Goal: Information Seeking & Learning: Learn about a topic

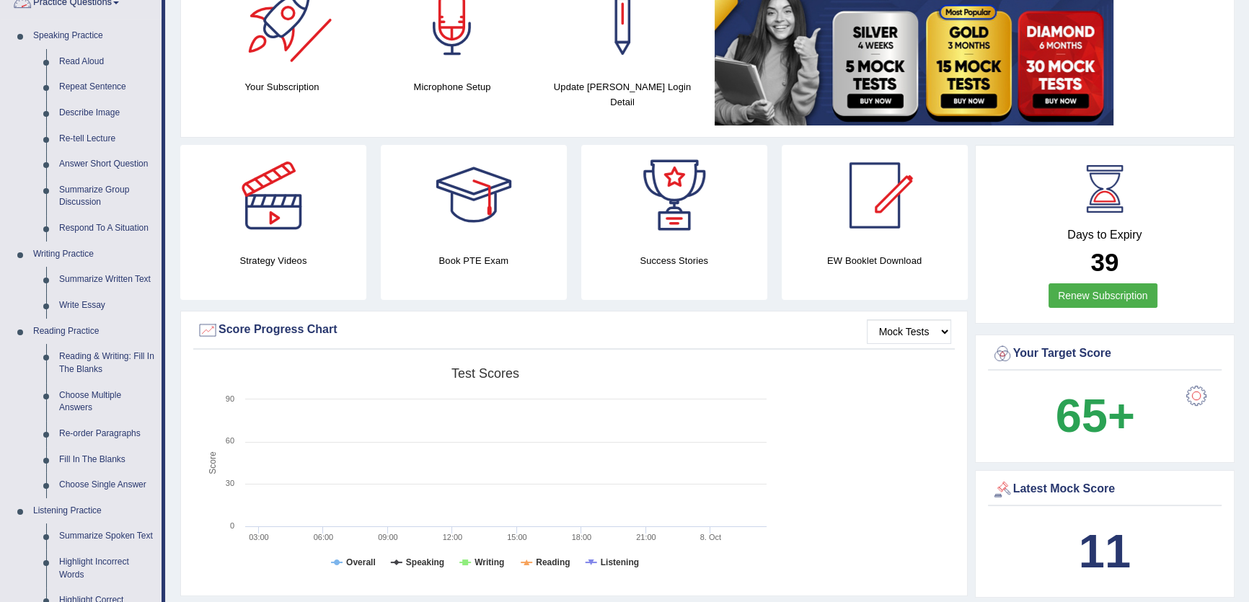
scroll to position [131, 0]
click at [106, 138] on link "Re-tell Lecture" at bounding box center [107, 139] width 109 height 26
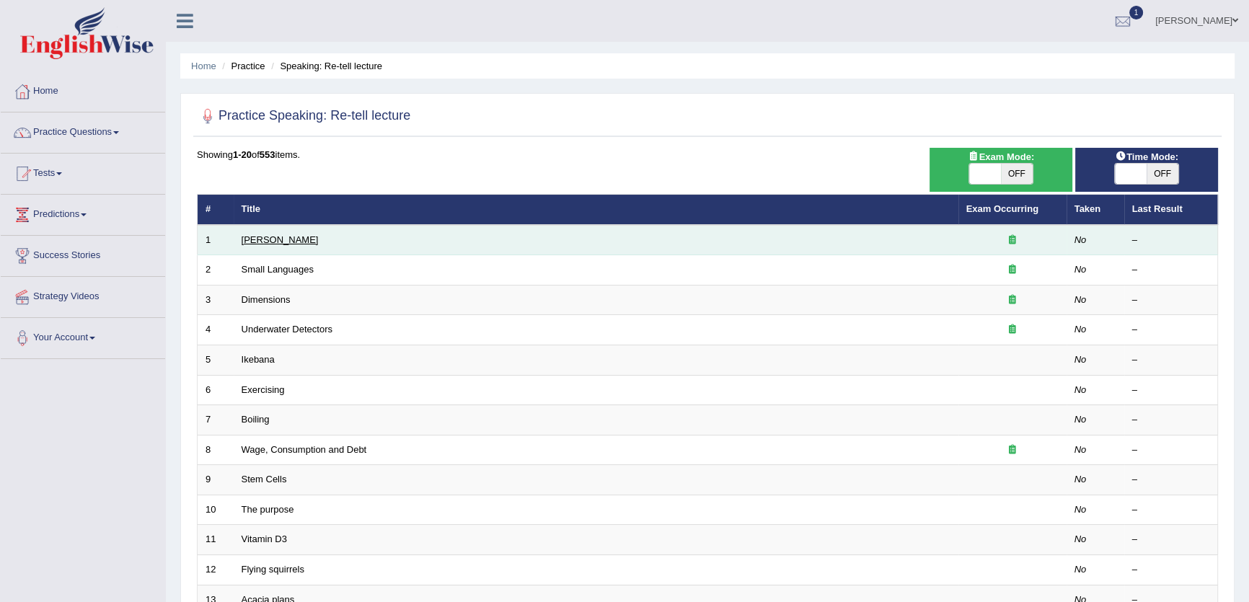
click at [252, 235] on link "Amory Lovins" at bounding box center [280, 239] width 77 height 11
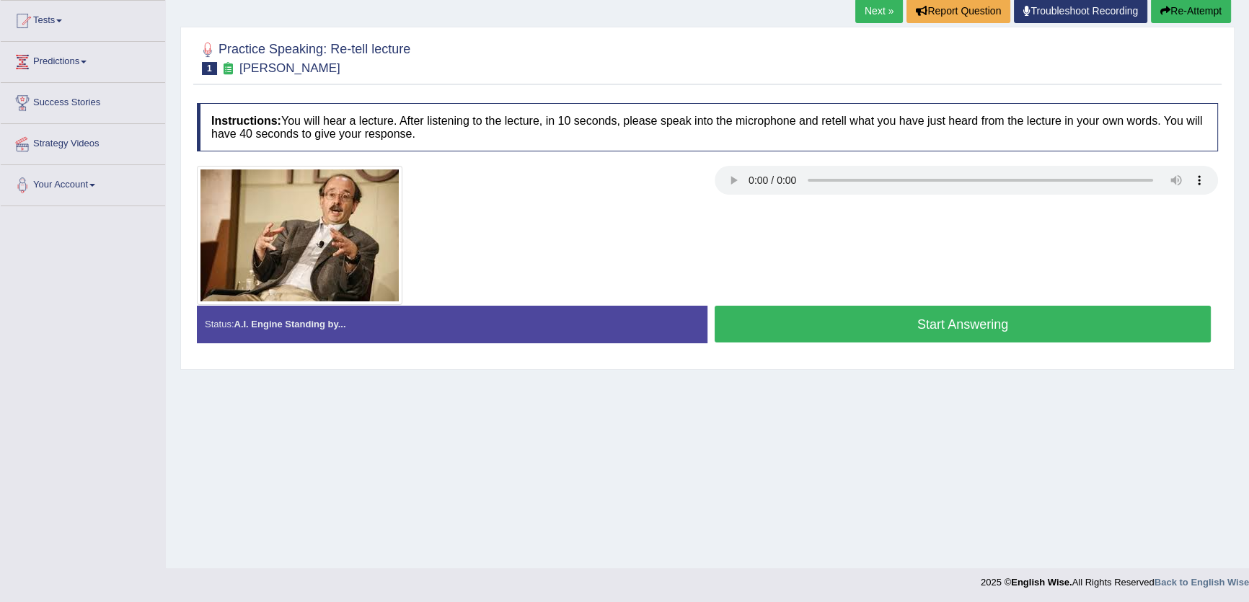
scroll to position [154, 0]
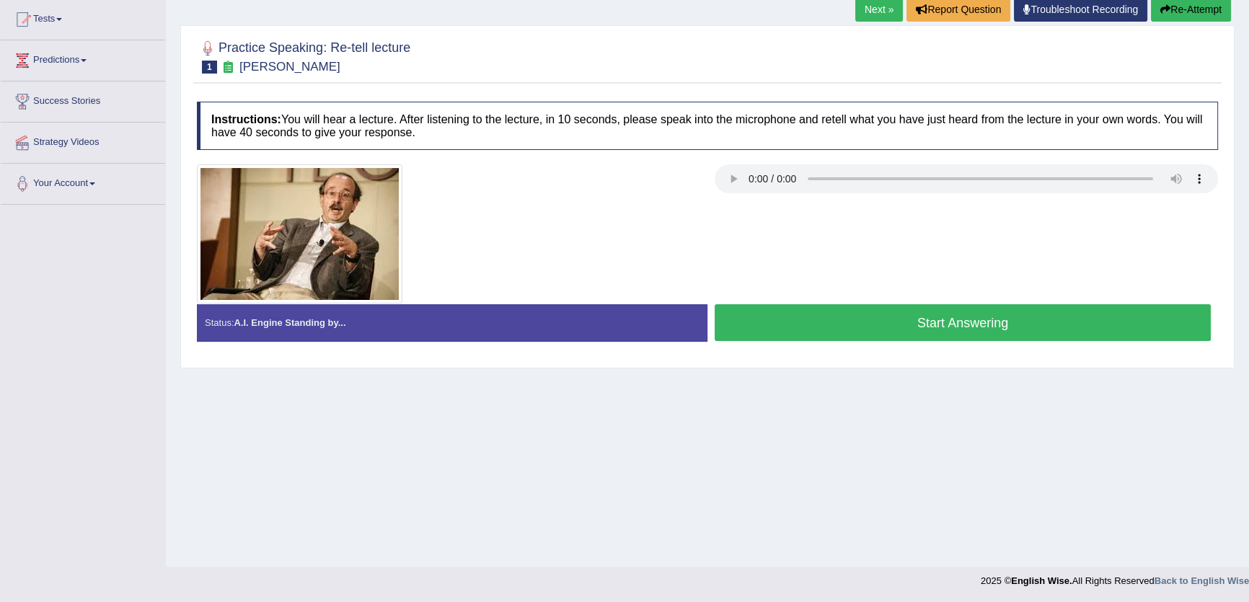
click at [1069, 364] on div "Practice Speaking: Re-tell lecture 1 Amory Lovins Instructions: You will hear a…" at bounding box center [707, 196] width 1055 height 343
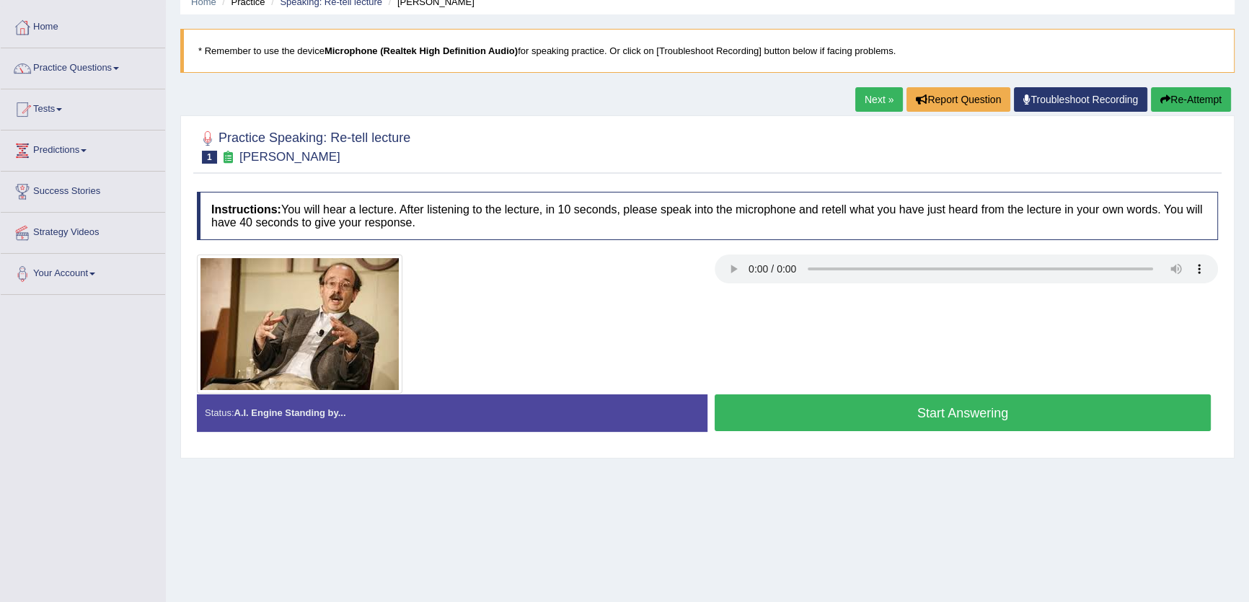
scroll to position [0, 0]
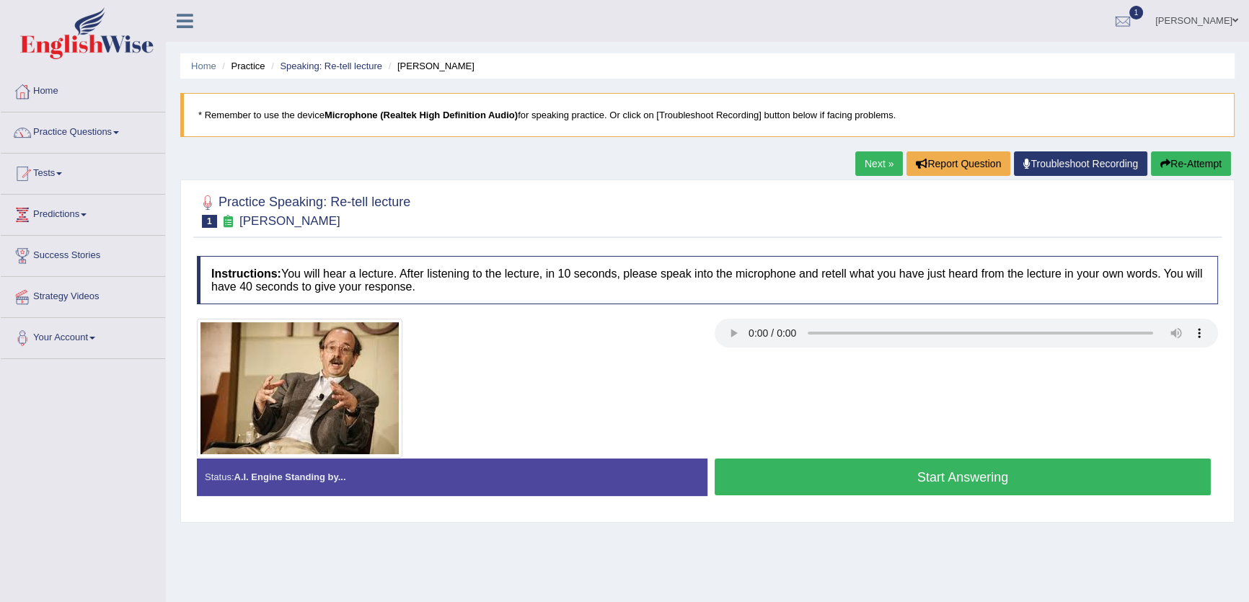
click at [862, 168] on link "Next »" at bounding box center [880, 163] width 48 height 25
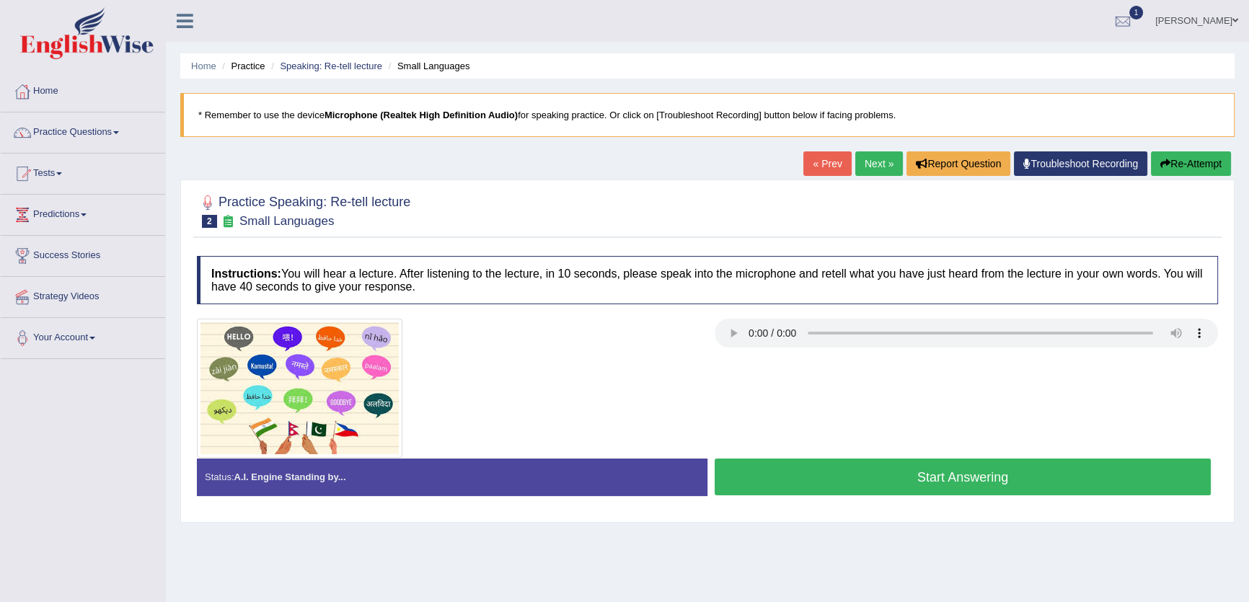
click at [862, 168] on link "Next »" at bounding box center [880, 163] width 48 height 25
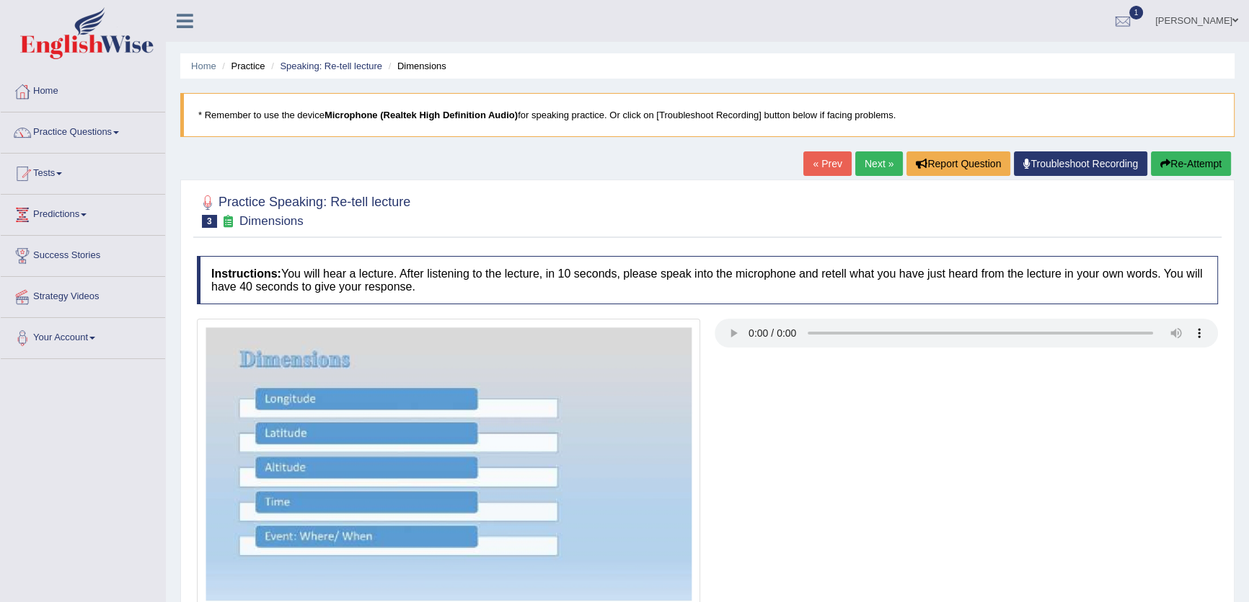
click at [822, 162] on link "« Prev" at bounding box center [828, 163] width 48 height 25
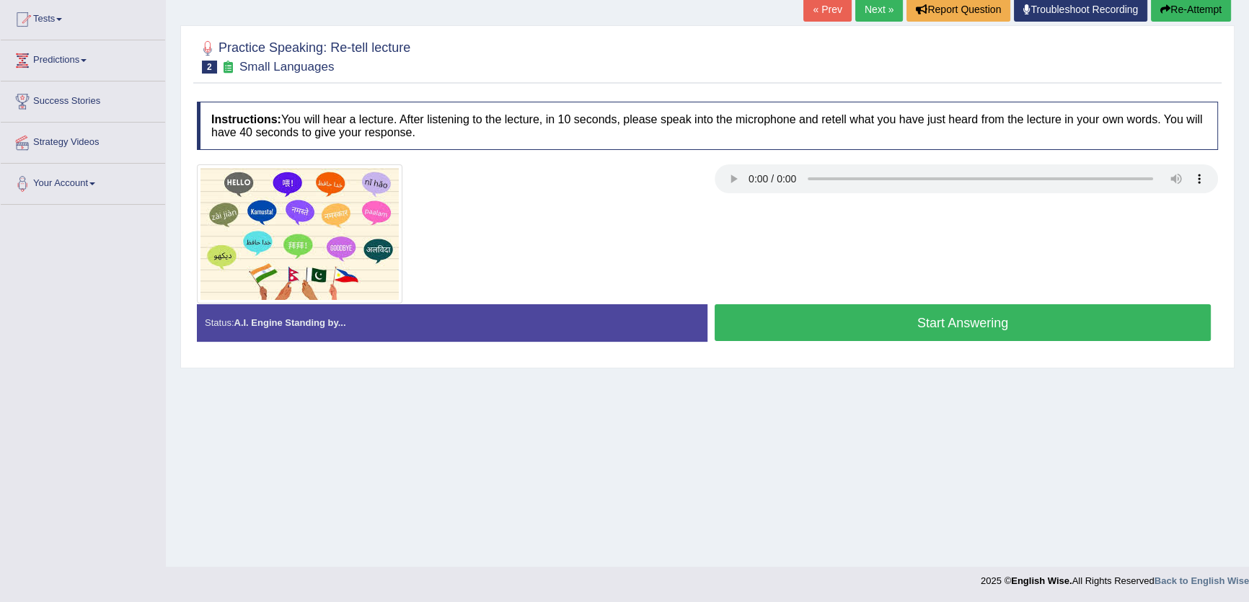
click at [869, 315] on button "Start Answering" at bounding box center [963, 322] width 496 height 37
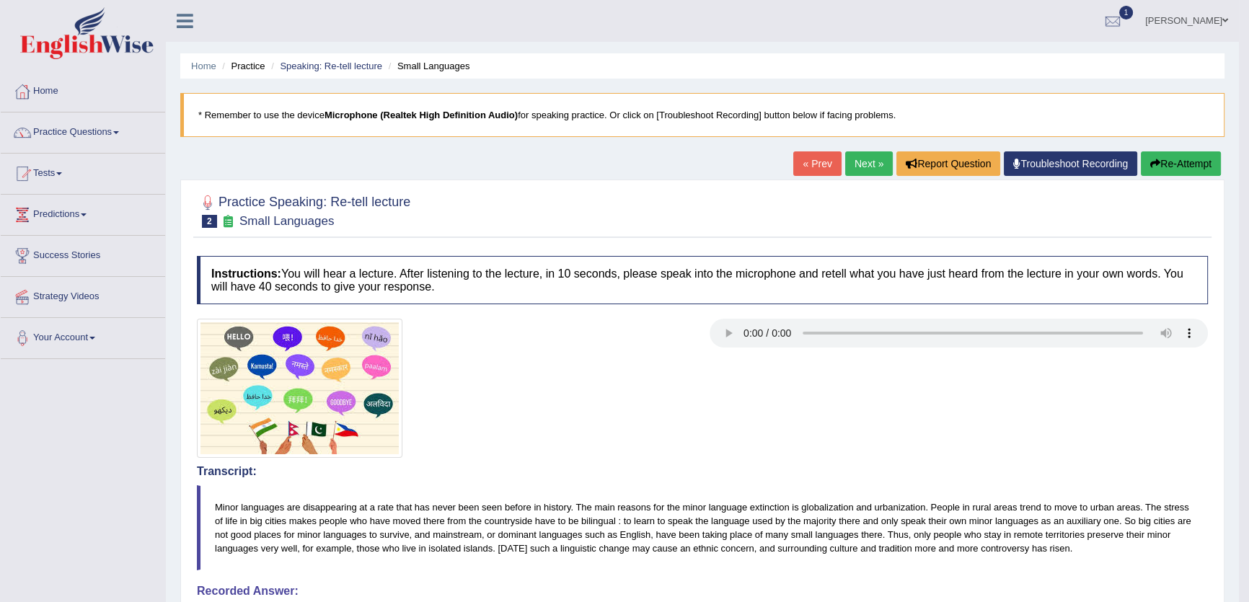
click at [874, 172] on link "Next »" at bounding box center [869, 163] width 48 height 25
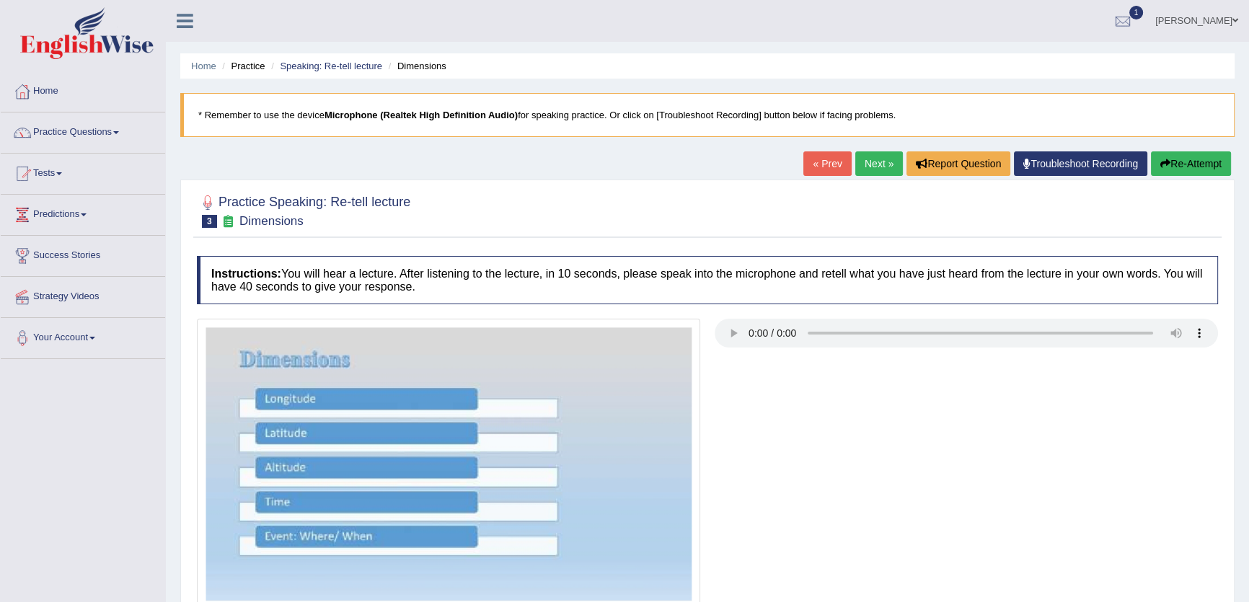
click at [875, 172] on link "Next »" at bounding box center [880, 163] width 48 height 25
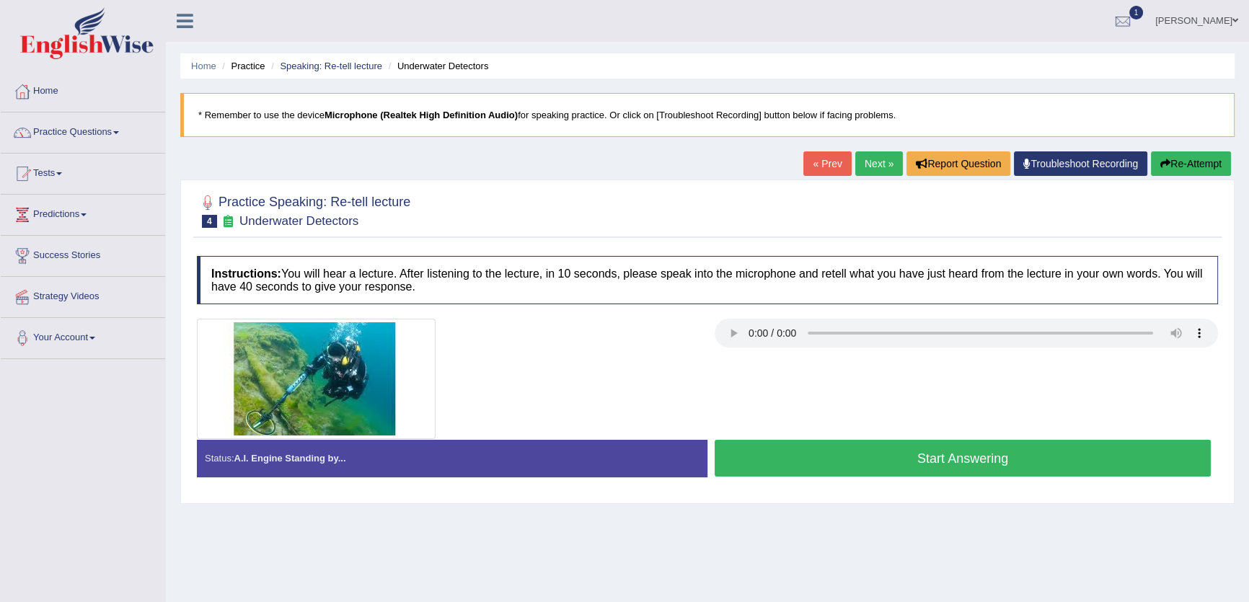
click at [875, 172] on link "Next »" at bounding box center [880, 163] width 48 height 25
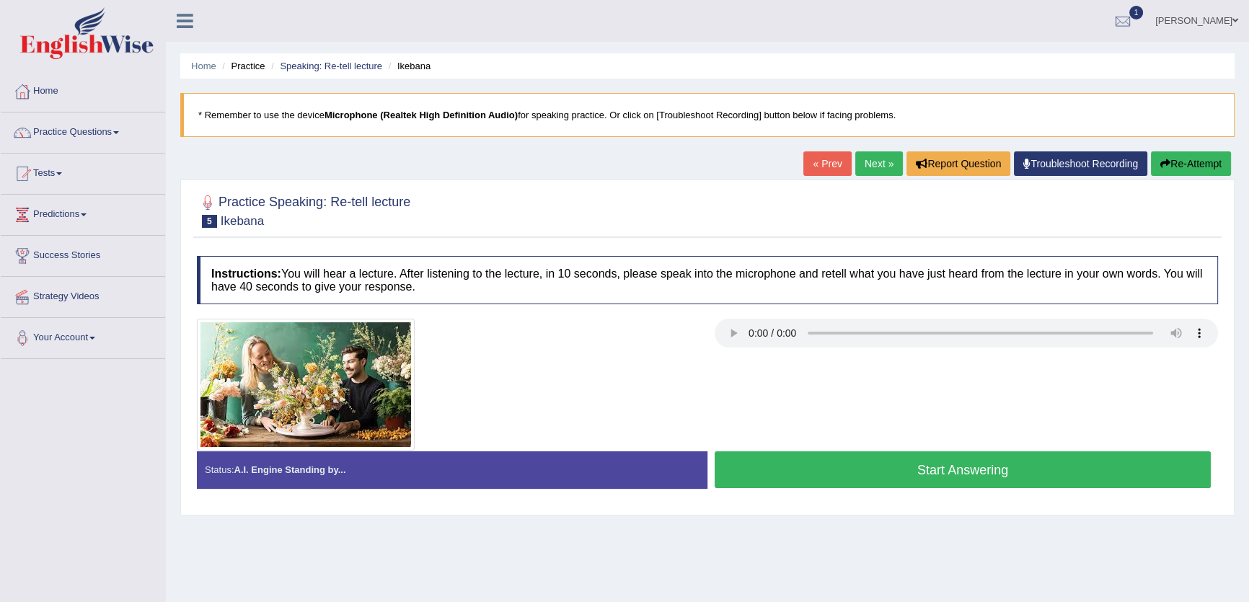
click at [875, 172] on link "Next »" at bounding box center [880, 163] width 48 height 25
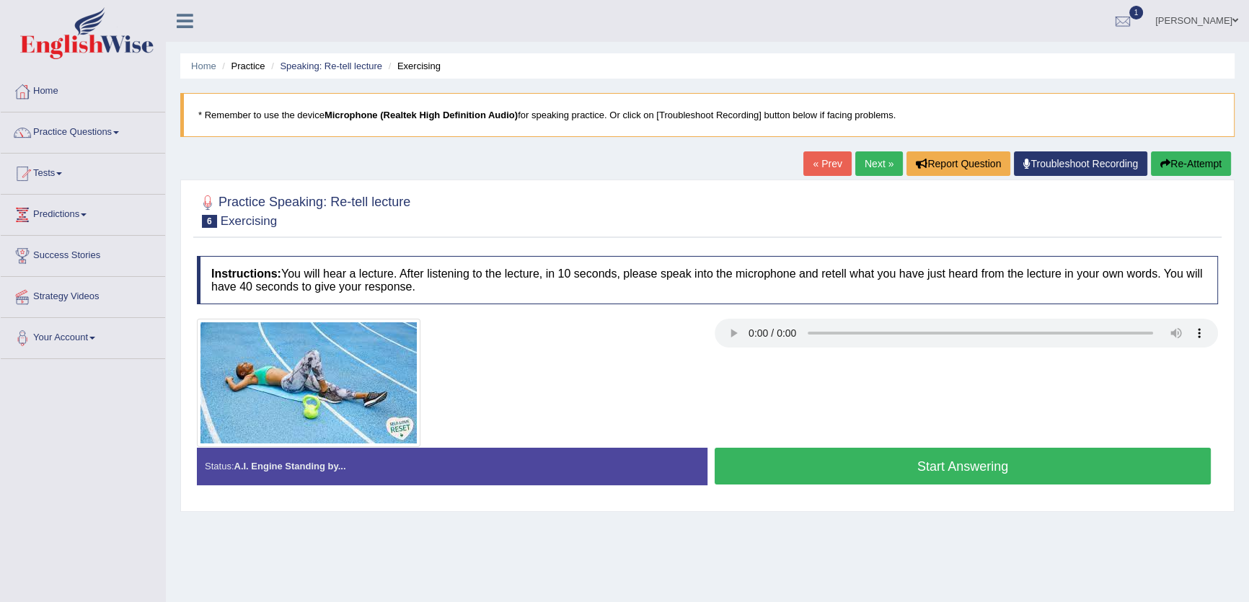
click at [875, 172] on link "Next »" at bounding box center [880, 163] width 48 height 25
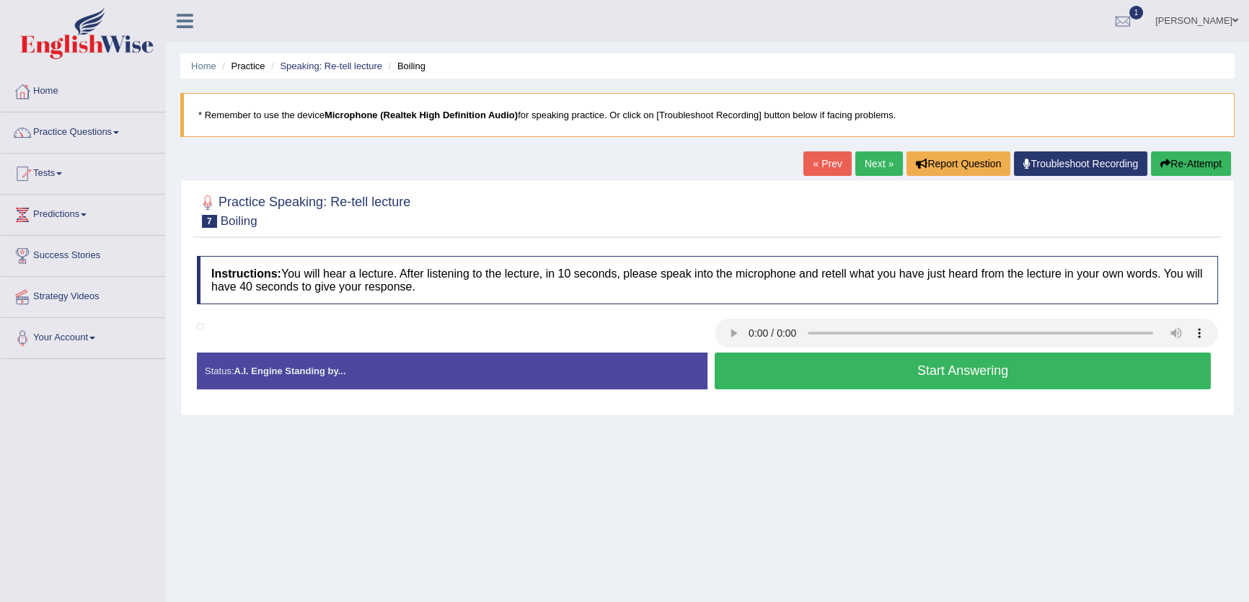
click at [875, 172] on link "Next »" at bounding box center [880, 163] width 48 height 25
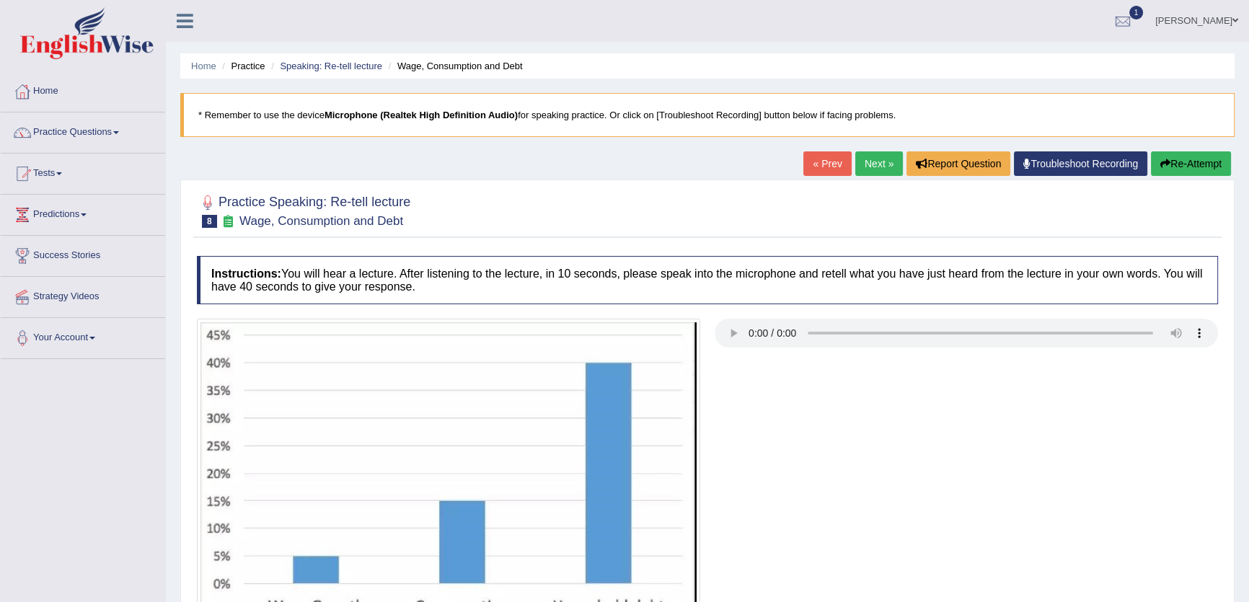
click at [875, 172] on link "Next »" at bounding box center [880, 163] width 48 height 25
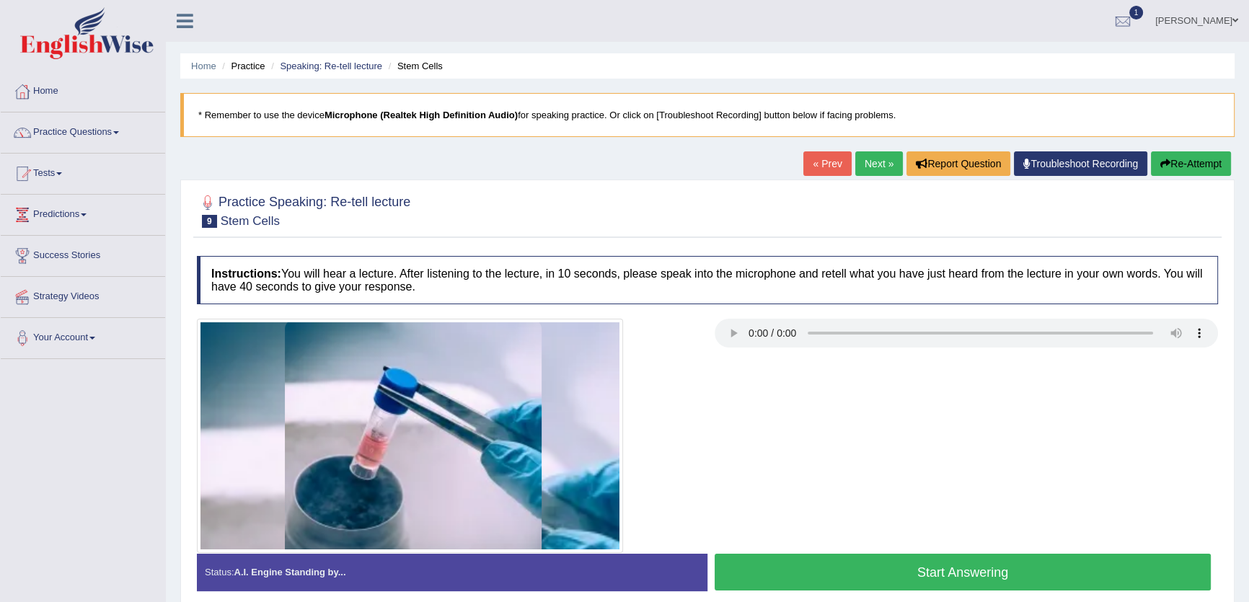
click at [868, 158] on link "Next »" at bounding box center [880, 163] width 48 height 25
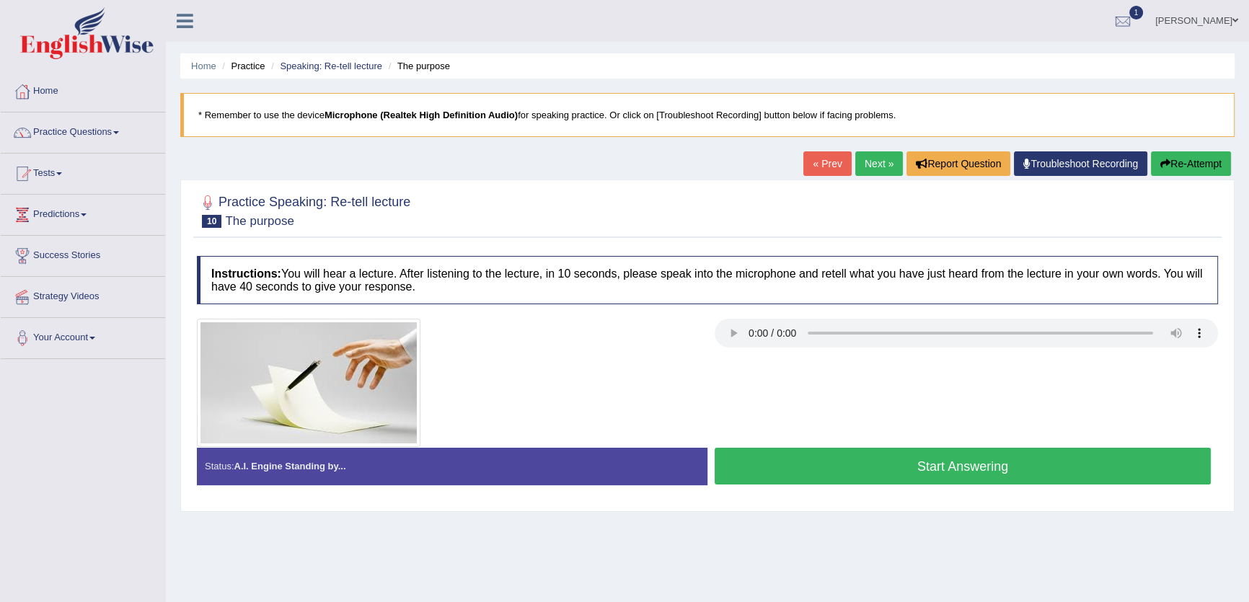
click at [868, 158] on link "Next »" at bounding box center [880, 163] width 48 height 25
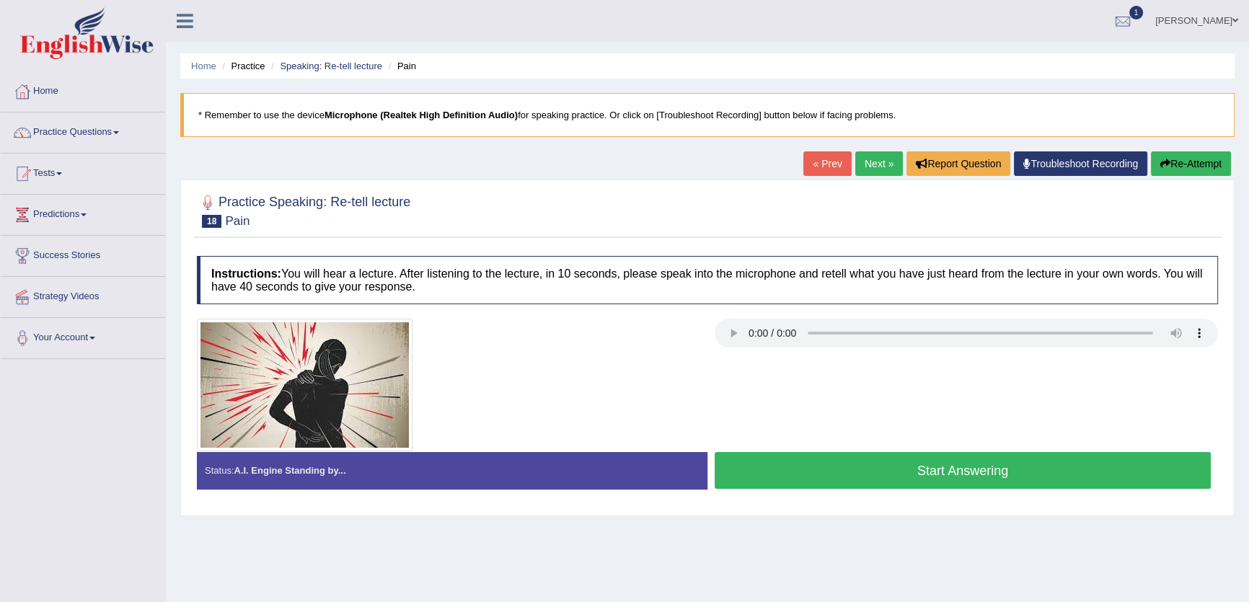
click at [868, 158] on link "Next »" at bounding box center [880, 163] width 48 height 25
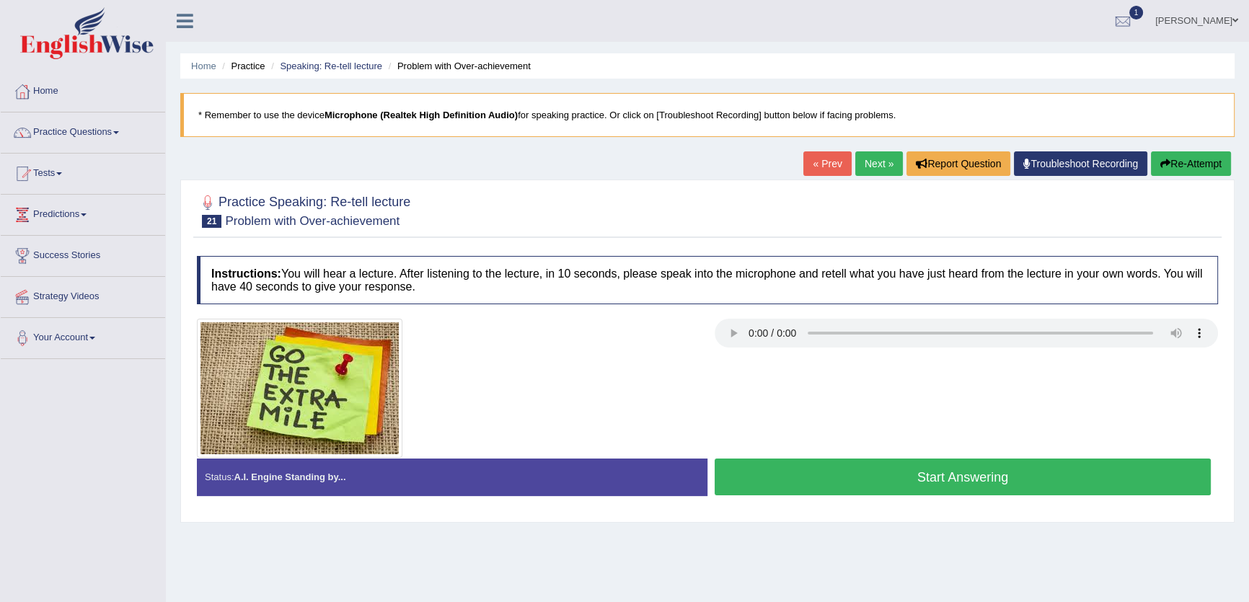
click at [793, 145] on div "Home Practice Speaking: Re-tell lecture Problem with Over-achievement * Remembe…" at bounding box center [707, 360] width 1083 height 721
click at [805, 160] on link "« Prev" at bounding box center [828, 163] width 48 height 25
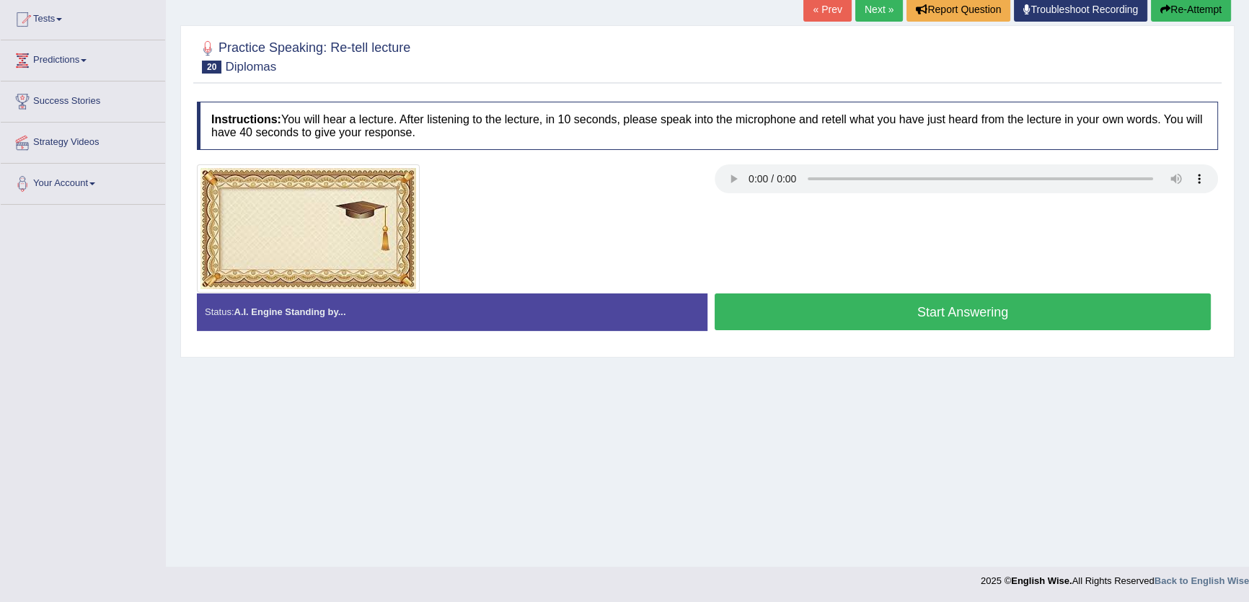
click at [865, 1] on link "Next »" at bounding box center [880, 9] width 48 height 25
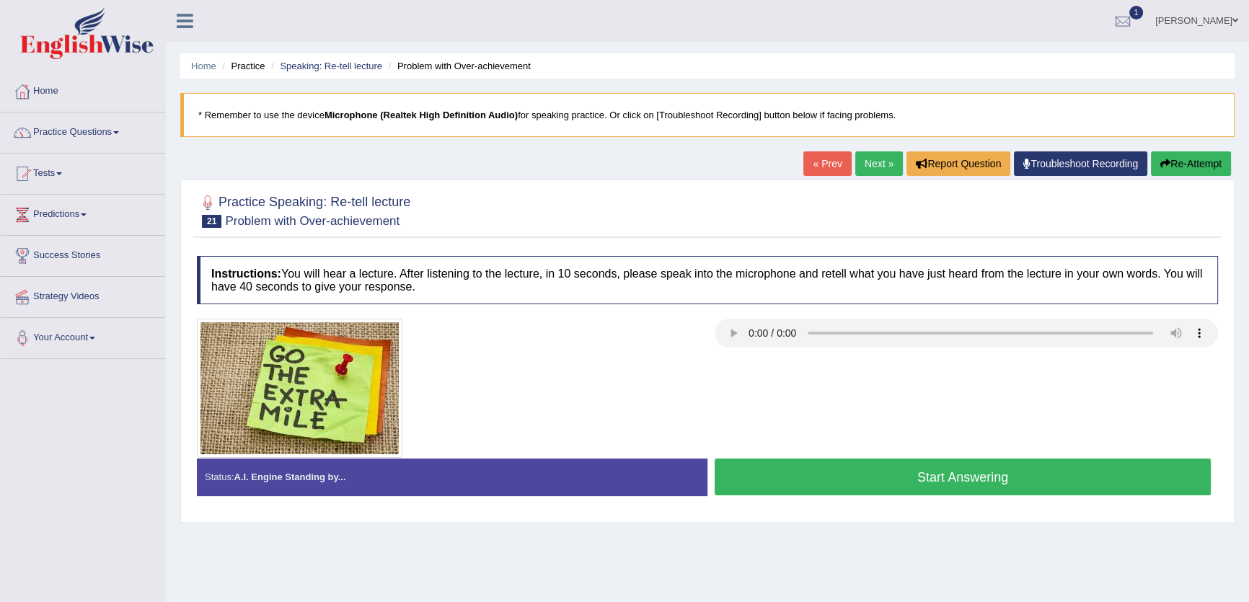
click at [870, 170] on link "Next »" at bounding box center [880, 163] width 48 height 25
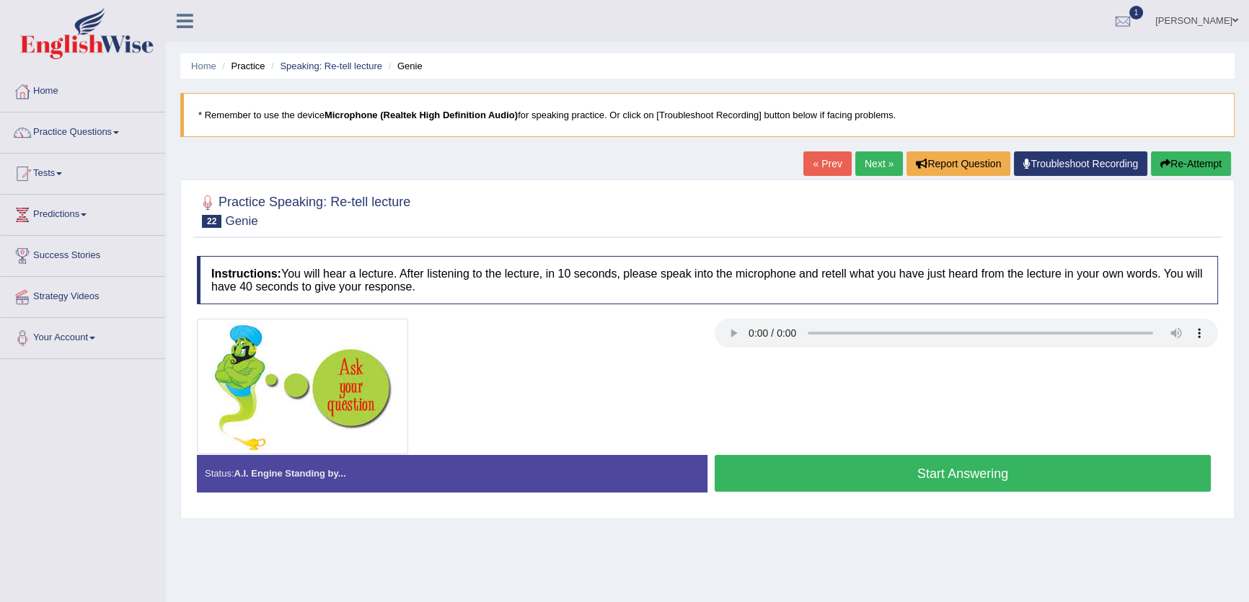
click at [870, 170] on link "Next »" at bounding box center [880, 163] width 48 height 25
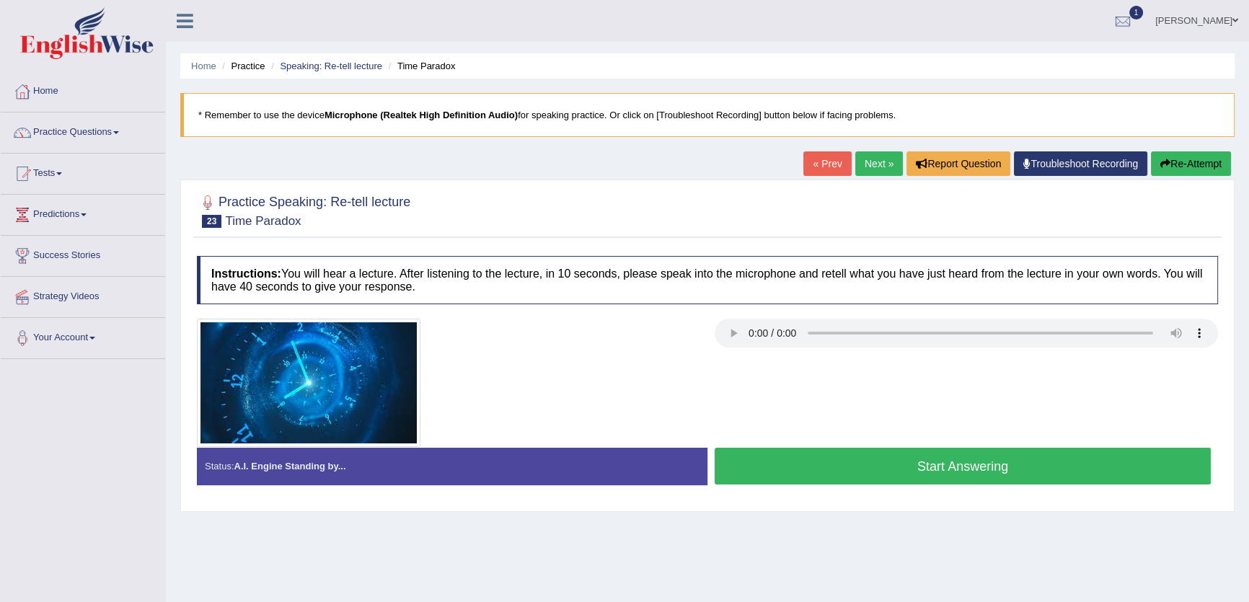
click at [827, 167] on link "« Prev" at bounding box center [828, 163] width 48 height 25
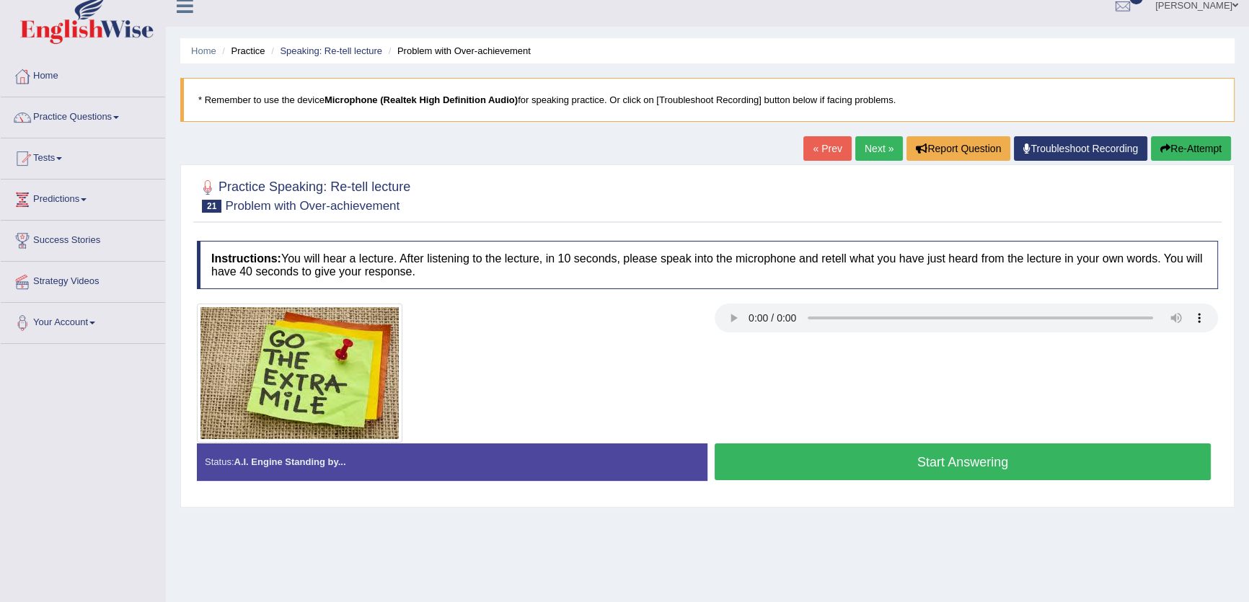
scroll to position [131, 0]
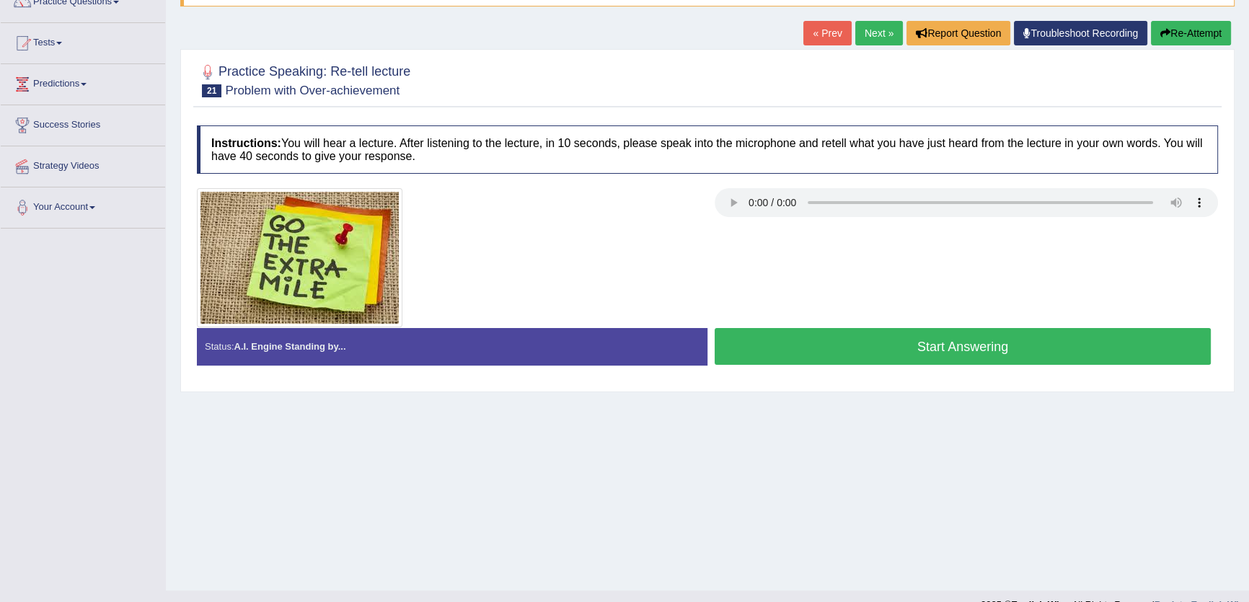
click at [877, 356] on button "Start Answering" at bounding box center [963, 346] width 496 height 37
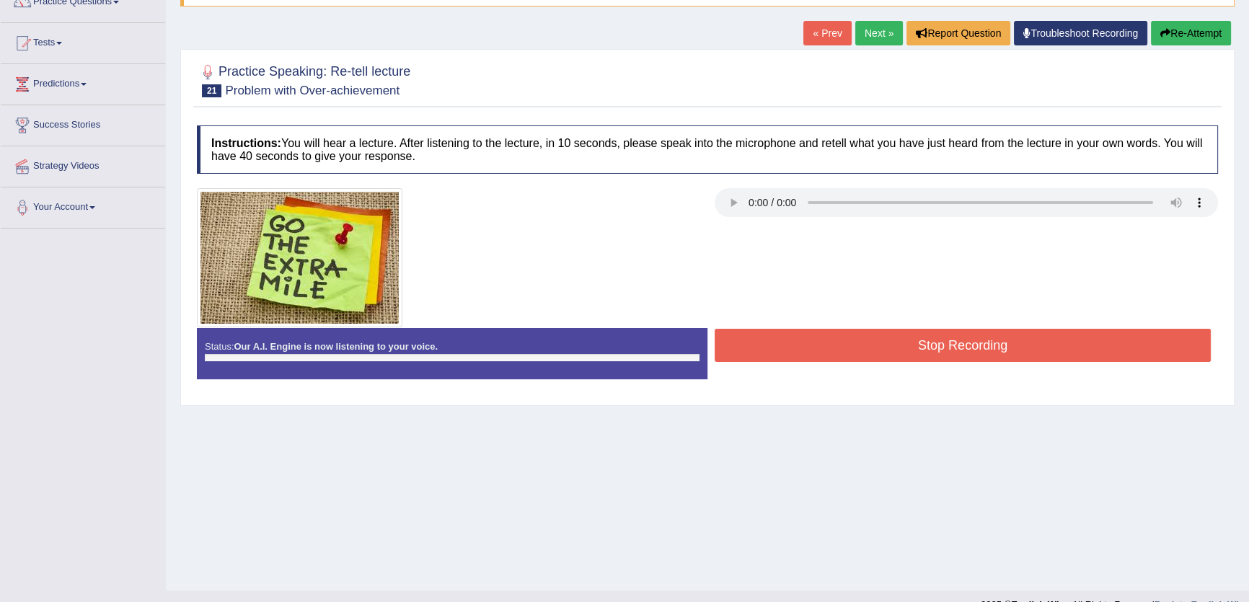
click at [877, 356] on button "Stop Recording" at bounding box center [963, 345] width 496 height 33
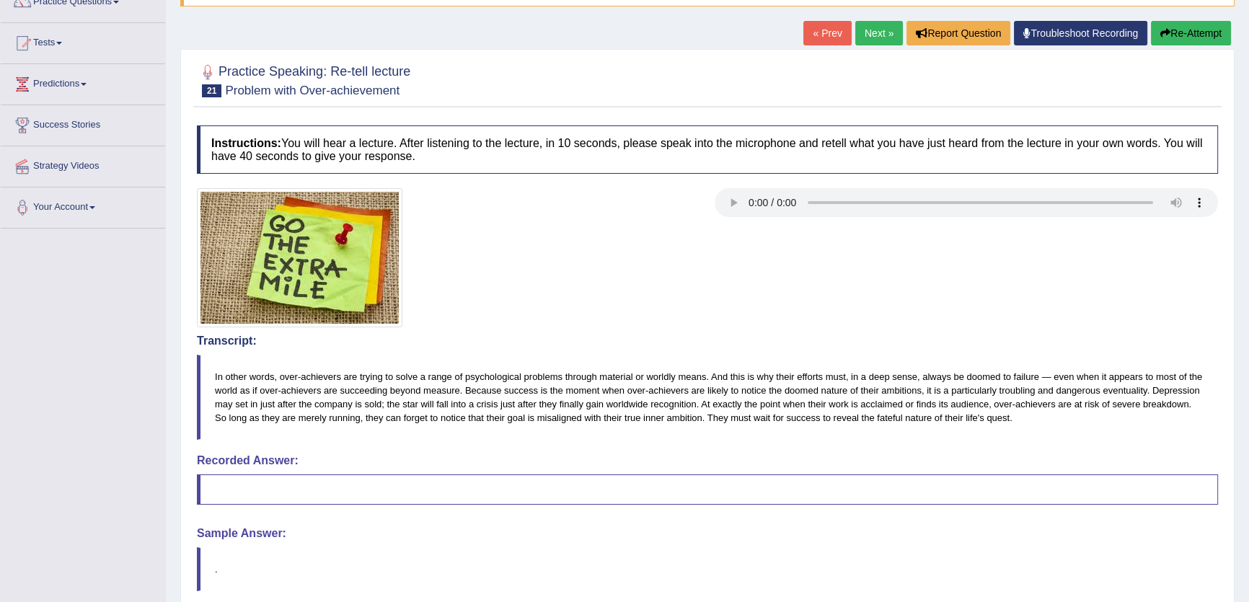
click at [863, 36] on link "Next »" at bounding box center [880, 33] width 48 height 25
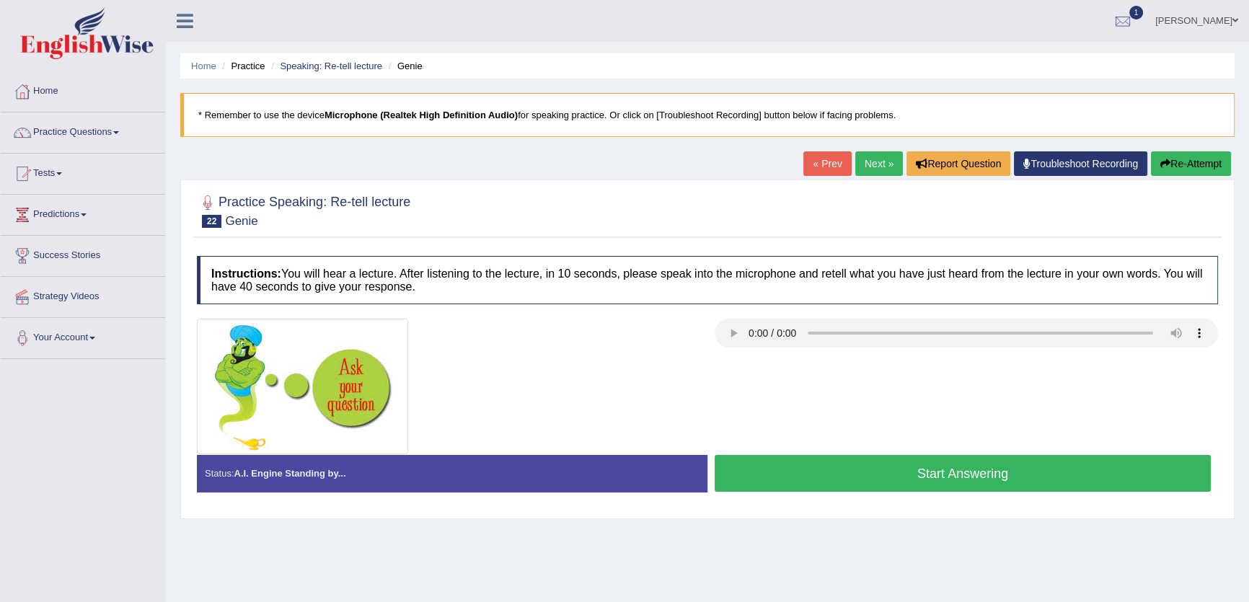
click at [863, 36] on ul "Sakshi Toggle navigation Username: Sakshisharma Access Type: Online Subscriptio…" at bounding box center [870, 20] width 758 height 41
click at [873, 162] on link "Next »" at bounding box center [880, 163] width 48 height 25
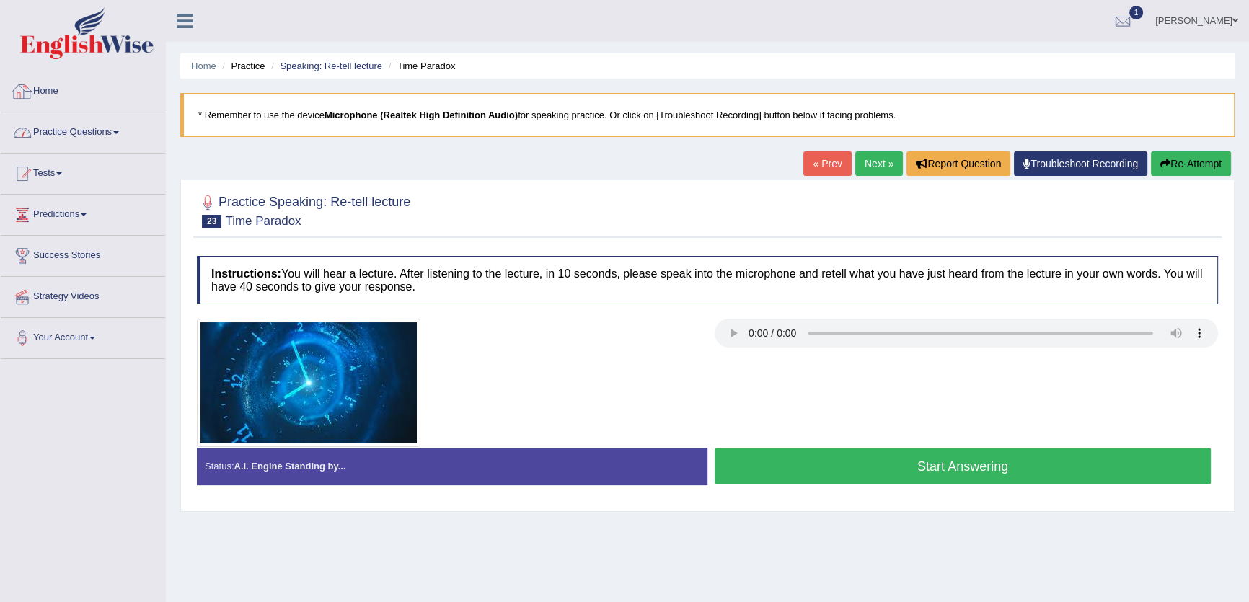
click at [102, 126] on link "Practice Questions" at bounding box center [83, 131] width 164 height 36
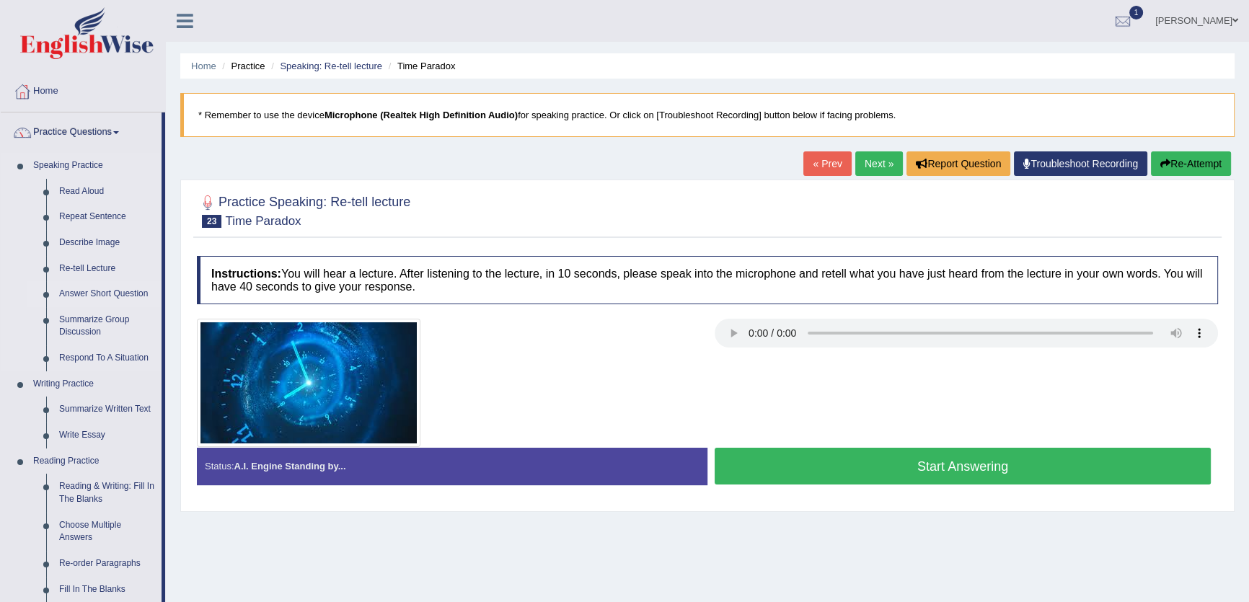
click at [105, 290] on link "Answer Short Question" at bounding box center [107, 294] width 109 height 26
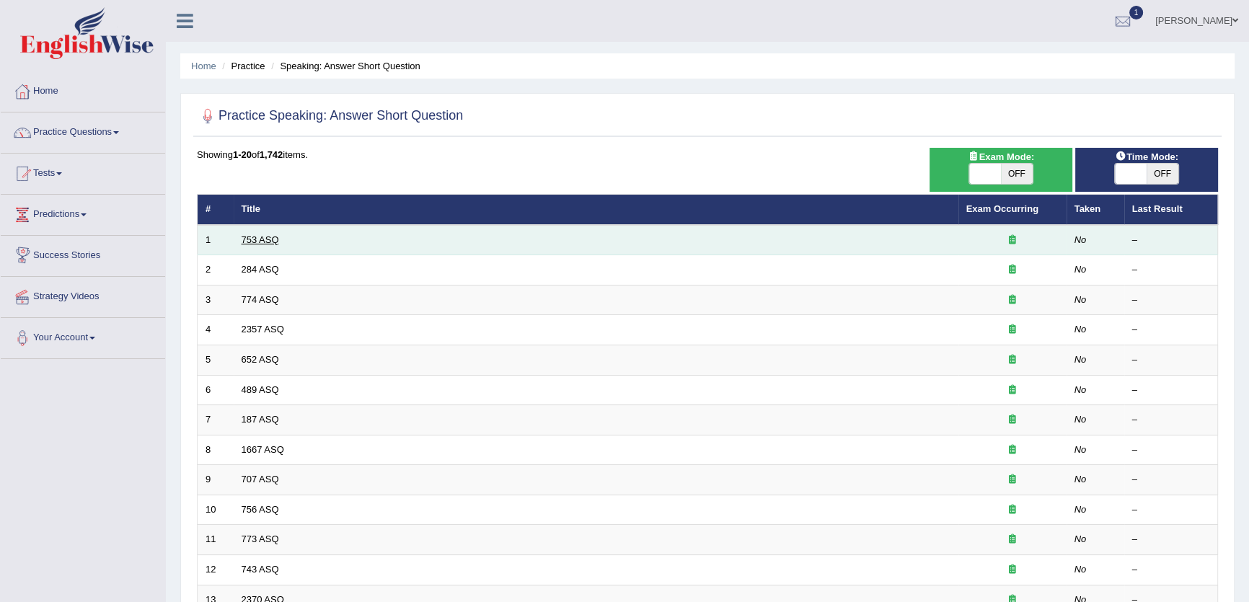
click at [259, 241] on link "753 ASQ" at bounding box center [261, 239] width 38 height 11
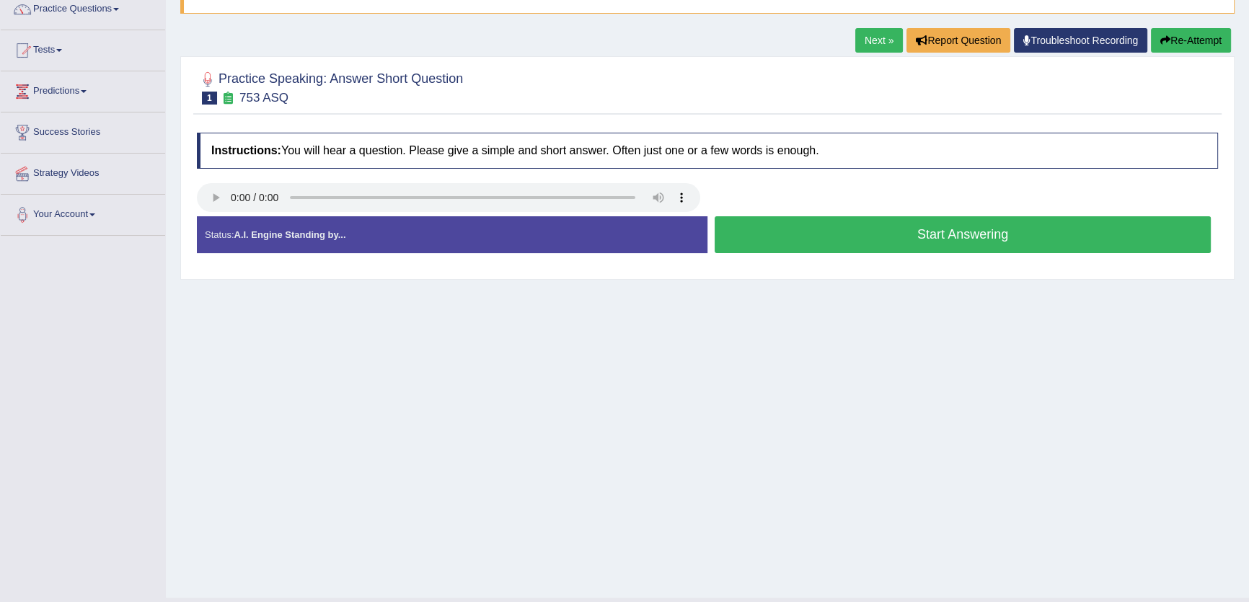
scroll to position [131, 0]
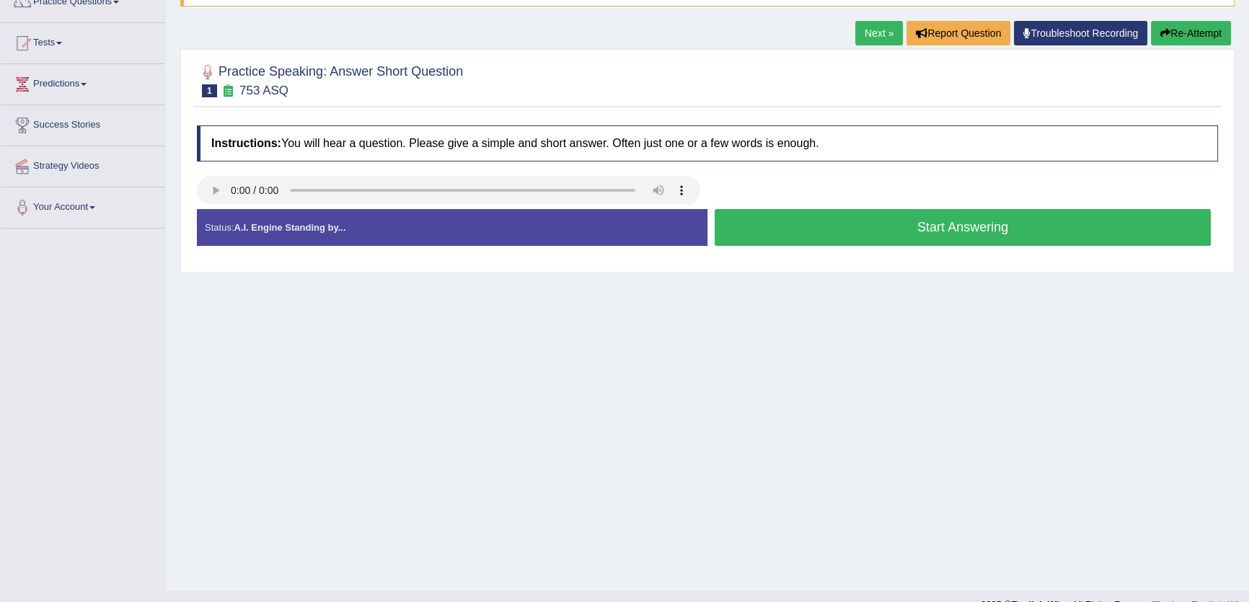
click at [772, 237] on button "Start Answering" at bounding box center [963, 227] width 496 height 37
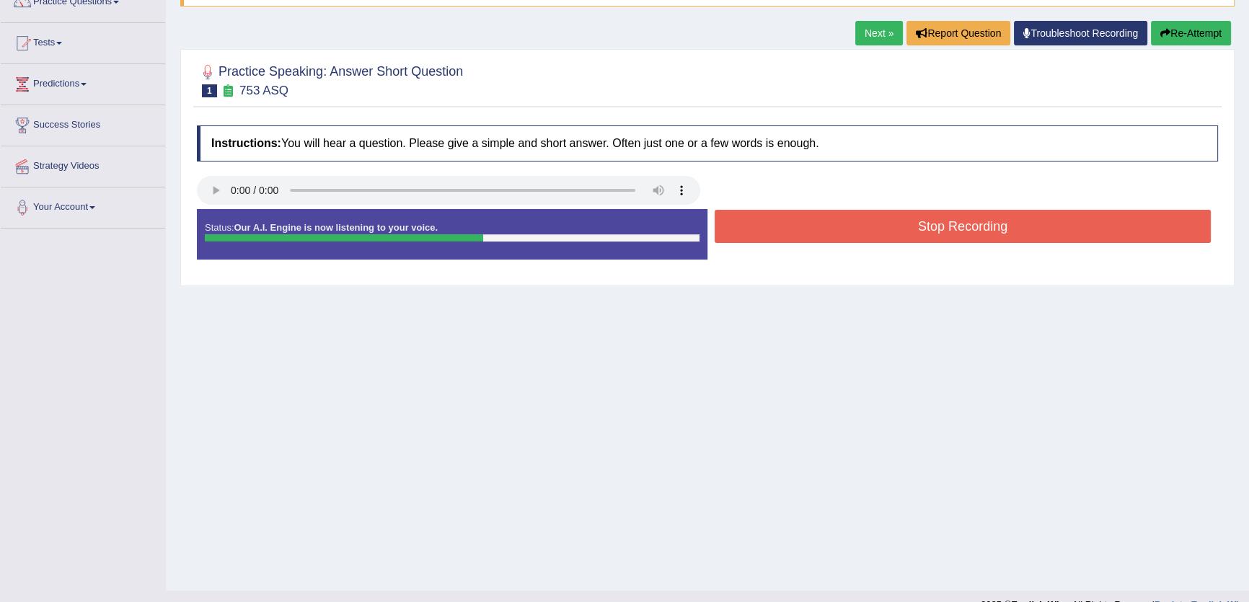
click at [772, 237] on button "Stop Recording" at bounding box center [963, 226] width 496 height 33
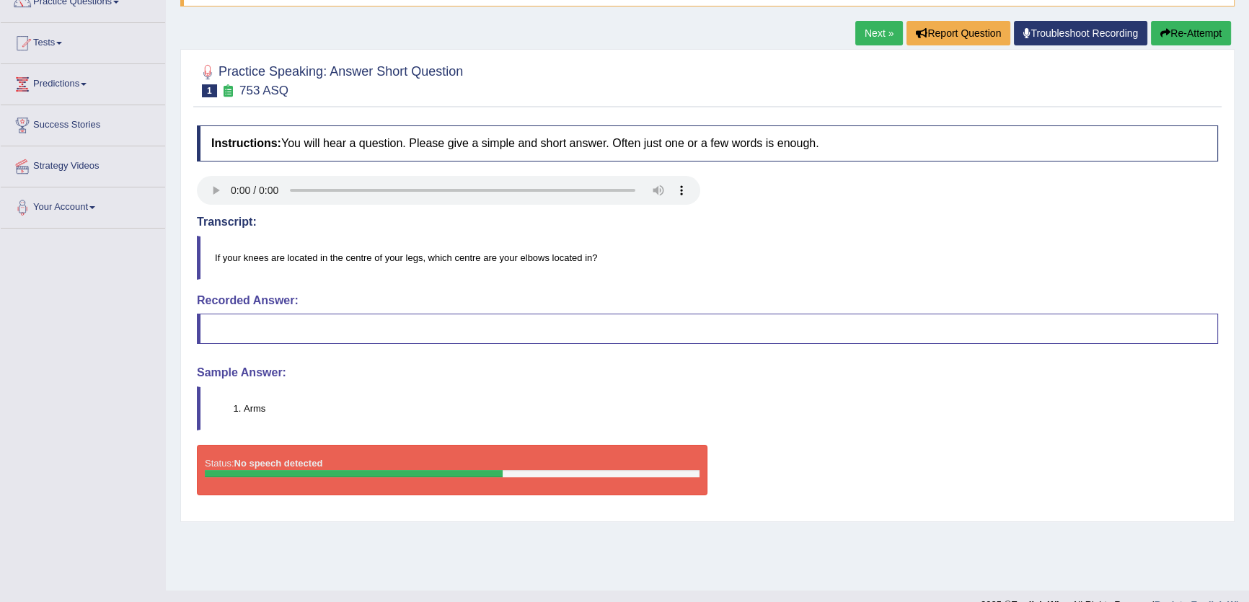
scroll to position [0, 0]
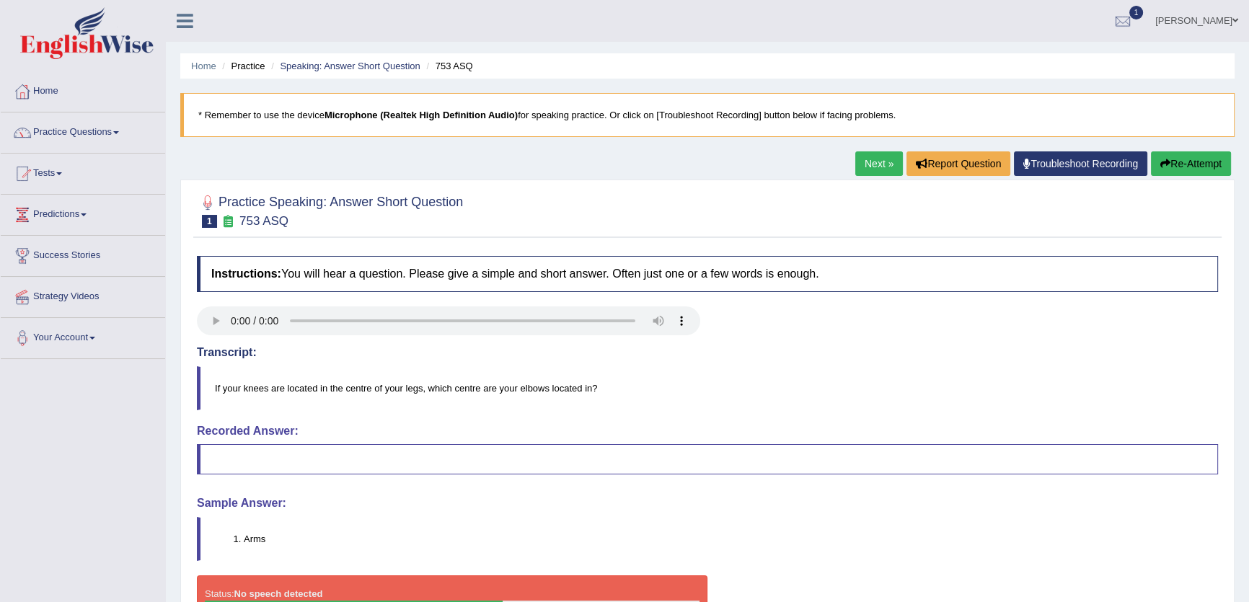
click at [858, 168] on link "Next »" at bounding box center [880, 163] width 48 height 25
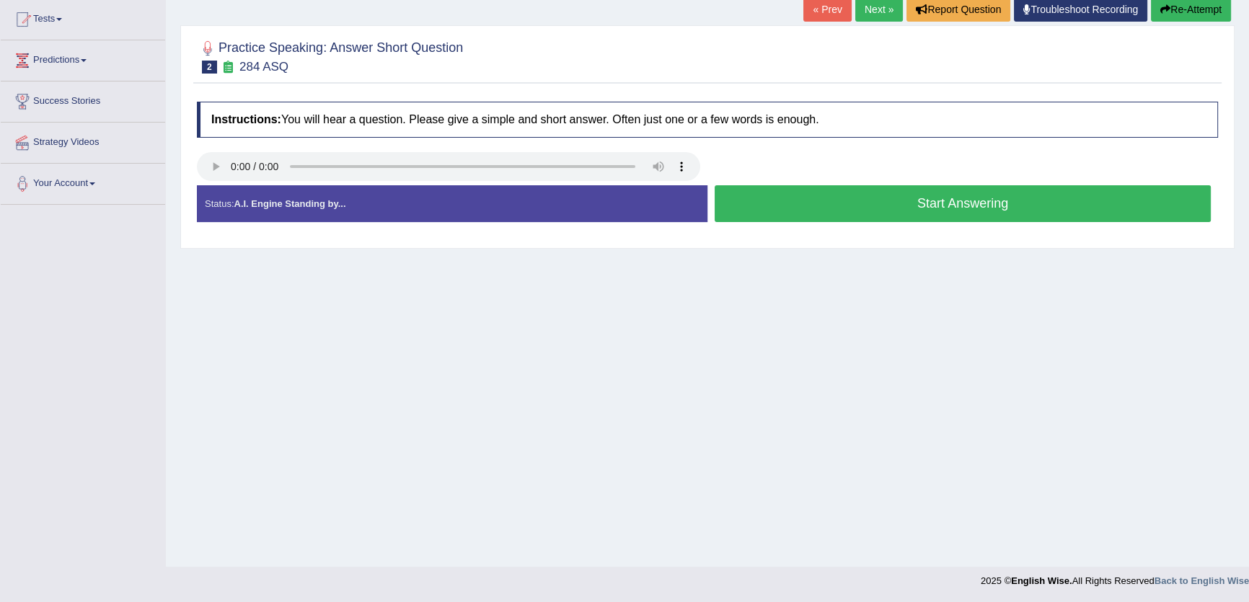
click at [789, 206] on button "Start Answering" at bounding box center [963, 203] width 496 height 37
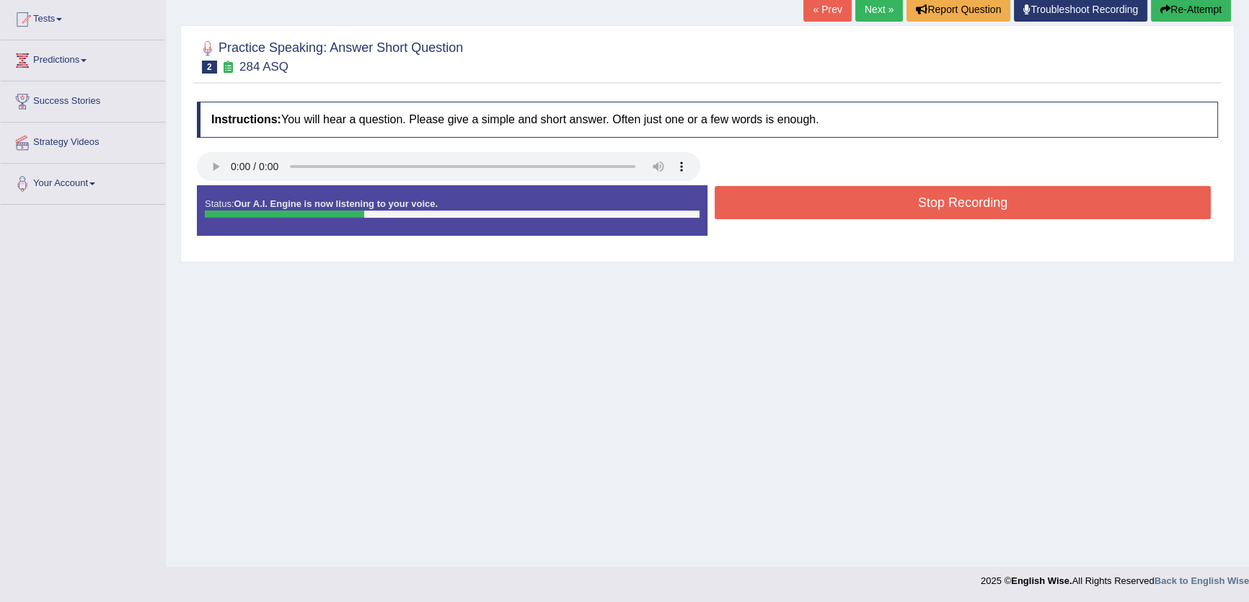
click at [789, 206] on button "Stop Recording" at bounding box center [963, 202] width 496 height 33
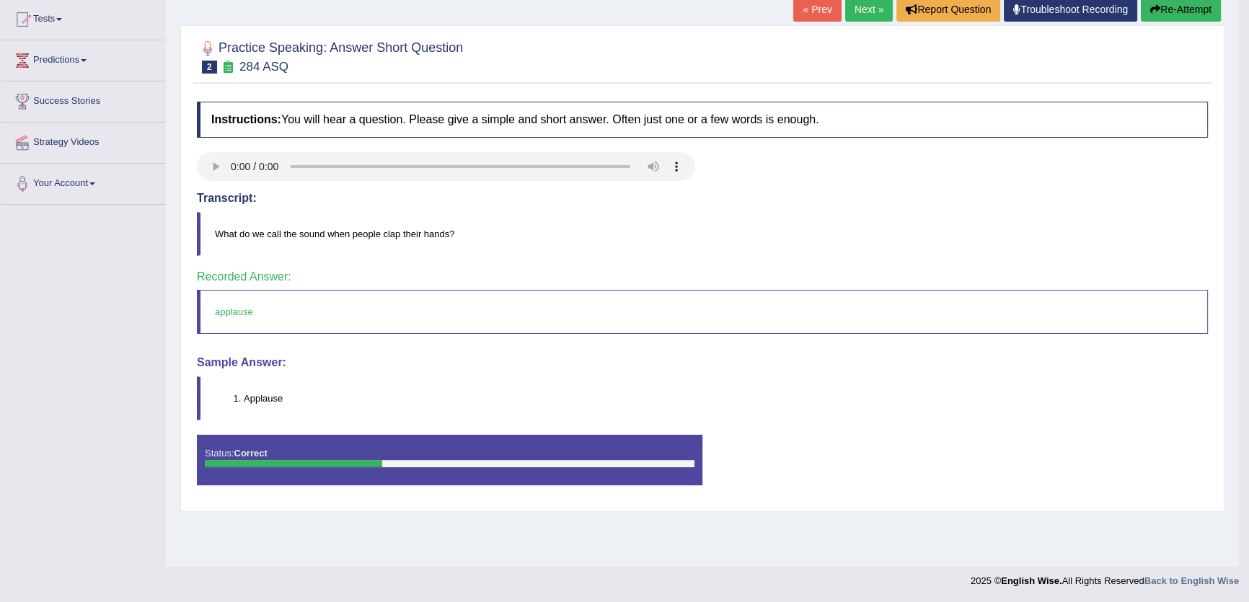
click at [867, 11] on link "Next »" at bounding box center [869, 9] width 48 height 25
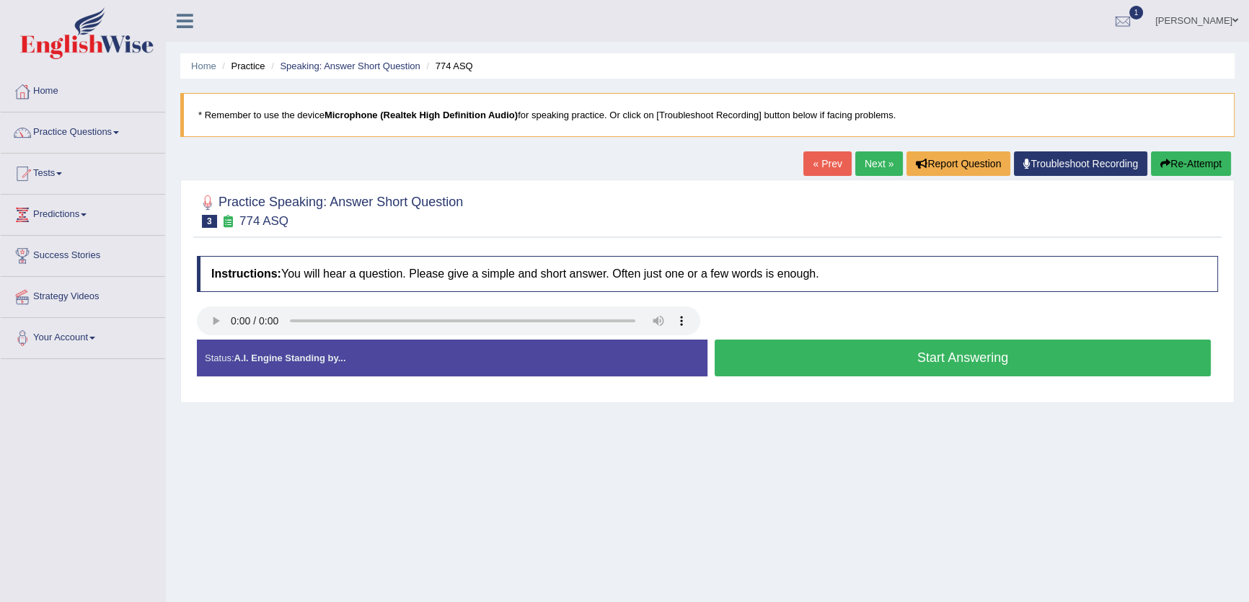
click at [876, 171] on link "Next »" at bounding box center [880, 163] width 48 height 25
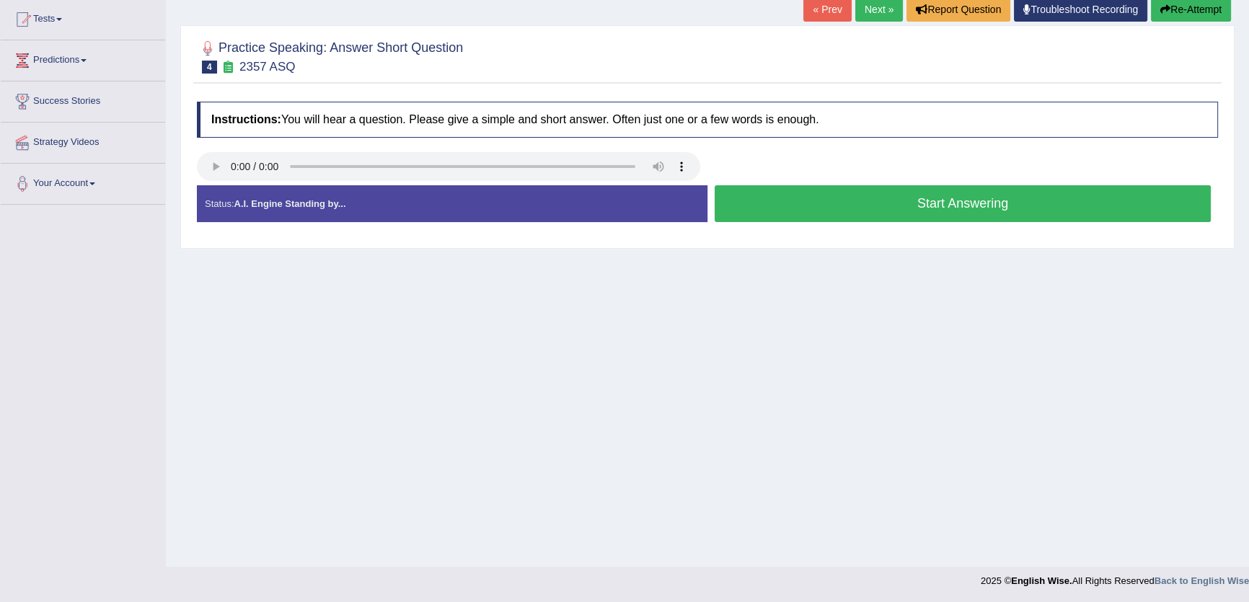
click at [758, 202] on button "Start Answering" at bounding box center [963, 203] width 496 height 37
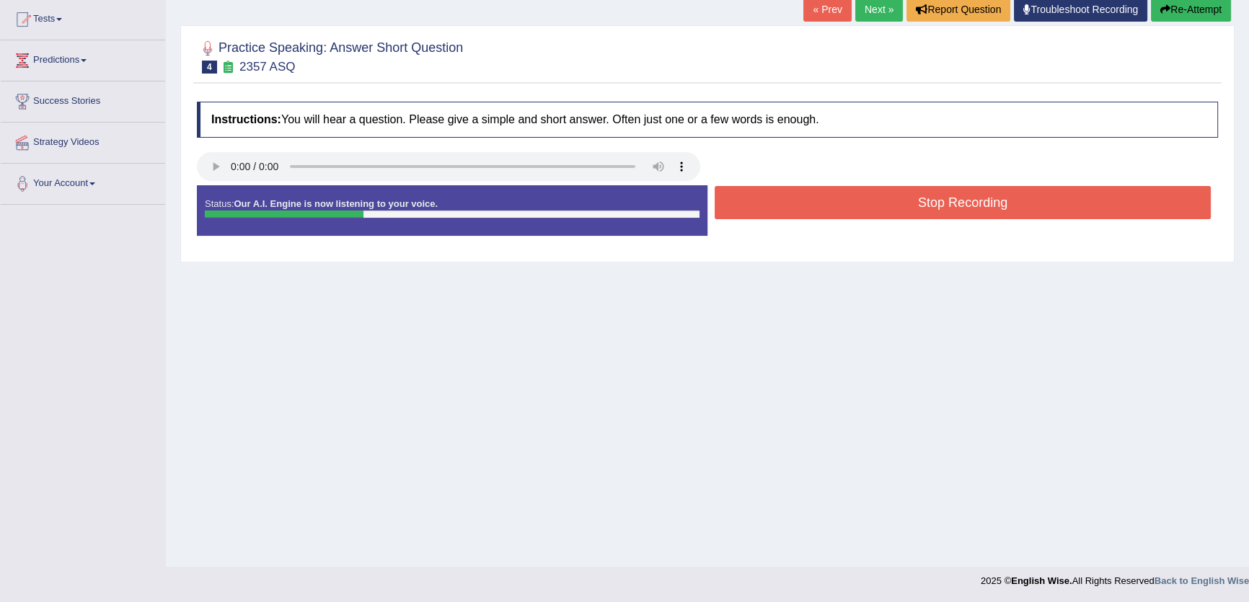
click at [758, 202] on button "Stop Recording" at bounding box center [963, 202] width 496 height 33
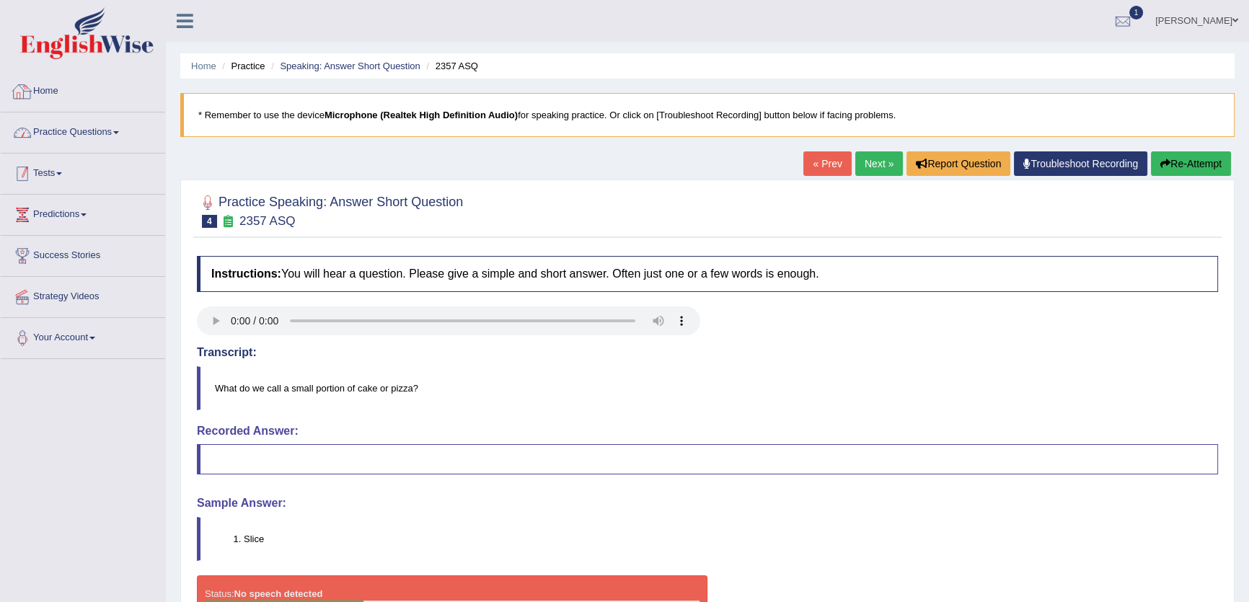
click at [100, 128] on link "Practice Questions" at bounding box center [83, 131] width 164 height 36
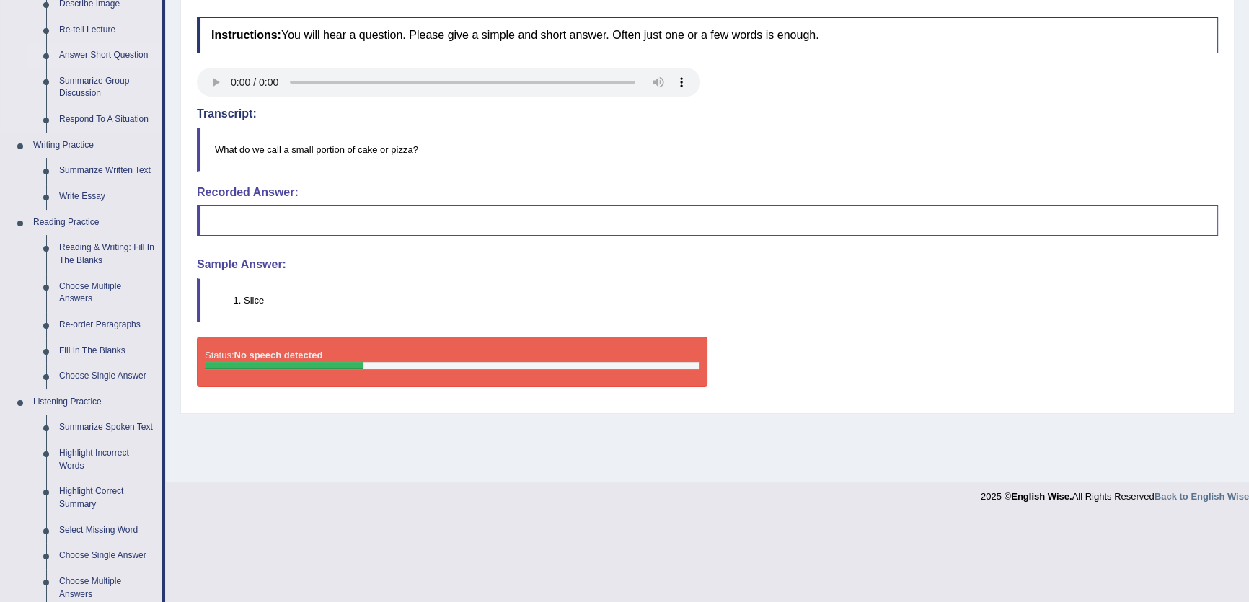
scroll to position [262, 0]
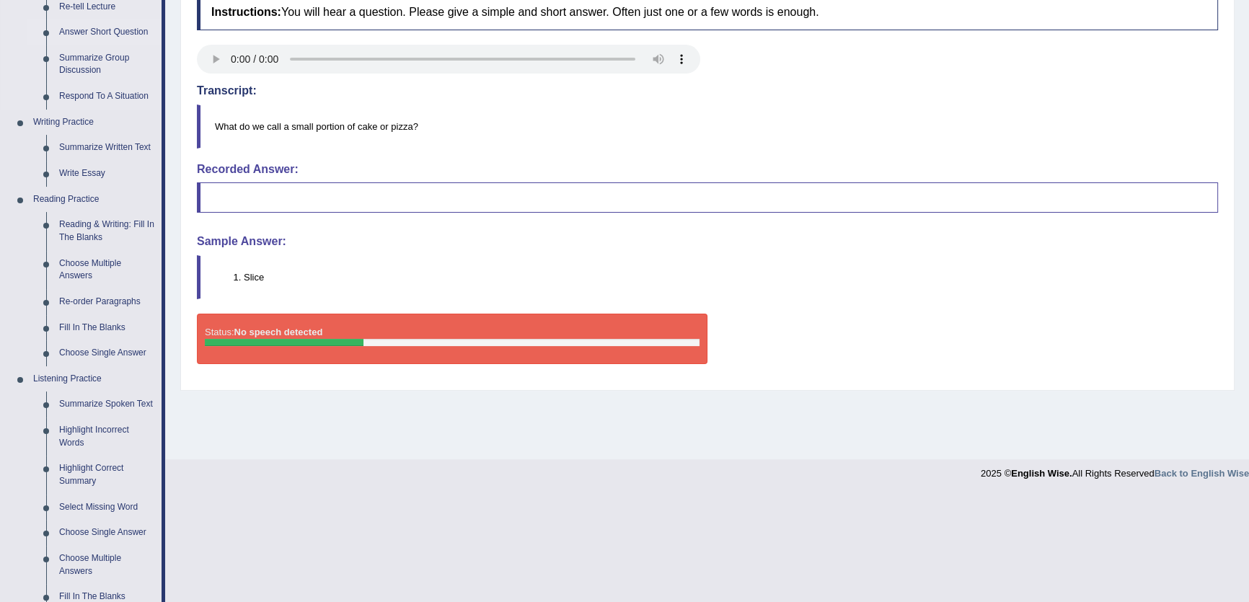
click at [101, 43] on link "Answer Short Question" at bounding box center [107, 32] width 109 height 26
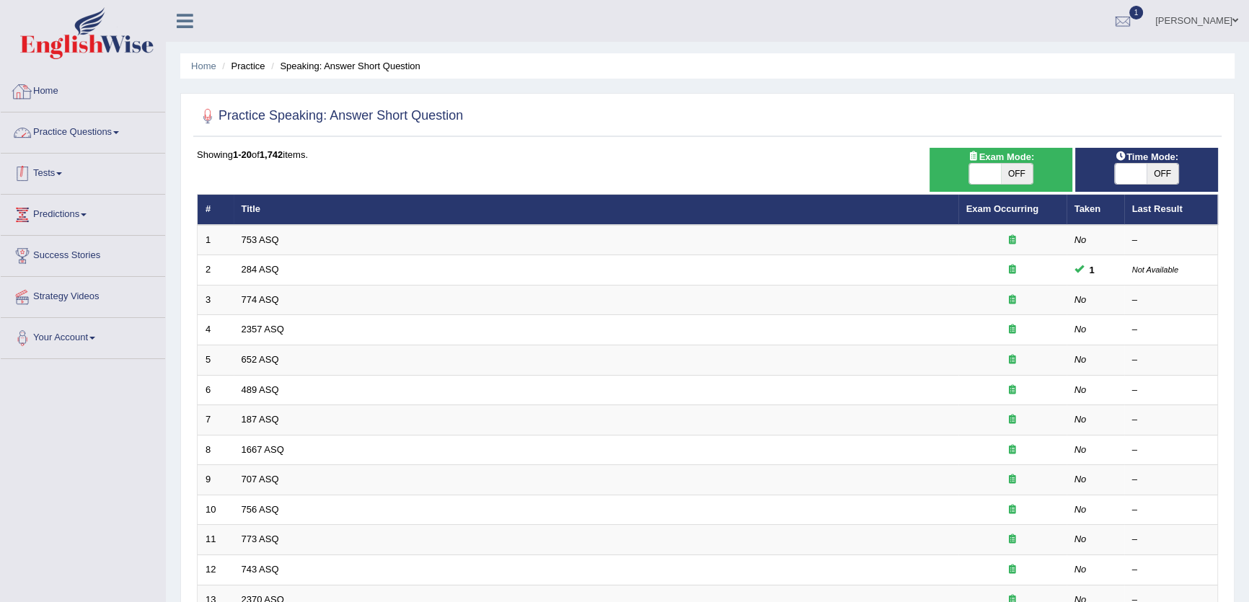
click at [68, 127] on link "Practice Questions" at bounding box center [83, 131] width 164 height 36
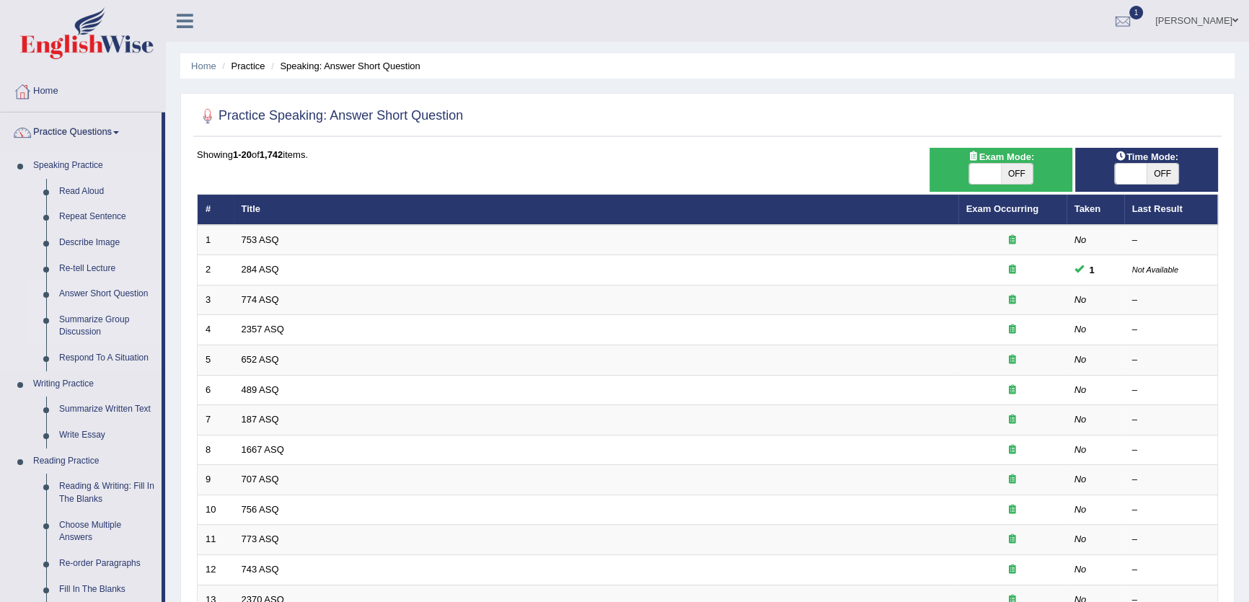
click at [69, 326] on link "Summarize Group Discussion" at bounding box center [107, 326] width 109 height 38
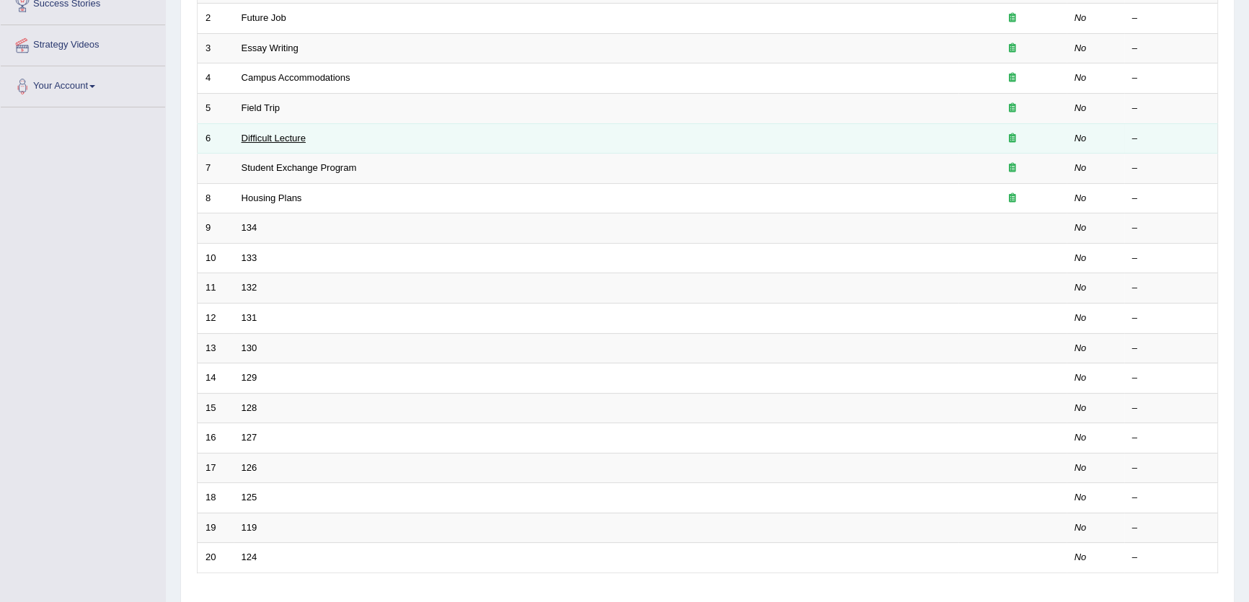
scroll to position [262, 0]
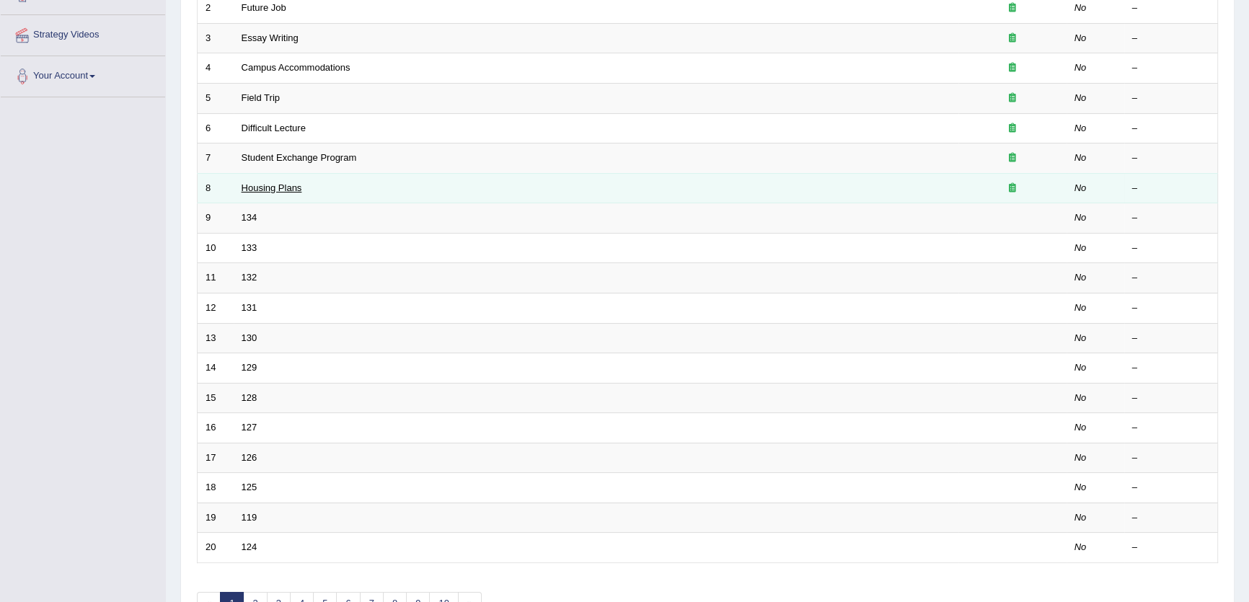
click at [270, 188] on link "Housing Plans" at bounding box center [272, 188] width 61 height 11
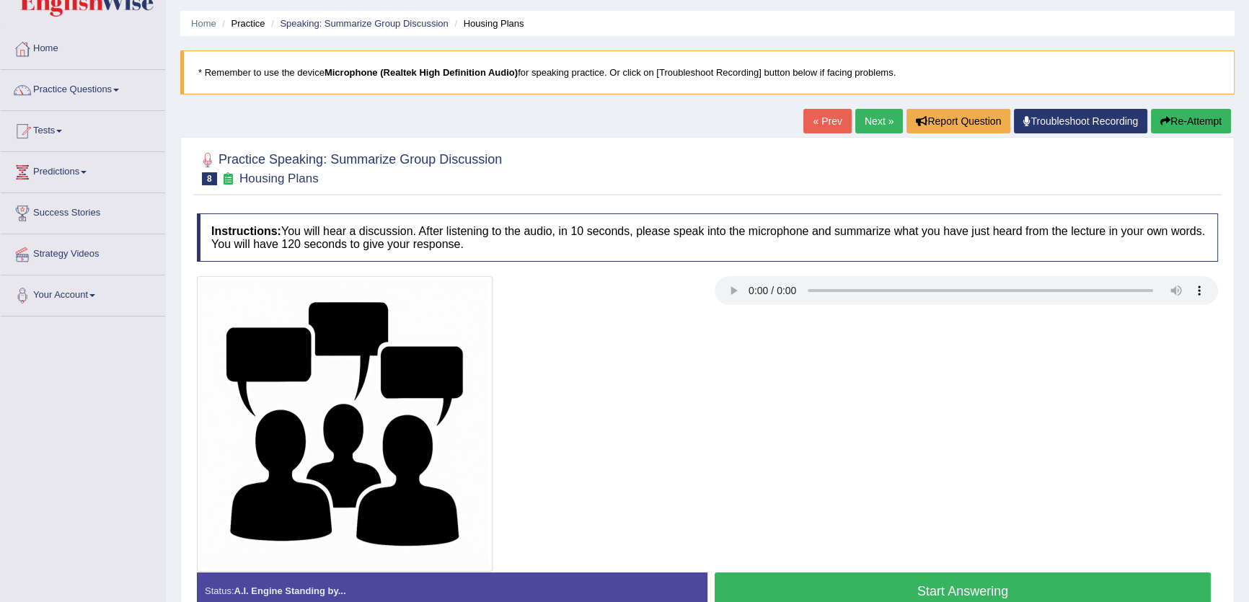
scroll to position [65, 0]
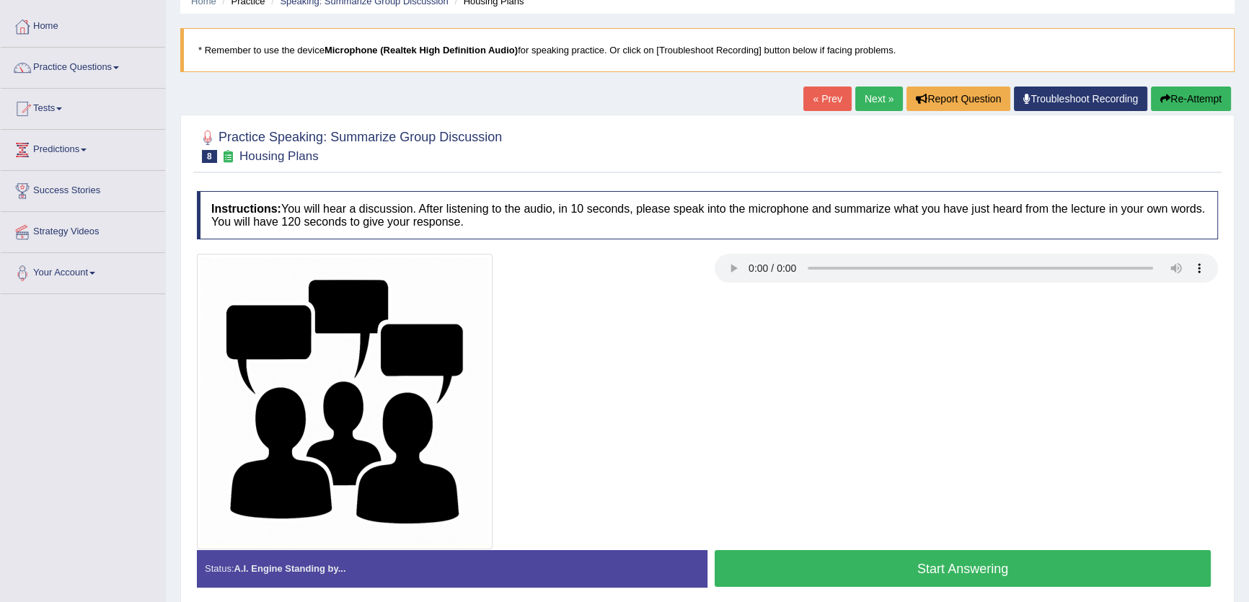
click at [865, 94] on link "Next »" at bounding box center [880, 99] width 48 height 25
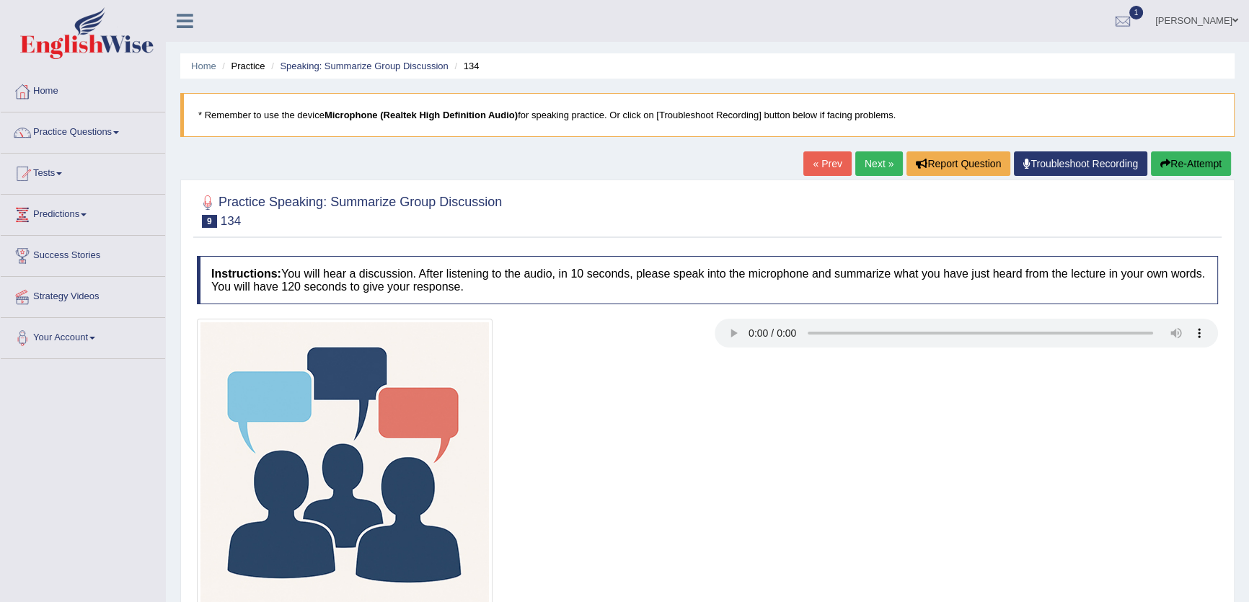
click at [870, 159] on link "Next »" at bounding box center [880, 163] width 48 height 25
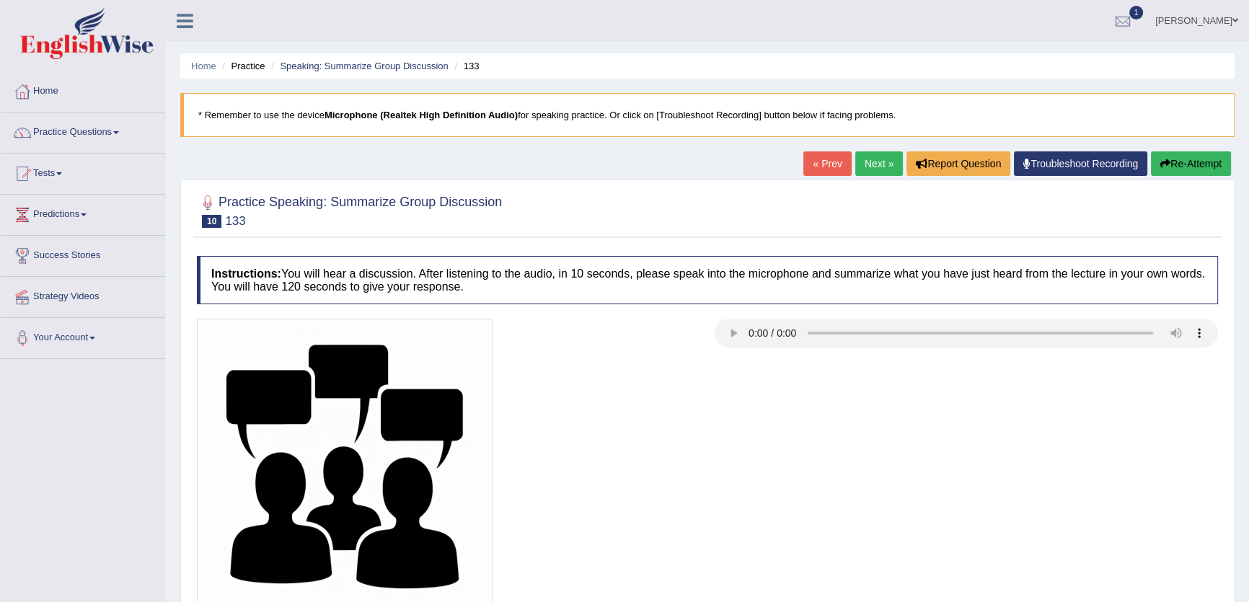
drag, startPoint x: 814, startPoint y: 169, endPoint x: 801, endPoint y: 167, distance: 13.2
click at [814, 168] on link "« Prev" at bounding box center [828, 163] width 48 height 25
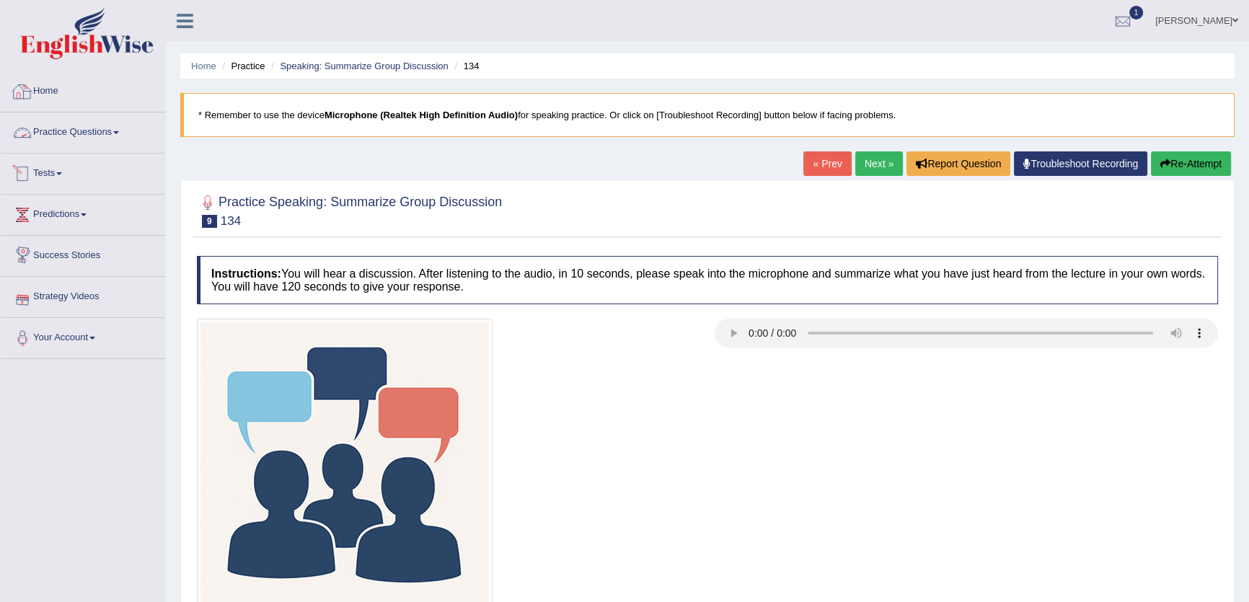
click at [128, 135] on link "Practice Questions" at bounding box center [83, 131] width 164 height 36
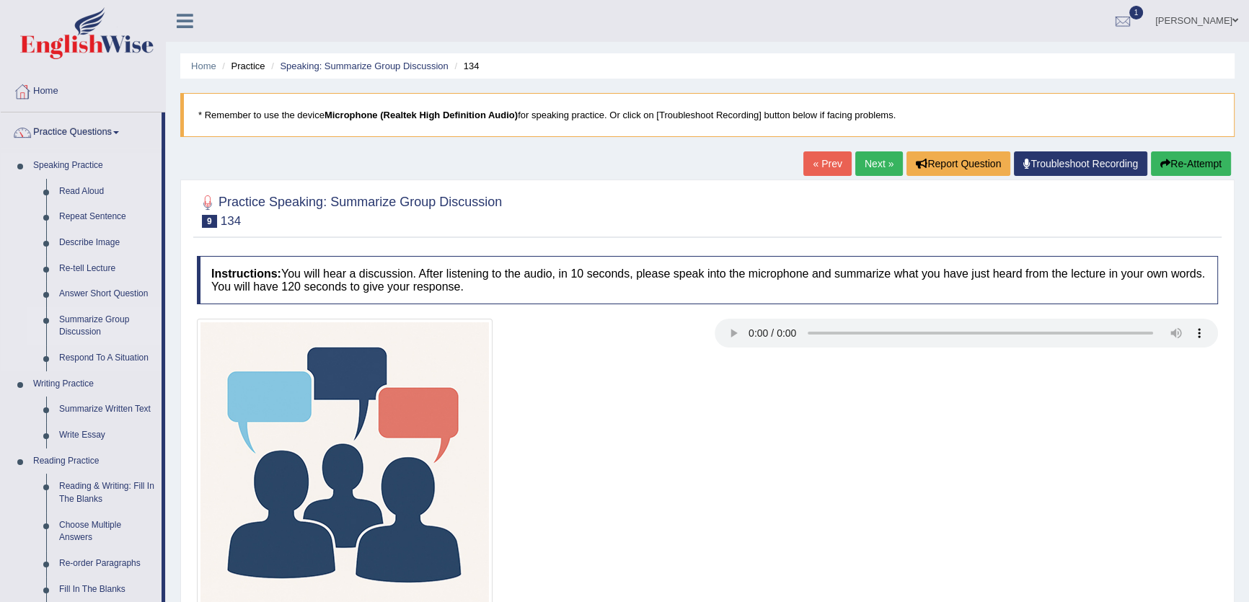
scroll to position [65, 0]
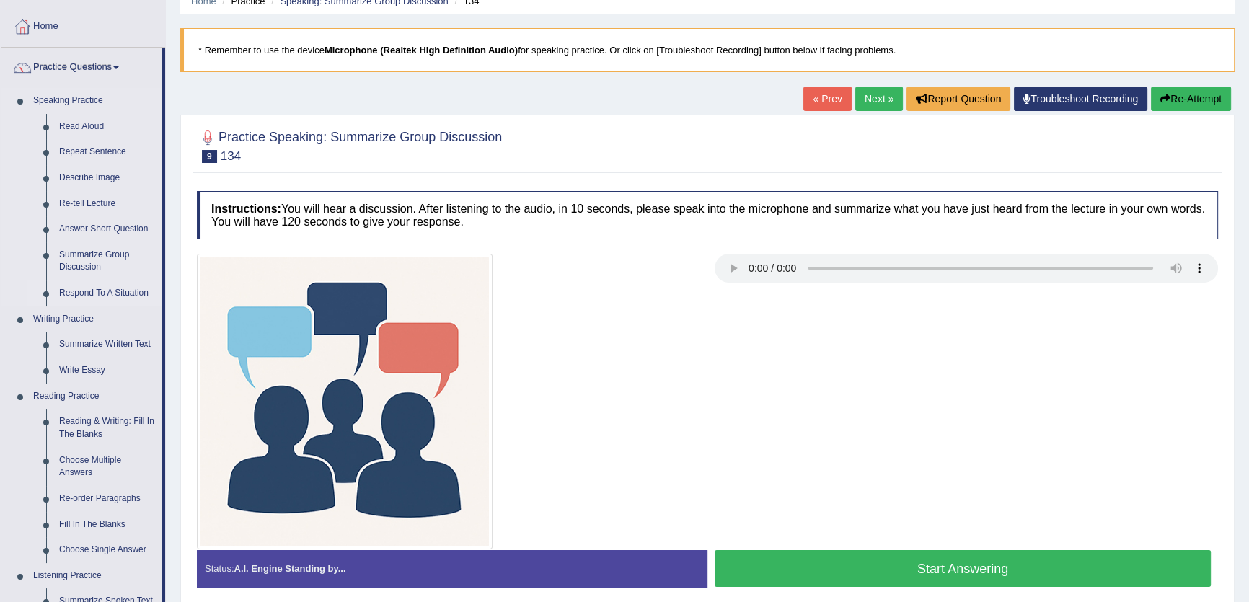
click at [134, 298] on link "Respond To A Situation" at bounding box center [107, 294] width 109 height 26
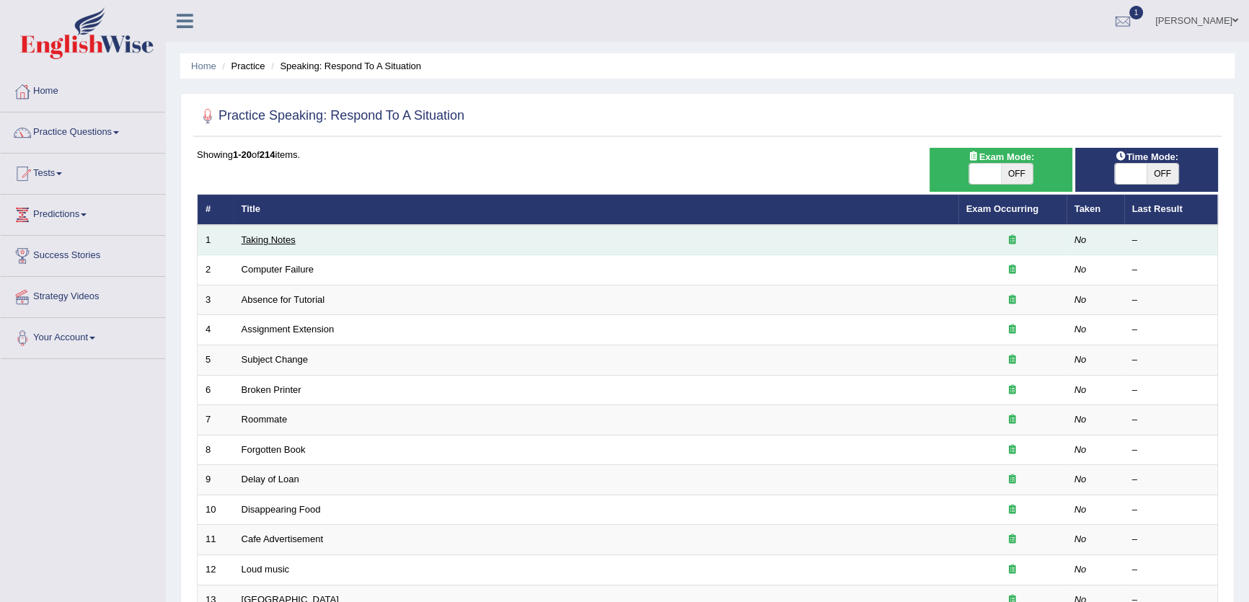
click at [262, 243] on link "Taking Notes" at bounding box center [269, 239] width 54 height 11
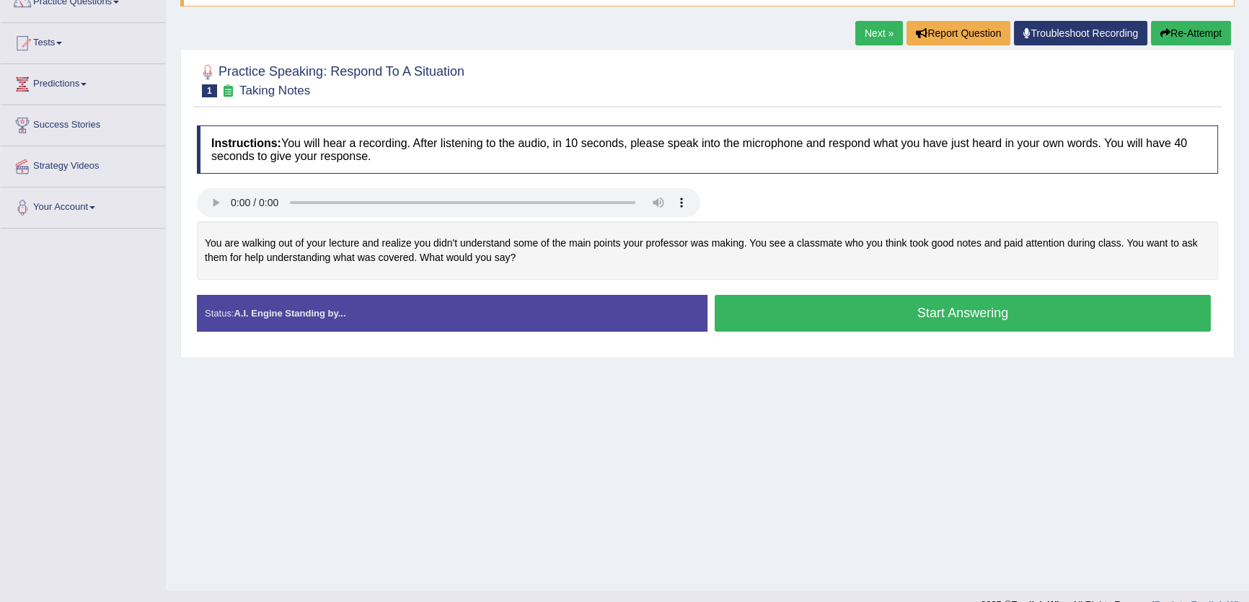
click at [866, 33] on link "Next »" at bounding box center [880, 33] width 48 height 25
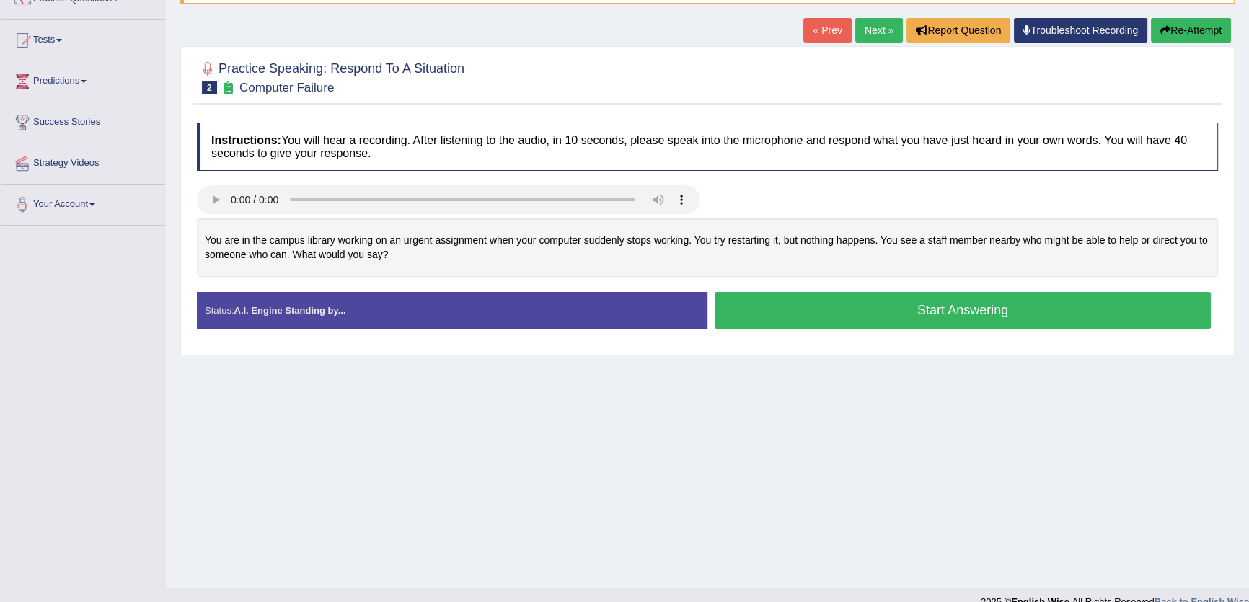
scroll to position [154, 0]
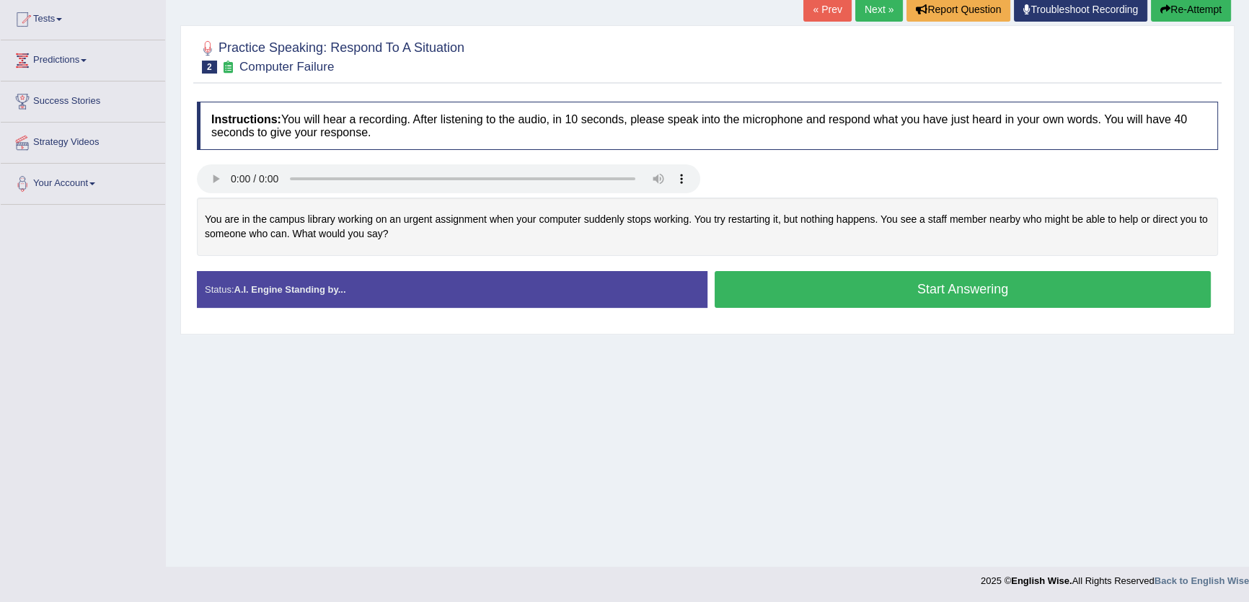
click at [888, 9] on link "Next »" at bounding box center [880, 9] width 48 height 25
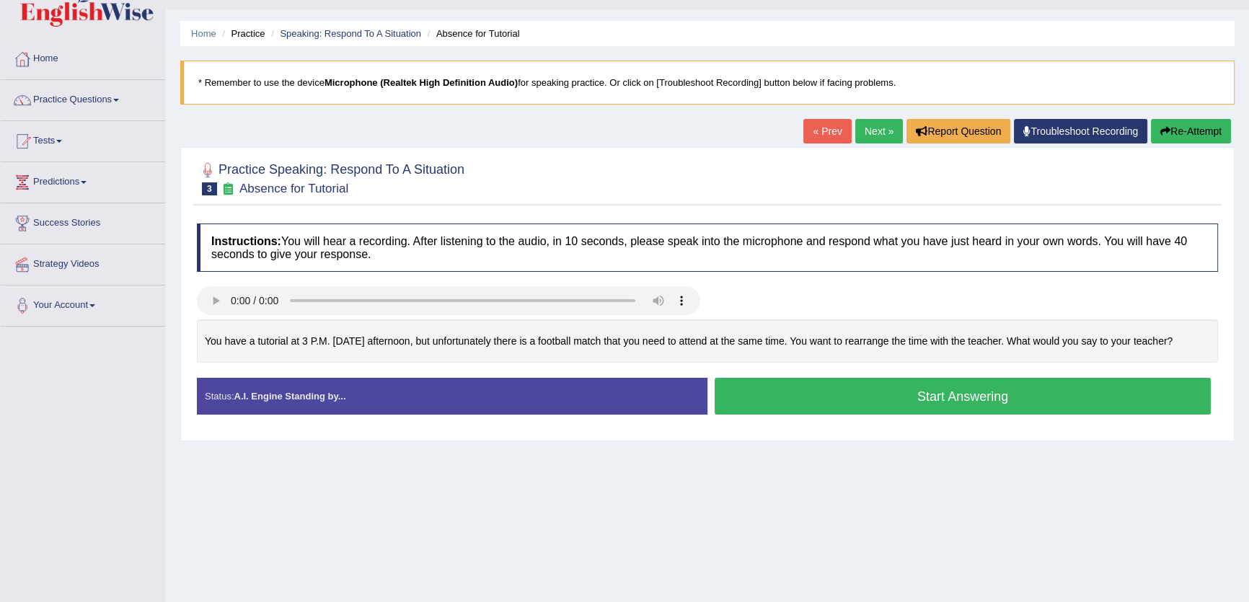
scroll to position [65, 0]
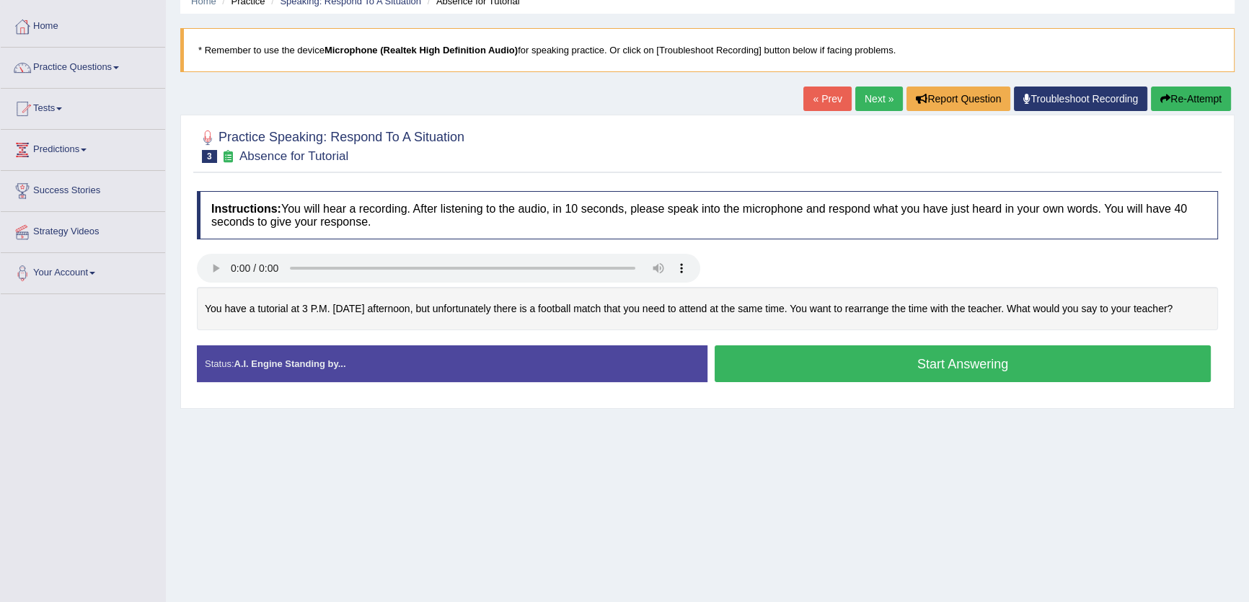
click at [866, 111] on div "« Prev Next » Report Question Troubleshoot Recording Re-Attempt" at bounding box center [1019, 101] width 431 height 28
click at [867, 85] on div "Home Practice Speaking: Respond To A Situation Absence for Tutorial * Remember …" at bounding box center [707, 295] width 1083 height 721
click at [870, 94] on link "Next »" at bounding box center [880, 99] width 48 height 25
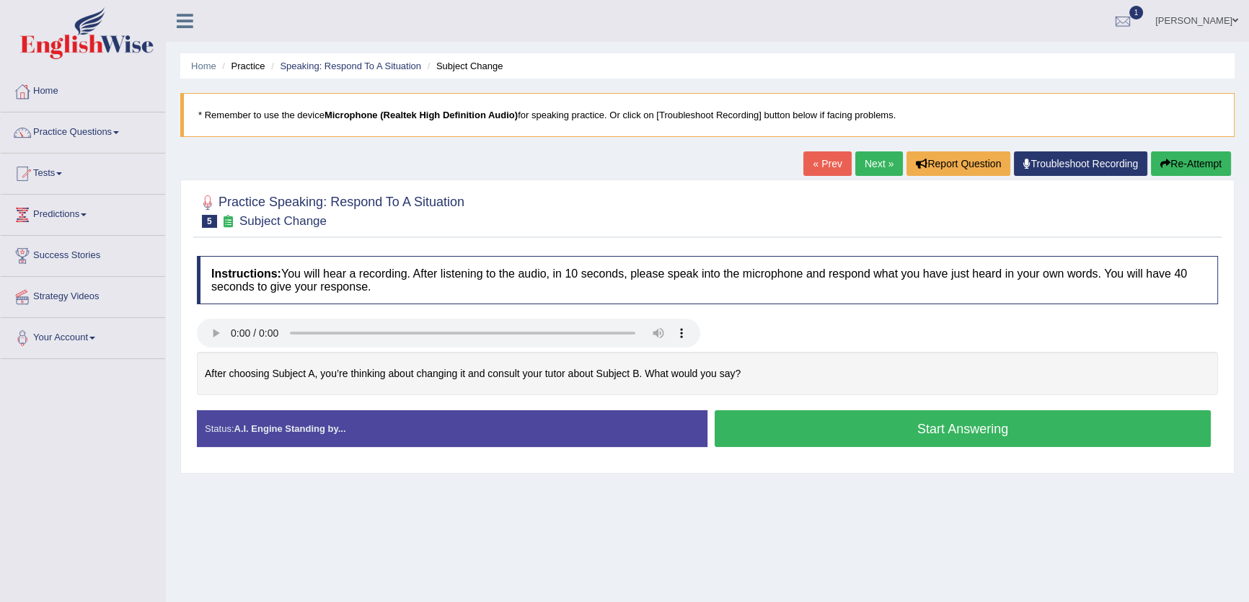
click at [863, 163] on link "Next »" at bounding box center [880, 163] width 48 height 25
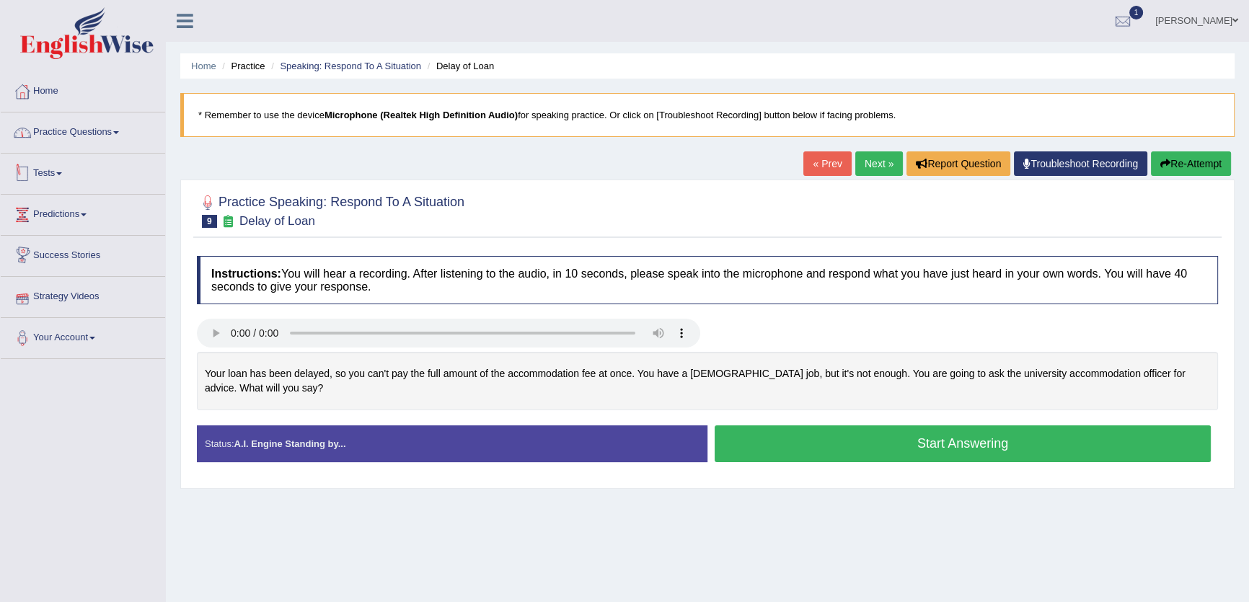
click at [98, 122] on link "Practice Questions" at bounding box center [83, 131] width 164 height 36
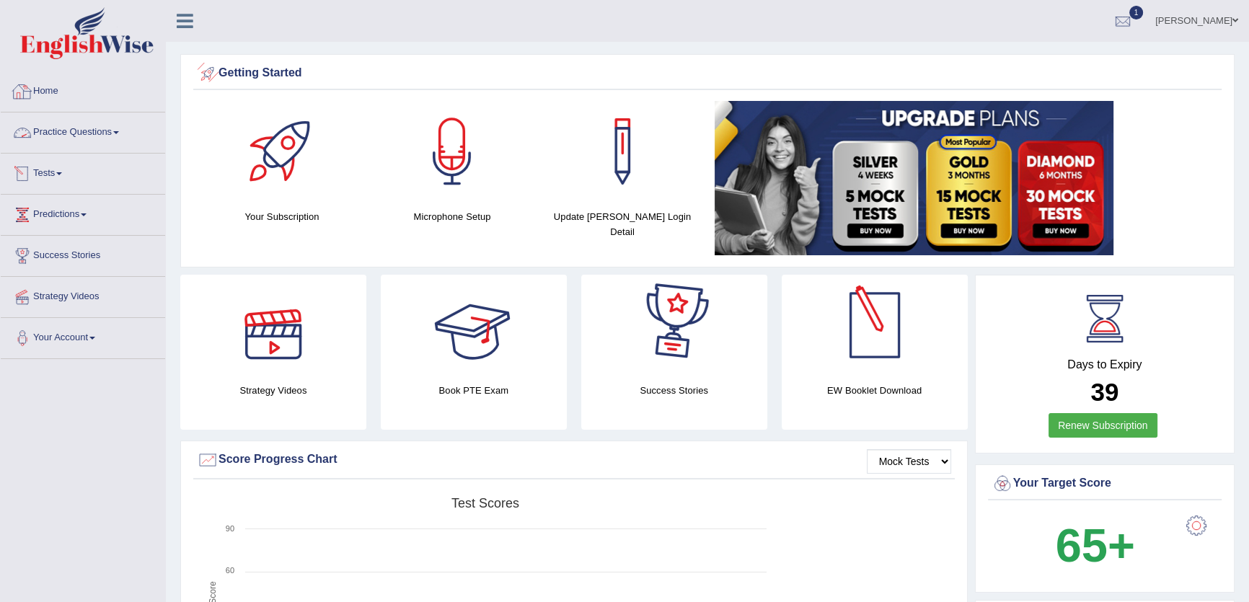
click at [101, 141] on link "Practice Questions" at bounding box center [83, 131] width 164 height 36
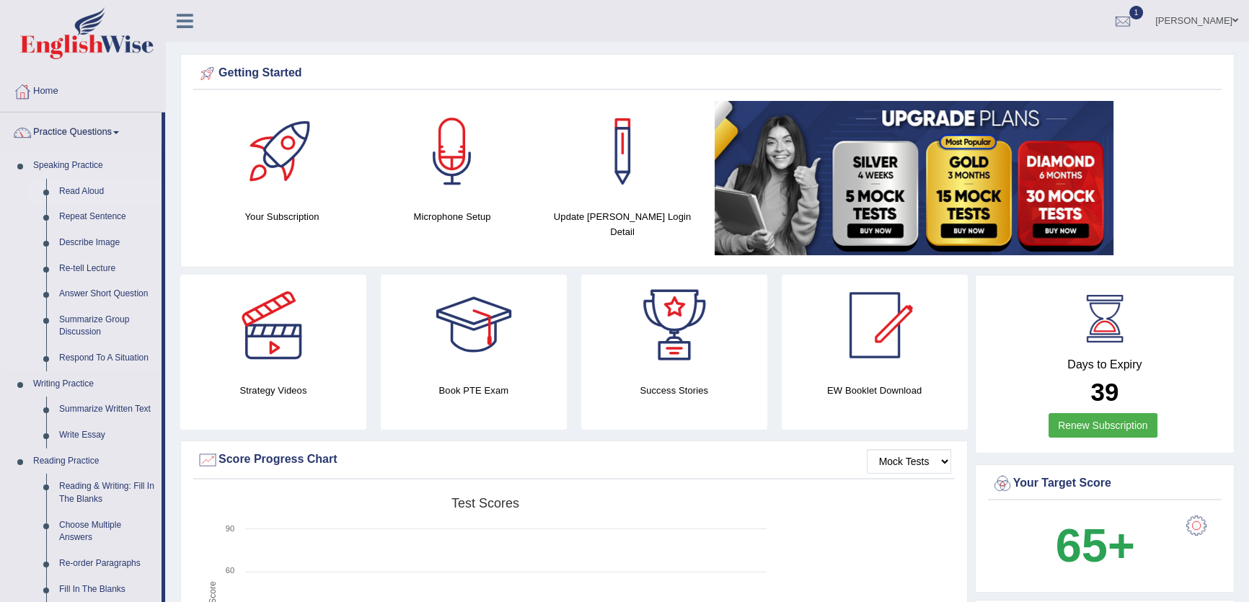
click at [75, 191] on link "Read Aloud" at bounding box center [107, 192] width 109 height 26
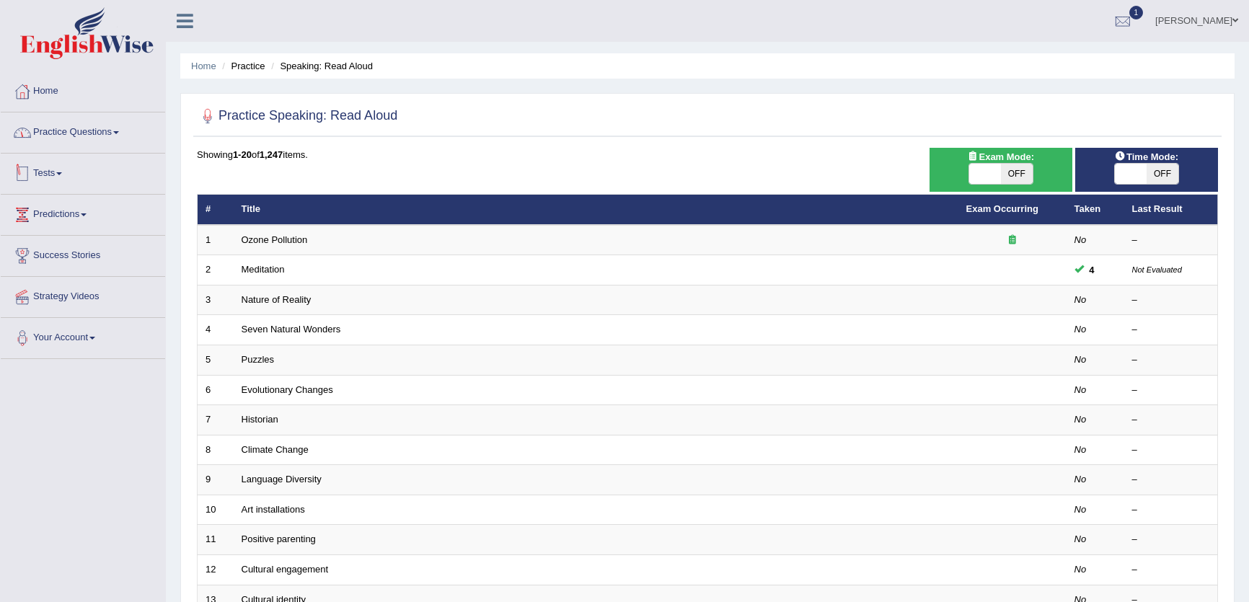
click at [107, 131] on link "Practice Questions" at bounding box center [83, 131] width 164 height 36
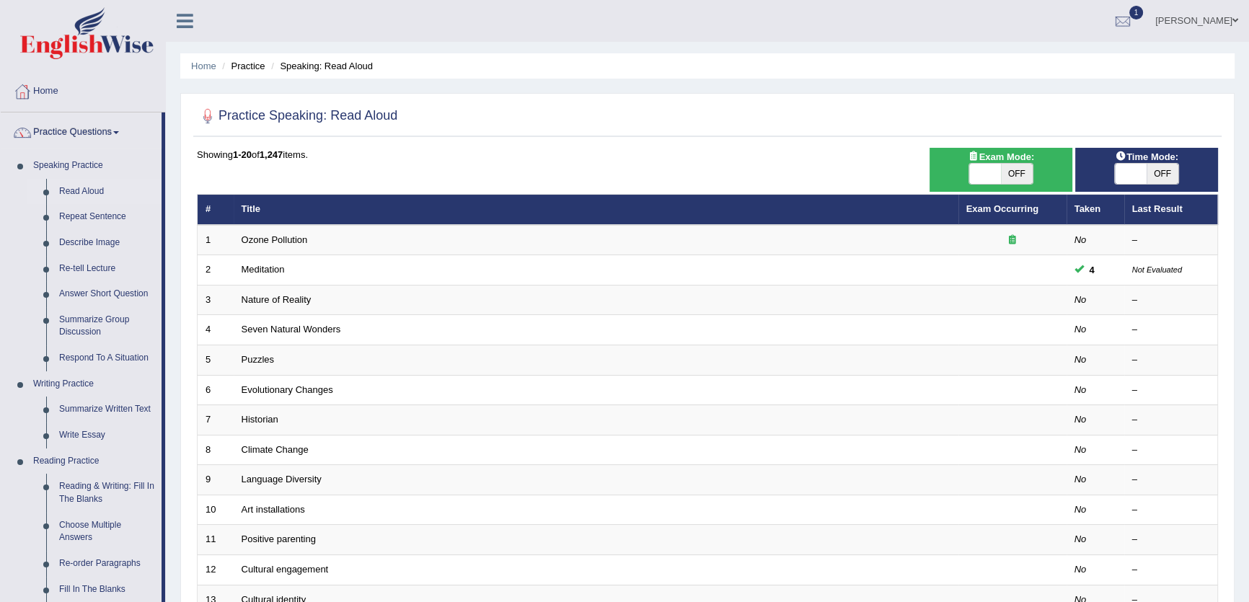
click at [107, 131] on link "Practice Questions" at bounding box center [81, 131] width 161 height 36
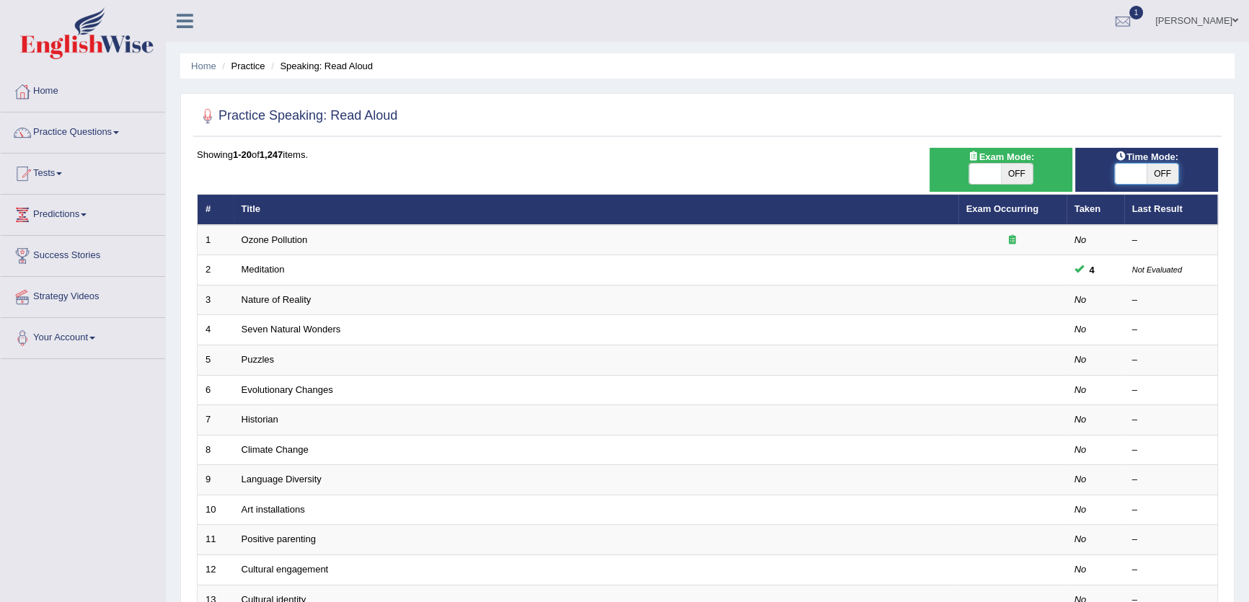
click at [1146, 180] on span at bounding box center [1131, 174] width 32 height 20
checkbox input "true"
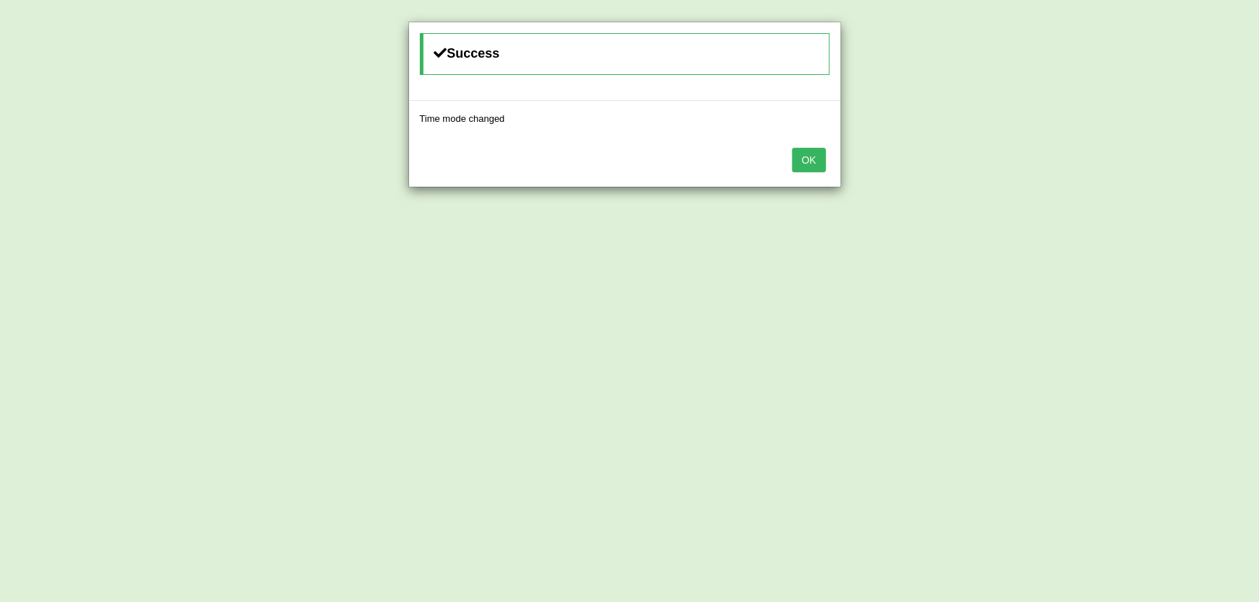
click at [810, 164] on button "OK" at bounding box center [808, 160] width 33 height 25
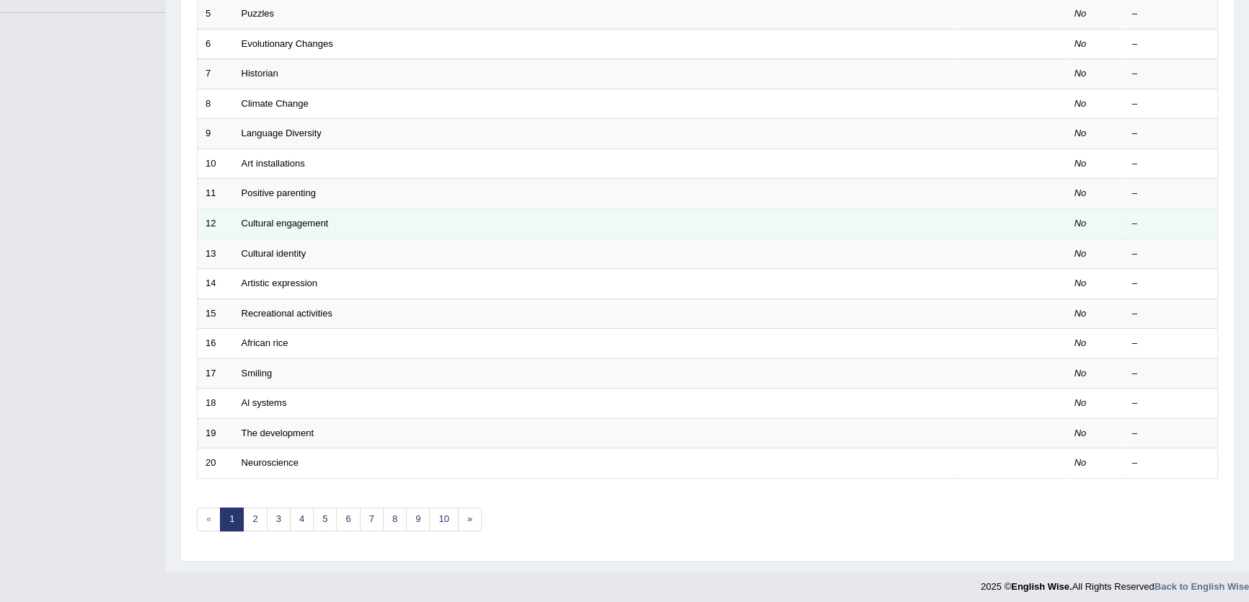
scroll to position [351, 0]
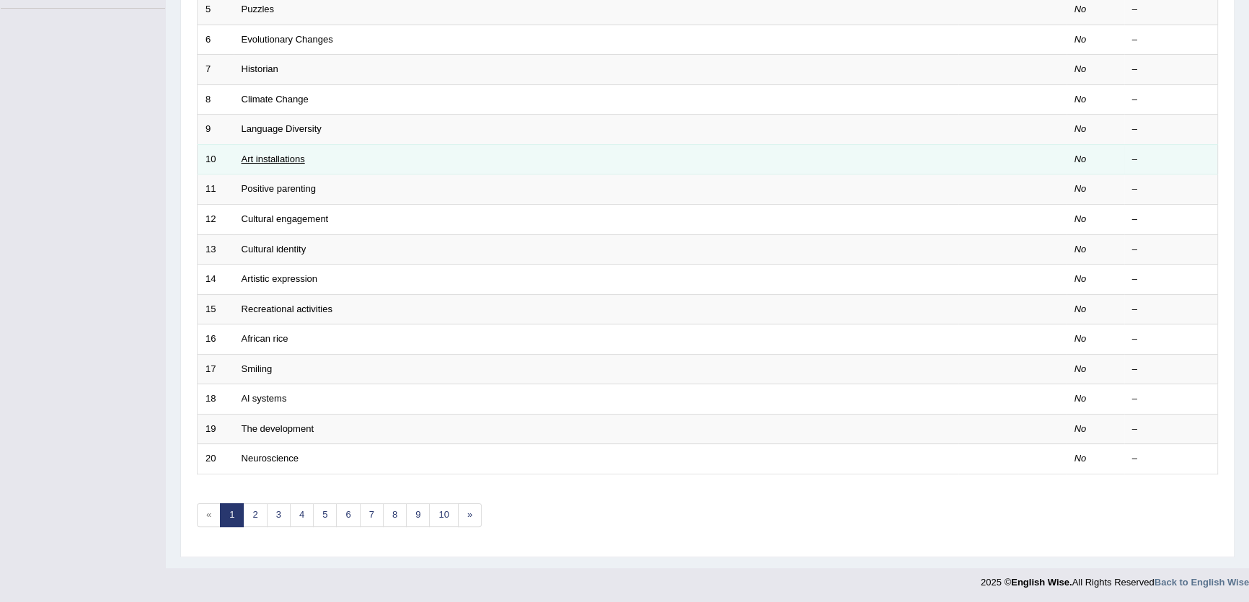
click at [278, 157] on link "Art installations" at bounding box center [273, 159] width 63 height 11
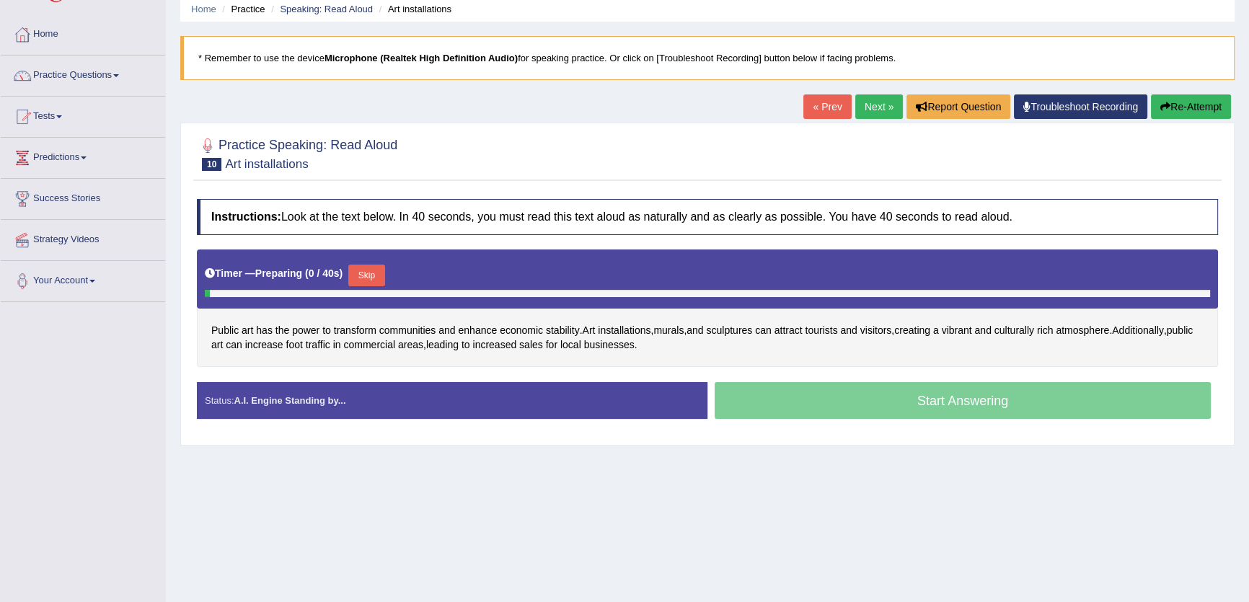
scroll to position [154, 0]
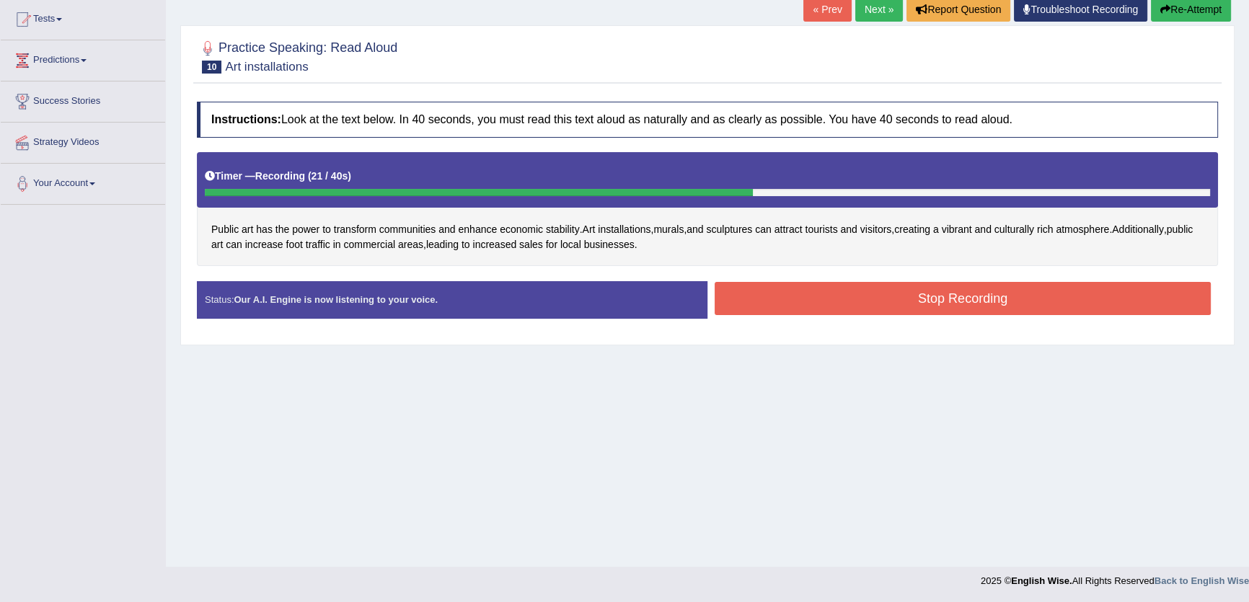
click at [965, 289] on button "Stop Recording" at bounding box center [963, 298] width 496 height 33
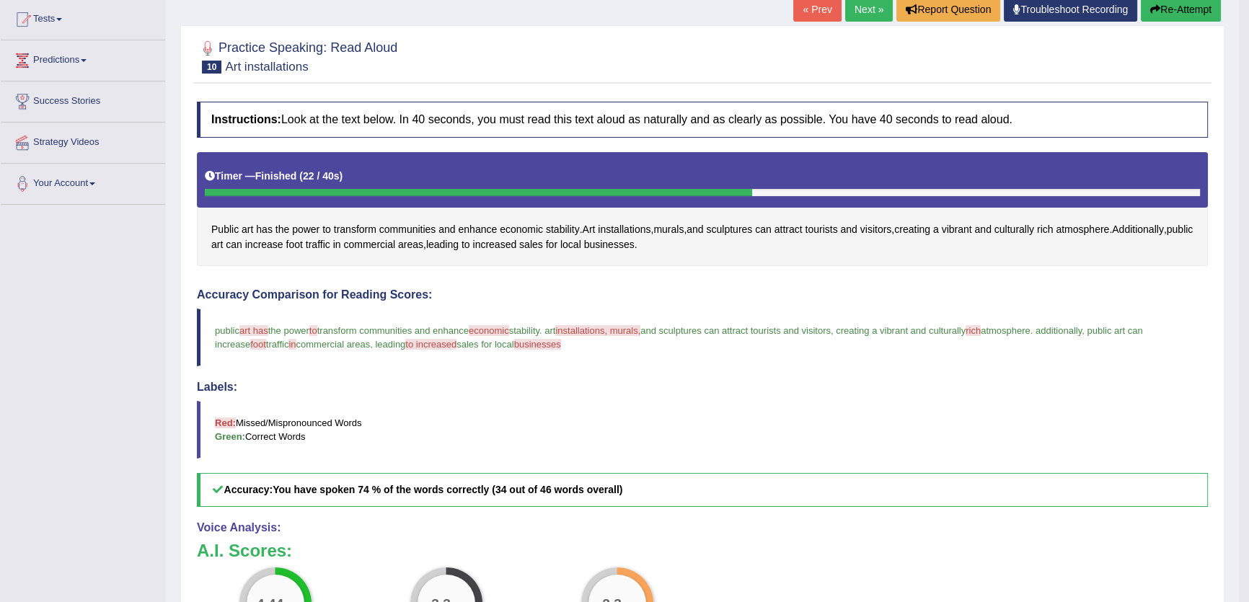
click at [858, 9] on link "Next »" at bounding box center [869, 9] width 48 height 25
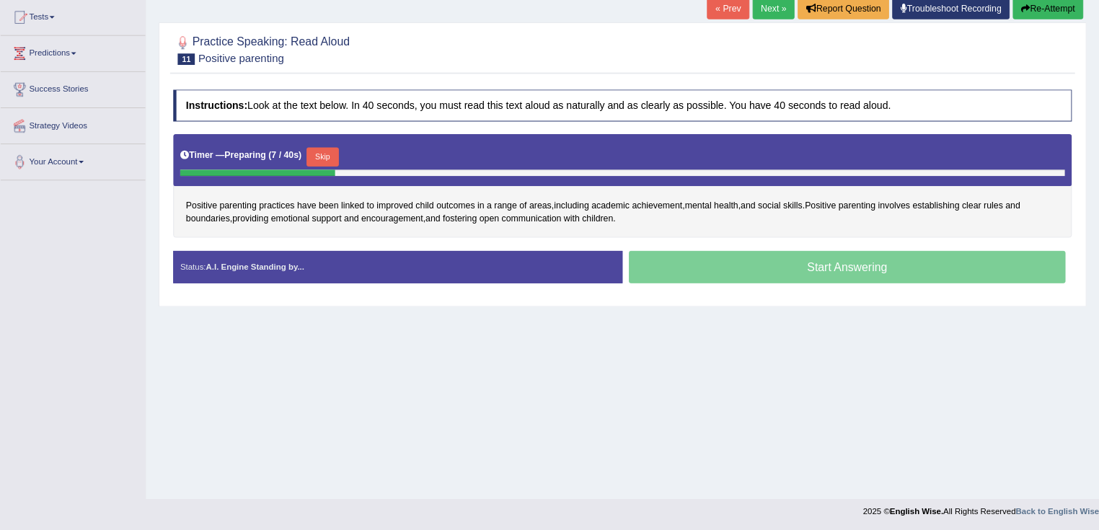
scroll to position [154, 0]
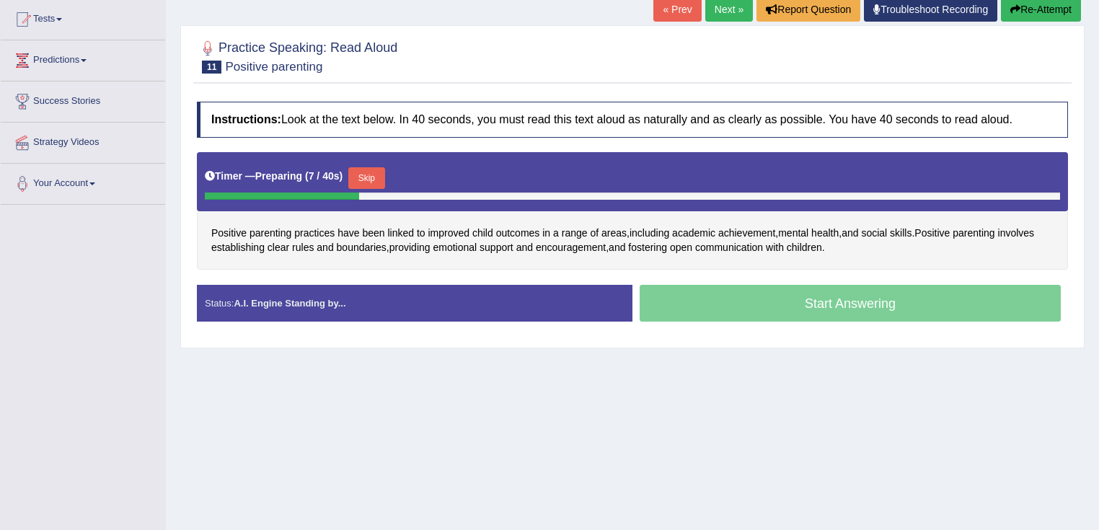
drag, startPoint x: 1221, startPoint y: 1, endPoint x: 705, endPoint y: 111, distance: 526.6
click at [705, 111] on h4 "Instructions: Look at the text below. In 40 seconds, you must read this text al…" at bounding box center [632, 120] width 871 height 36
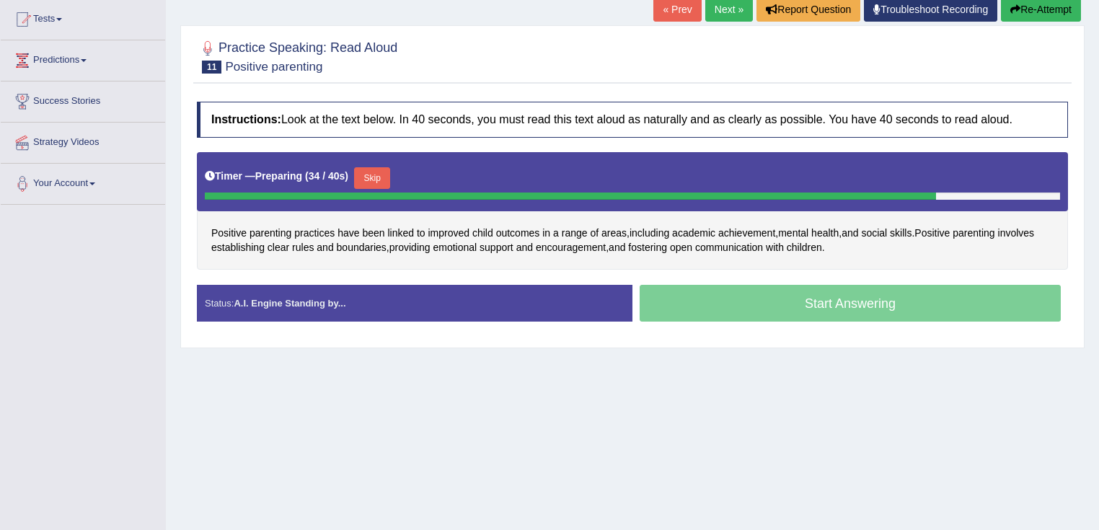
click at [369, 177] on button "Skip" at bounding box center [372, 178] width 36 height 22
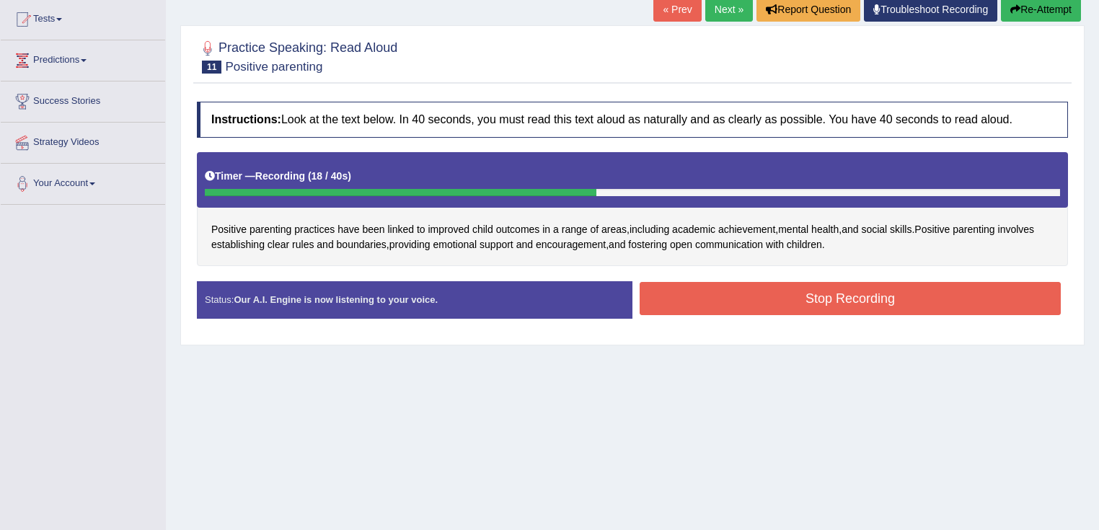
click at [722, 307] on button "Stop Recording" at bounding box center [850, 298] width 421 height 33
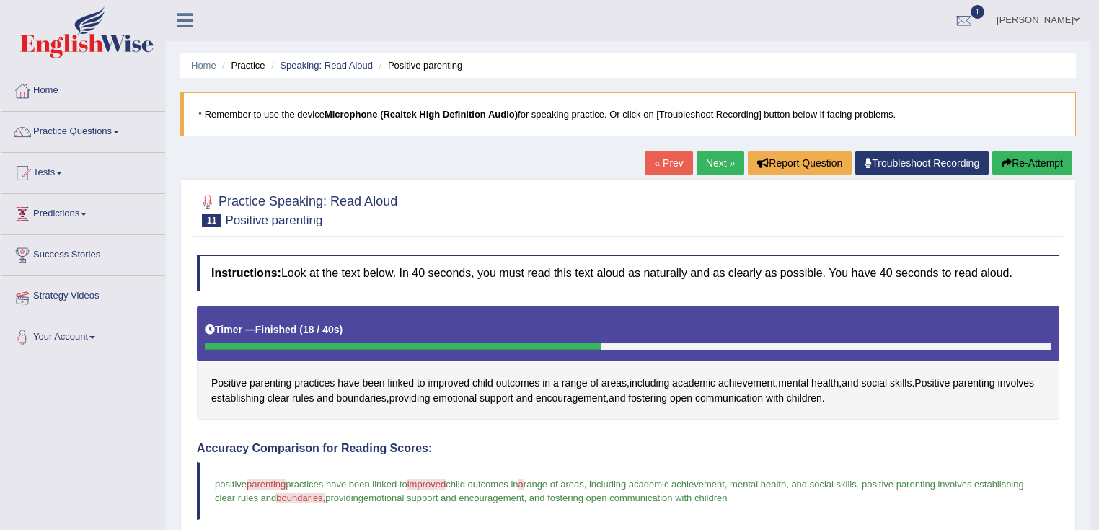
scroll to position [0, 0]
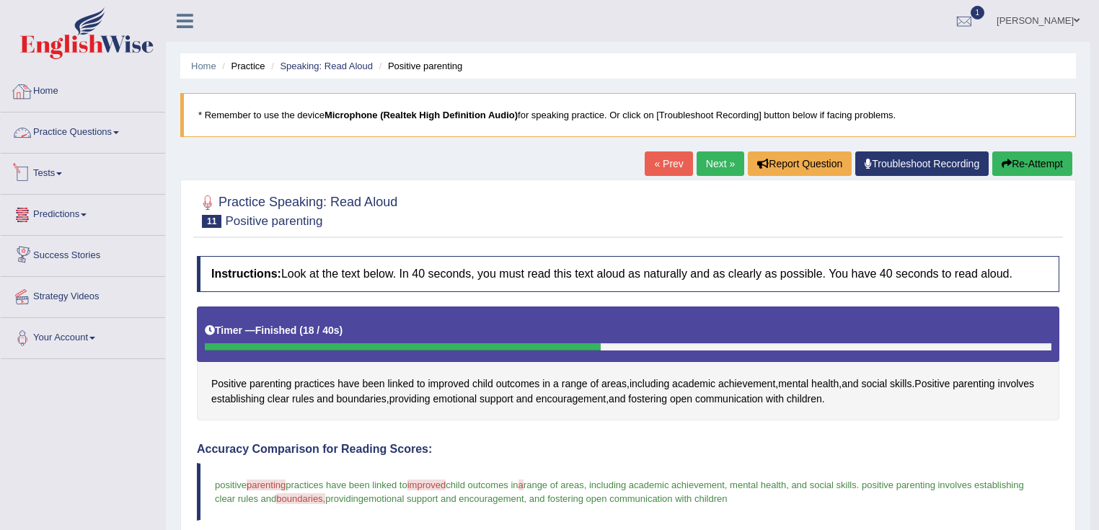
click at [77, 127] on link "Practice Questions" at bounding box center [83, 131] width 164 height 36
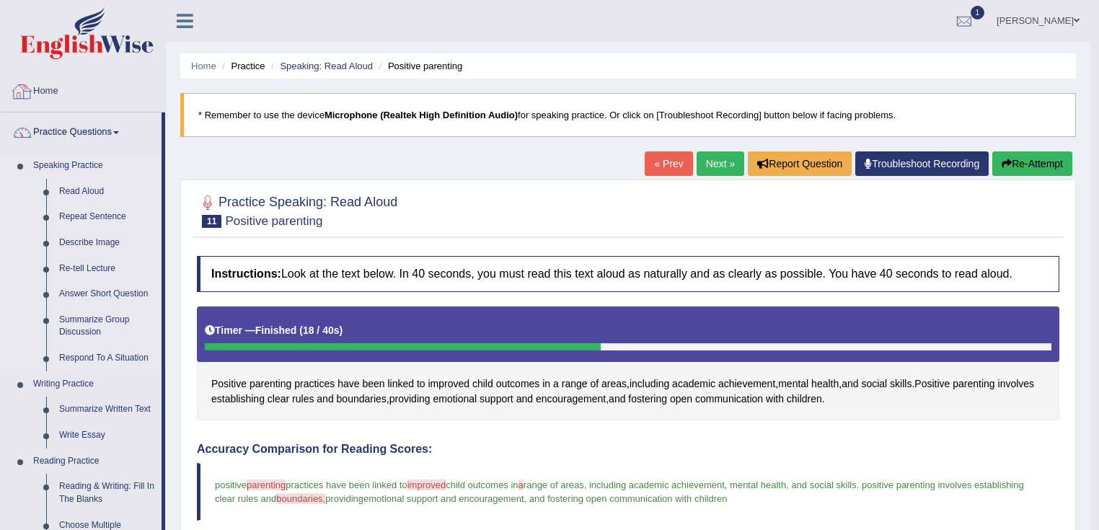
click at [85, 215] on link "Repeat Sentence" at bounding box center [107, 217] width 109 height 26
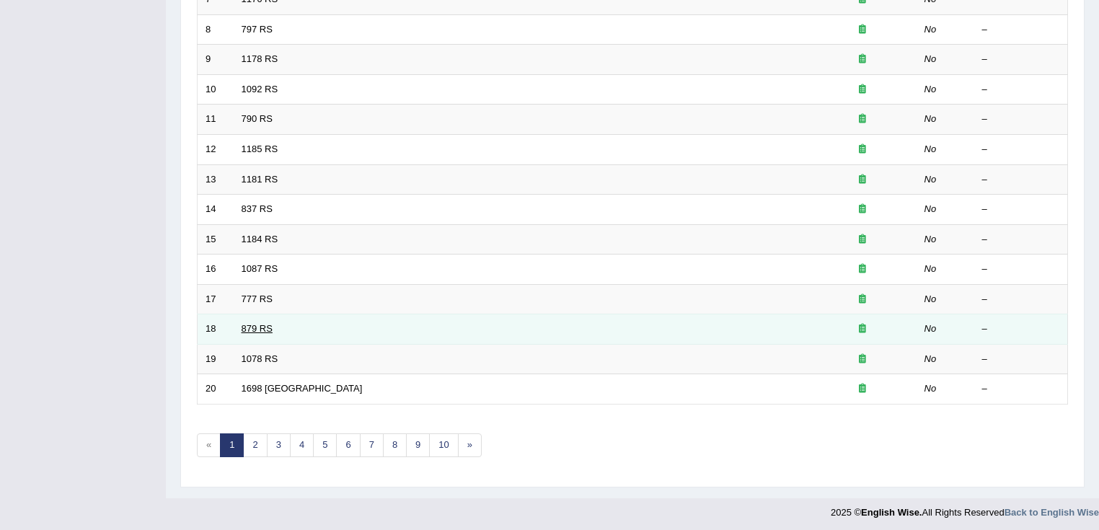
click at [263, 324] on link "879 RS" at bounding box center [257, 328] width 31 height 11
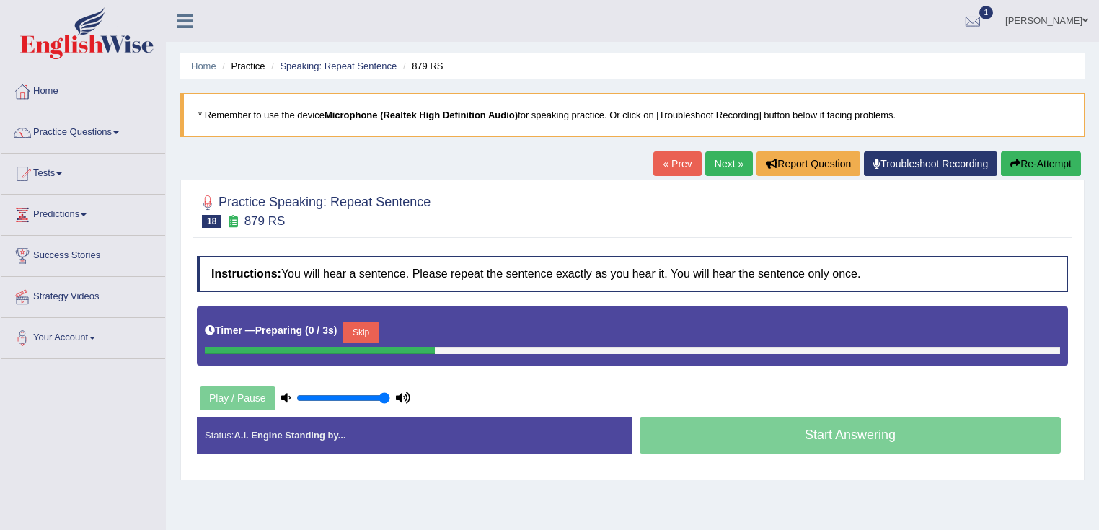
click at [377, 335] on button "Skip" at bounding box center [361, 333] width 36 height 22
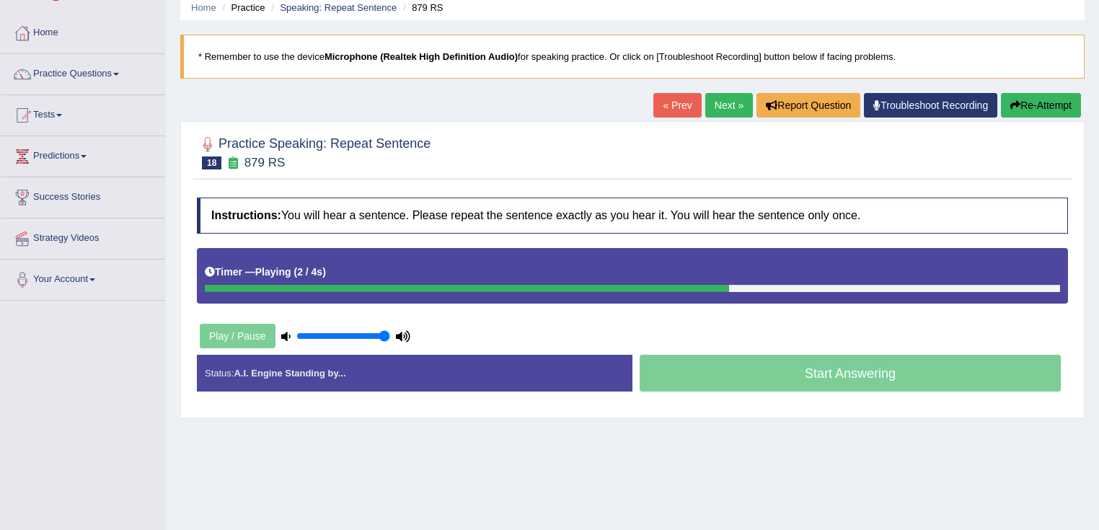
scroll to position [115, 0]
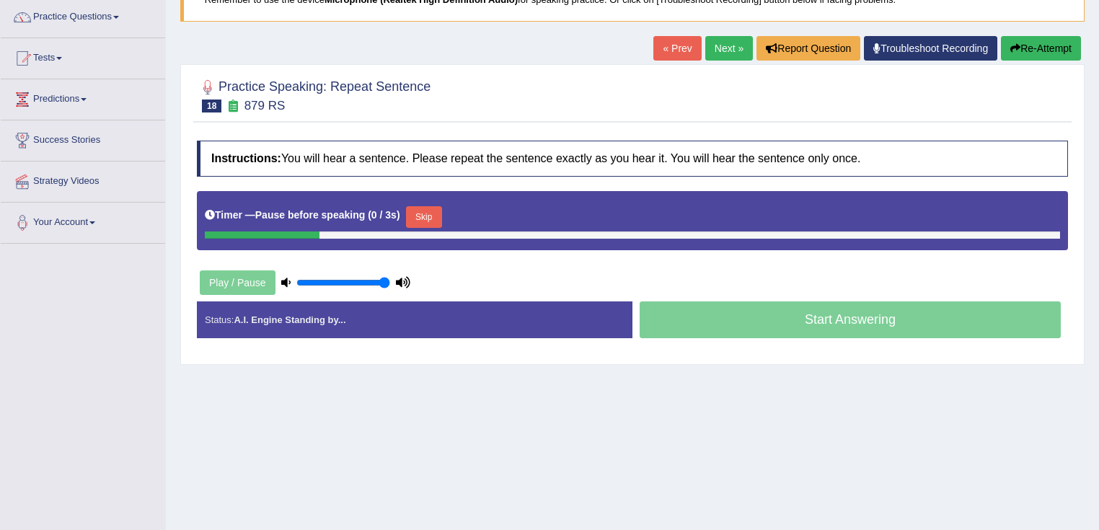
click at [415, 214] on button "Skip" at bounding box center [424, 217] width 36 height 22
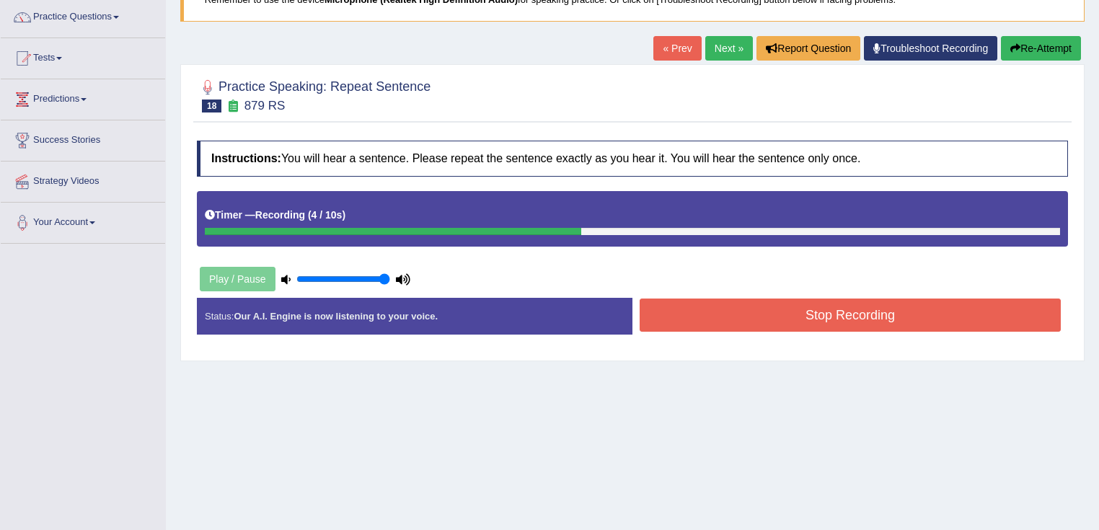
click at [757, 320] on button "Stop Recording" at bounding box center [850, 315] width 421 height 33
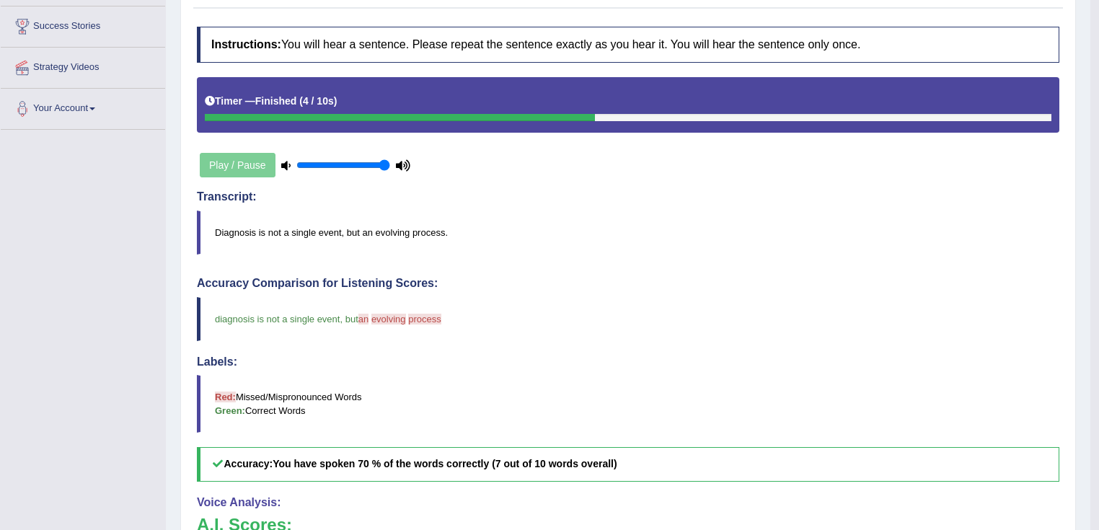
scroll to position [98, 0]
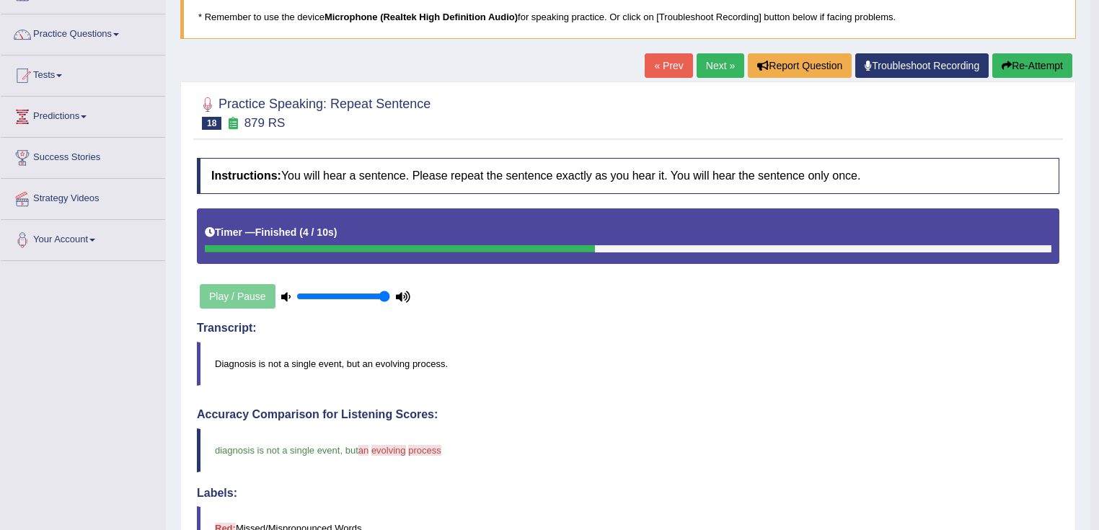
click at [705, 63] on link "Next »" at bounding box center [721, 65] width 48 height 25
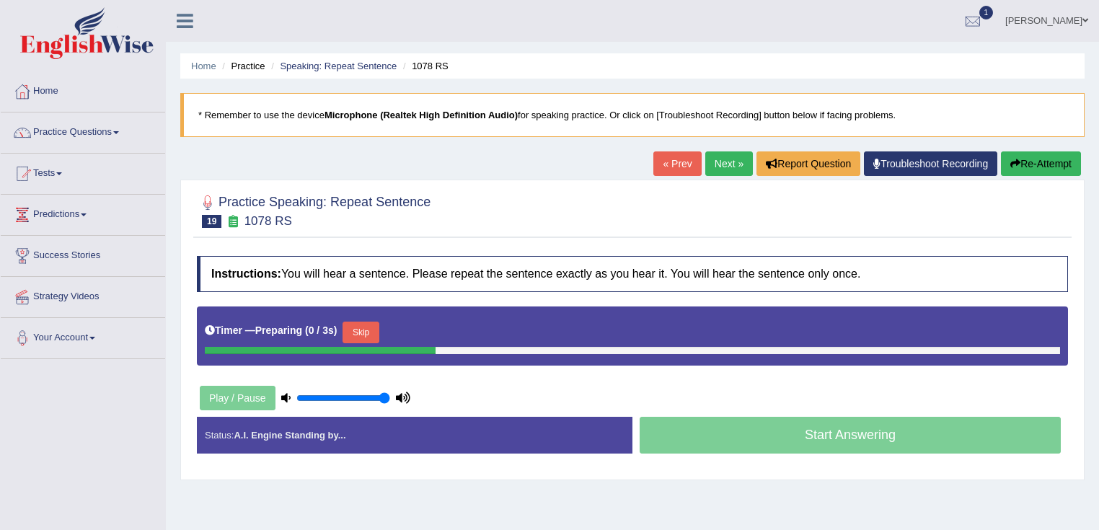
click at [371, 335] on button "Skip" at bounding box center [361, 333] width 36 height 22
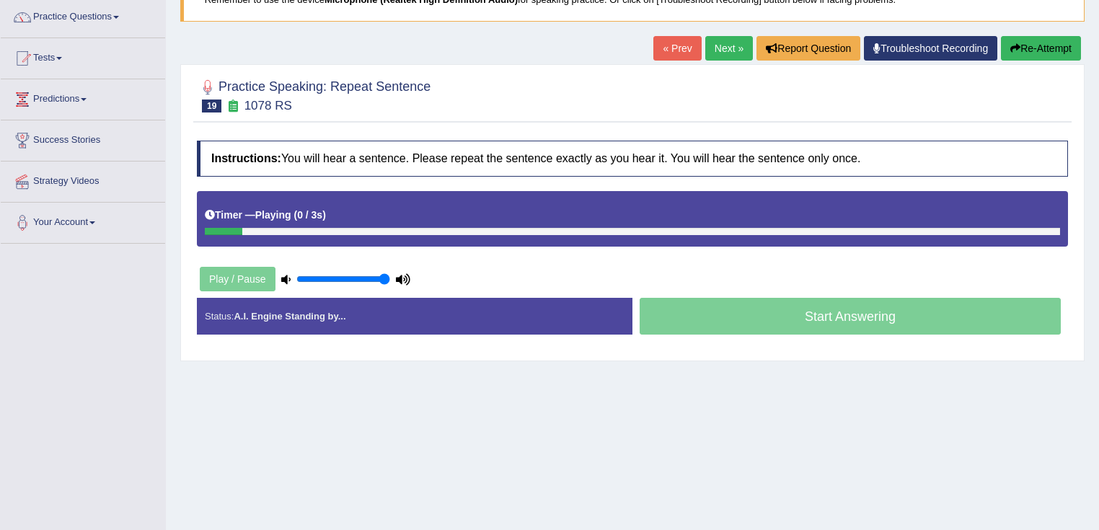
scroll to position [227, 0]
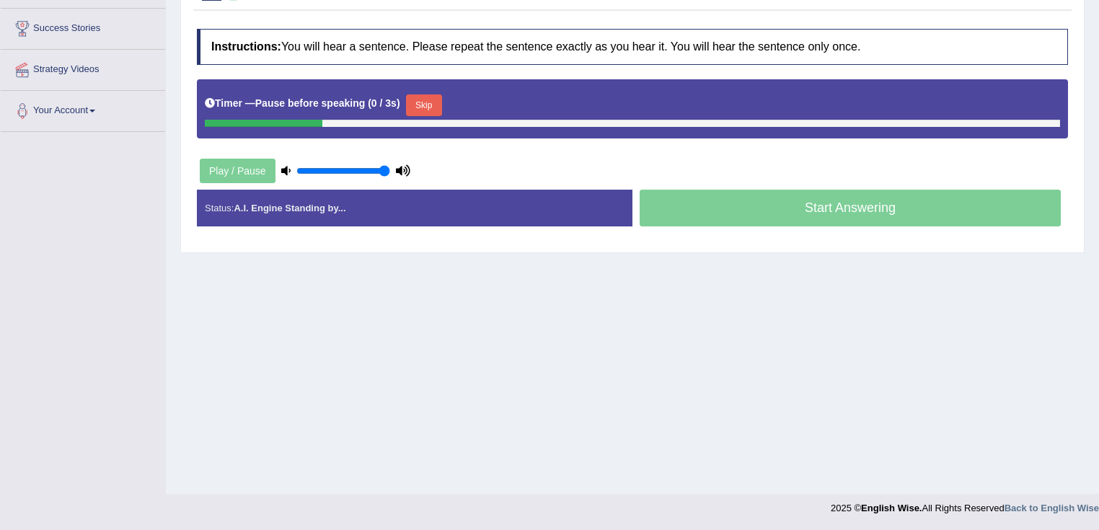
click at [421, 104] on button "Skip" at bounding box center [424, 105] width 36 height 22
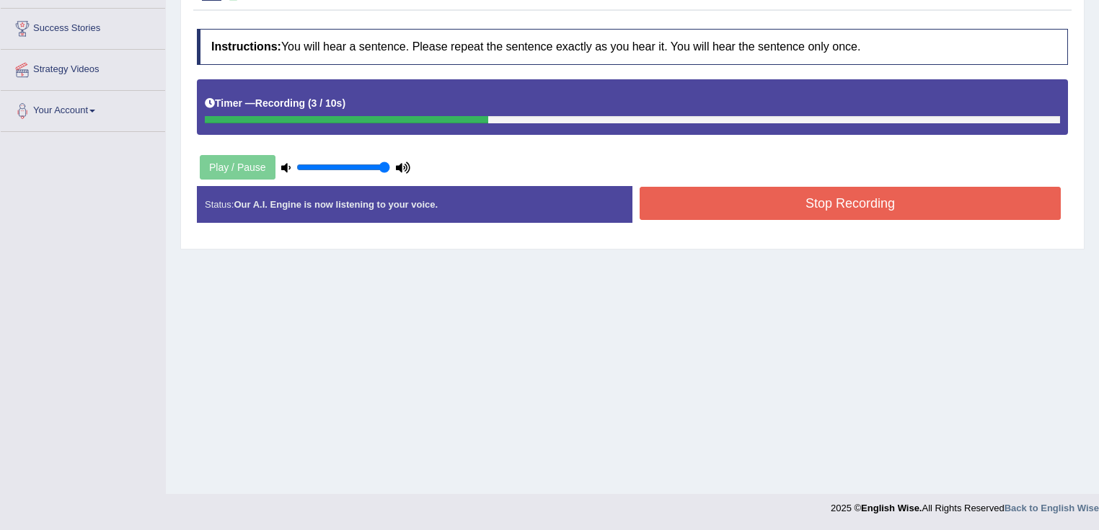
click at [685, 205] on button "Stop Recording" at bounding box center [850, 203] width 421 height 33
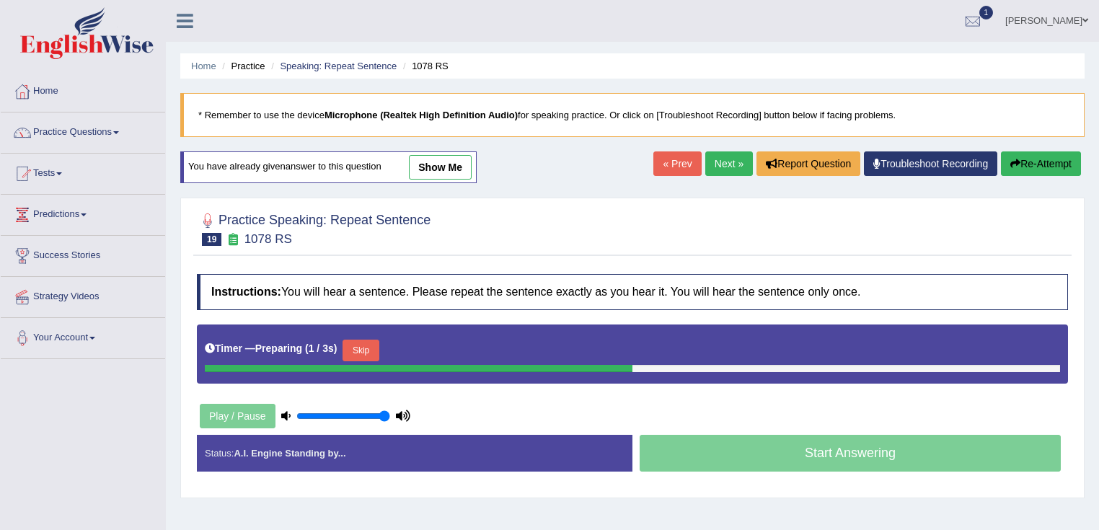
click at [724, 167] on link "Next »" at bounding box center [729, 163] width 48 height 25
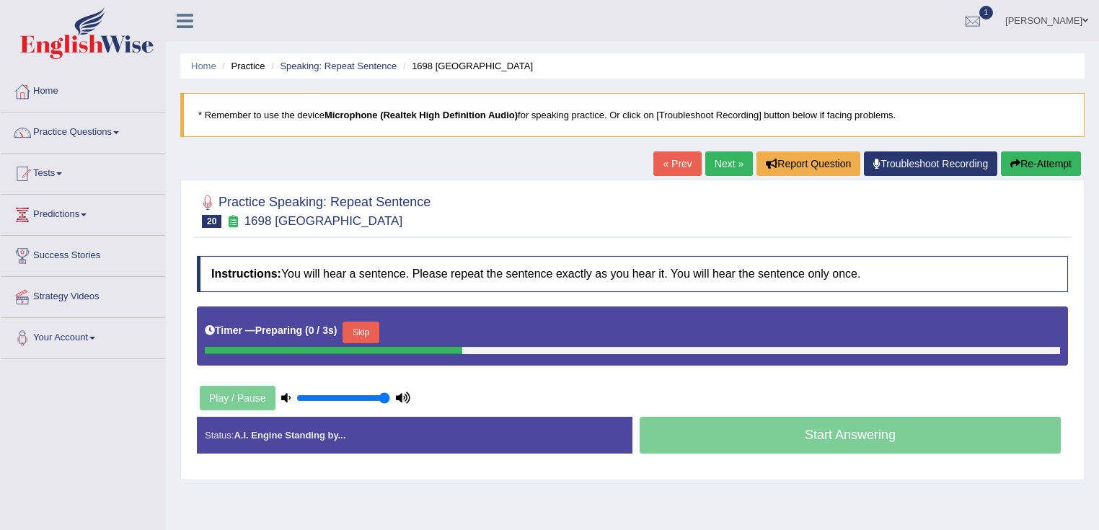
click at [369, 332] on button "Skip" at bounding box center [361, 333] width 36 height 22
drag, startPoint x: 415, startPoint y: 321, endPoint x: 422, endPoint y: 327, distance: 9.2
click at [415, 322] on button "Skip" at bounding box center [424, 333] width 36 height 22
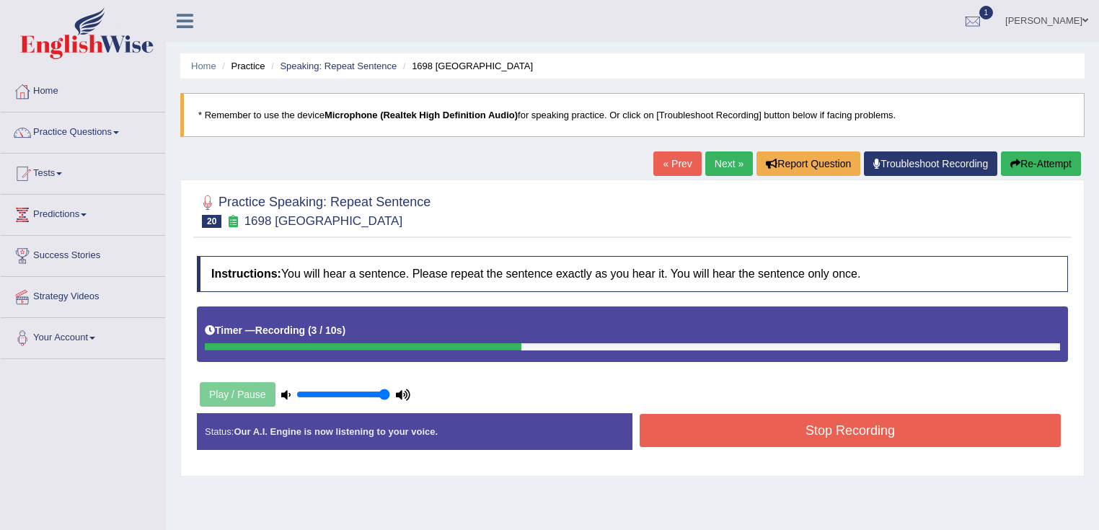
drag, startPoint x: 731, startPoint y: 424, endPoint x: 739, endPoint y: 426, distance: 7.5
click at [731, 426] on button "Stop Recording" at bounding box center [850, 430] width 421 height 33
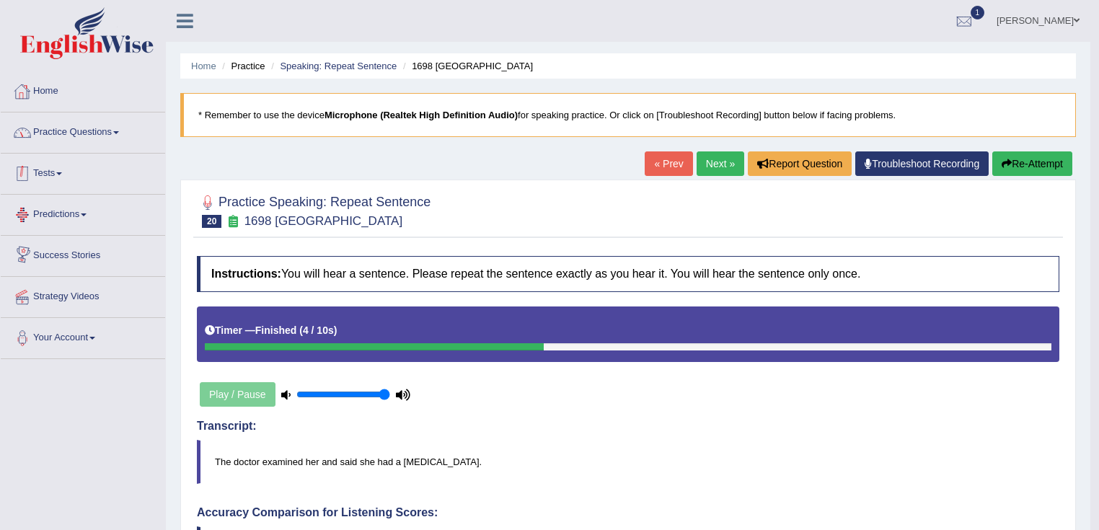
click at [117, 79] on link "Home" at bounding box center [83, 89] width 164 height 36
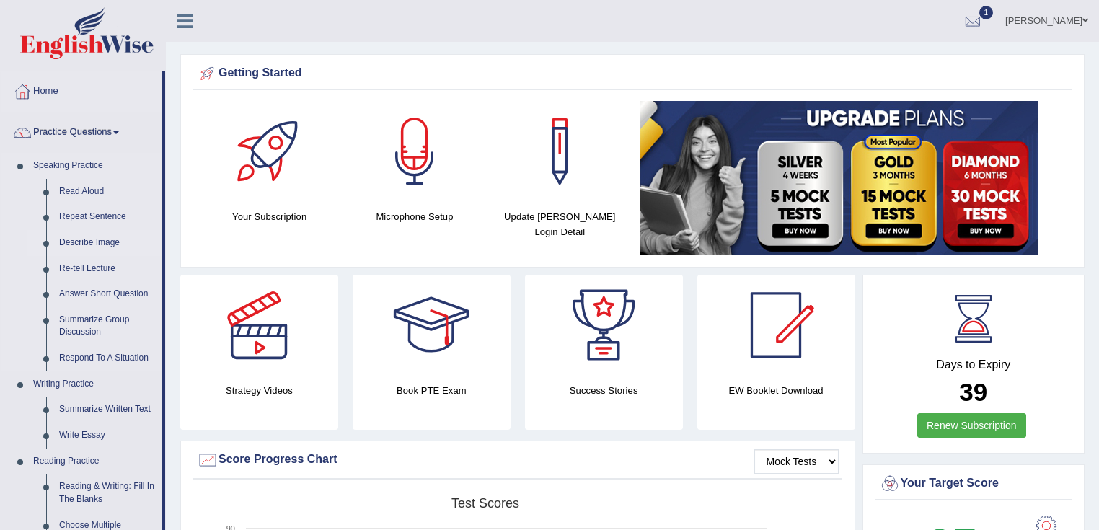
click at [89, 238] on link "Describe Image" at bounding box center [107, 243] width 109 height 26
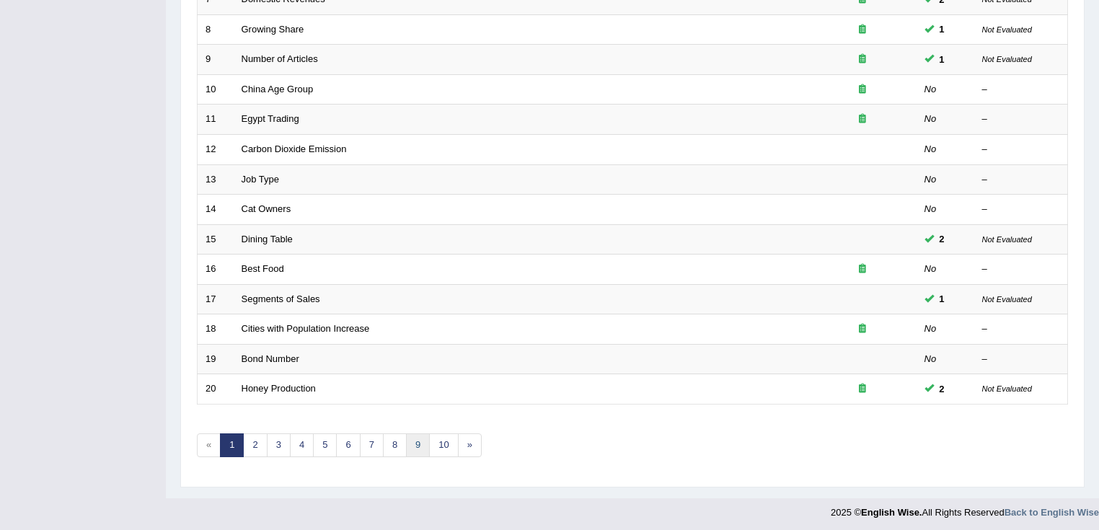
click at [407, 449] on link "9" at bounding box center [418, 446] width 24 height 24
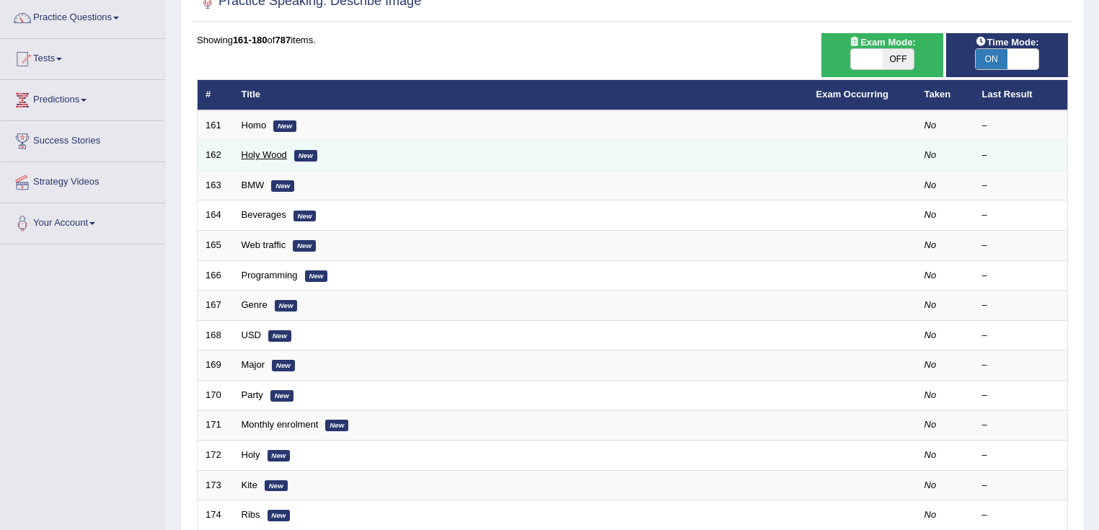
scroll to position [115, 0]
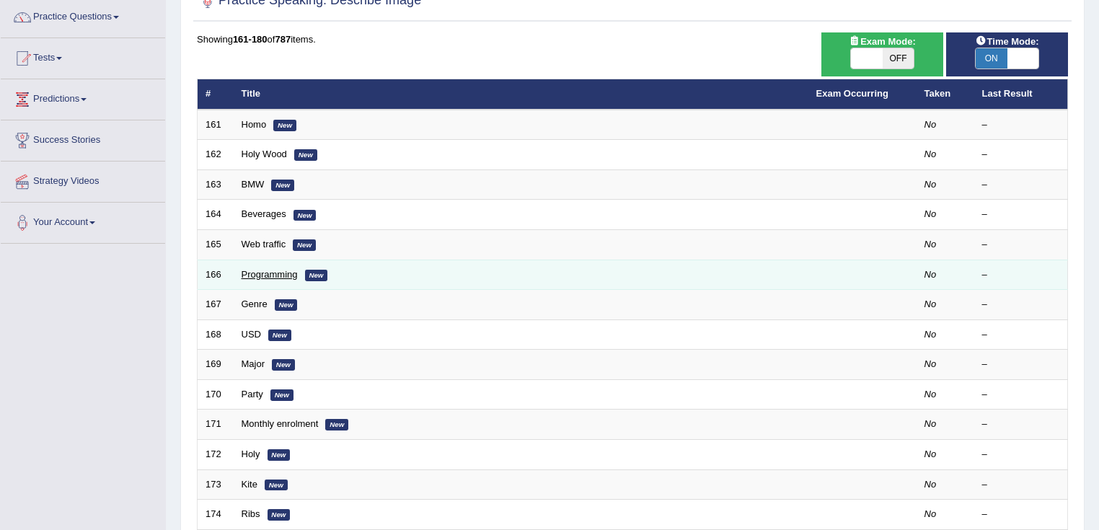
click at [274, 269] on link "Programming" at bounding box center [270, 274] width 56 height 11
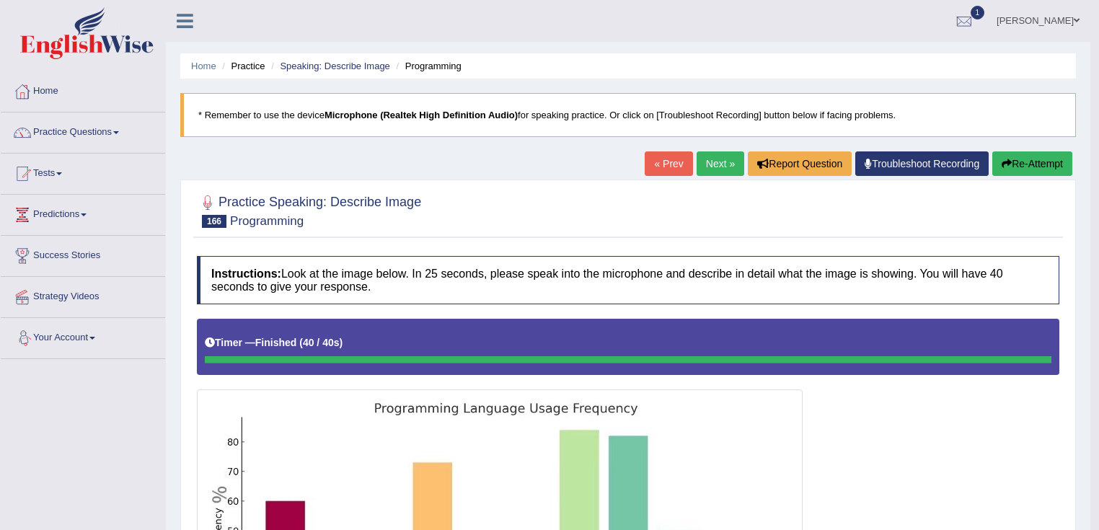
click at [733, 161] on link "Next »" at bounding box center [721, 163] width 48 height 25
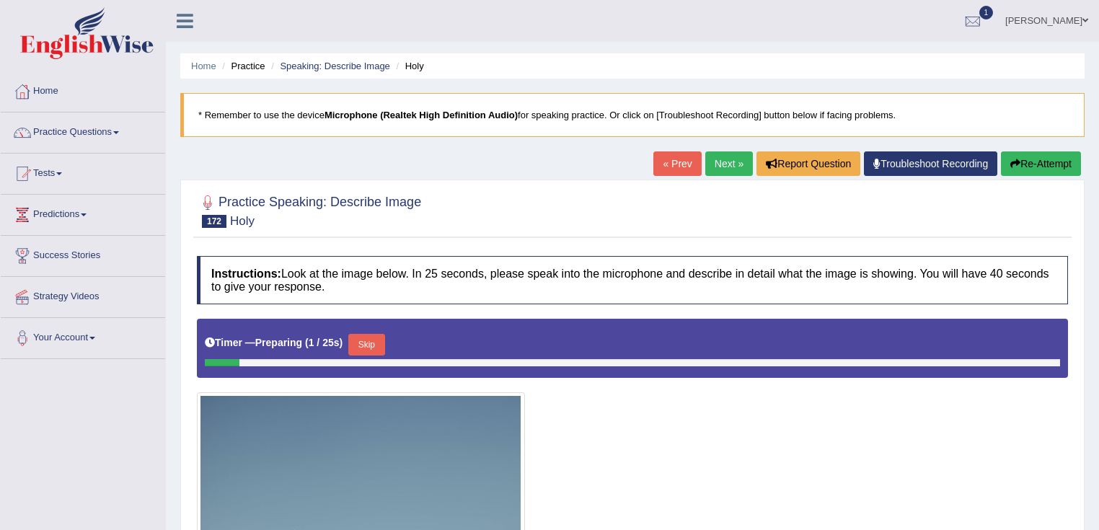
click at [713, 162] on link "Next »" at bounding box center [729, 163] width 48 height 25
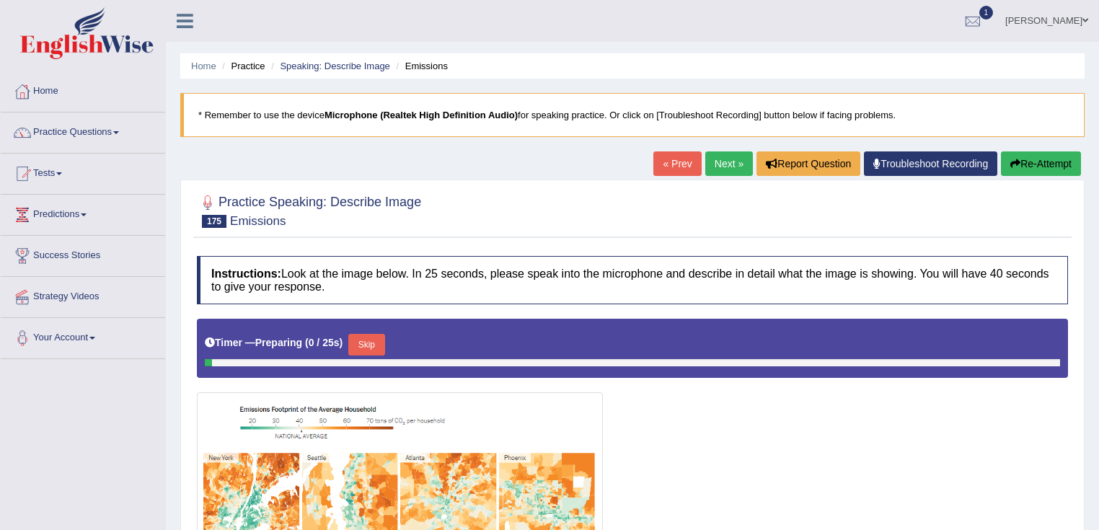
click at [713, 162] on link "Next »" at bounding box center [729, 163] width 48 height 25
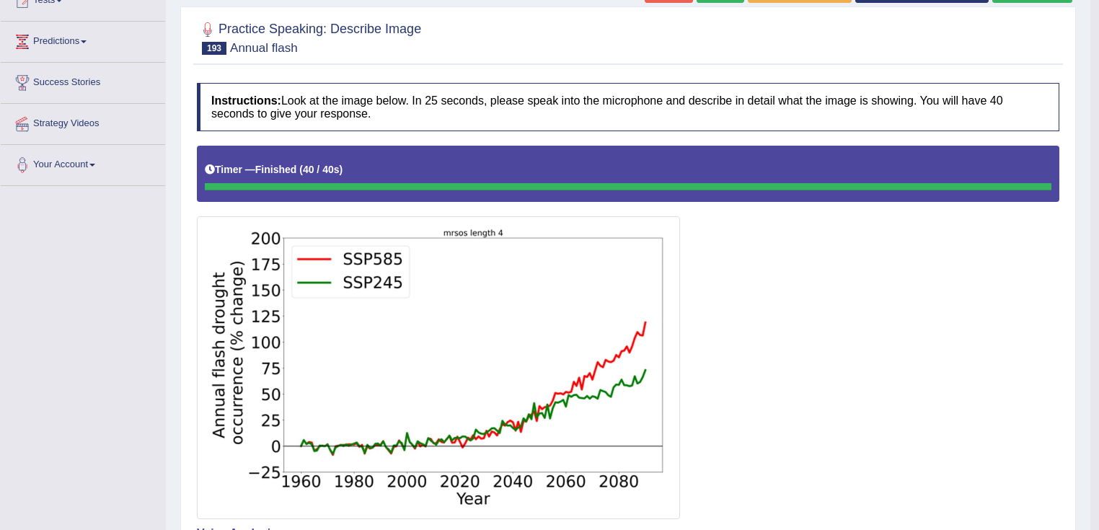
scroll to position [159, 0]
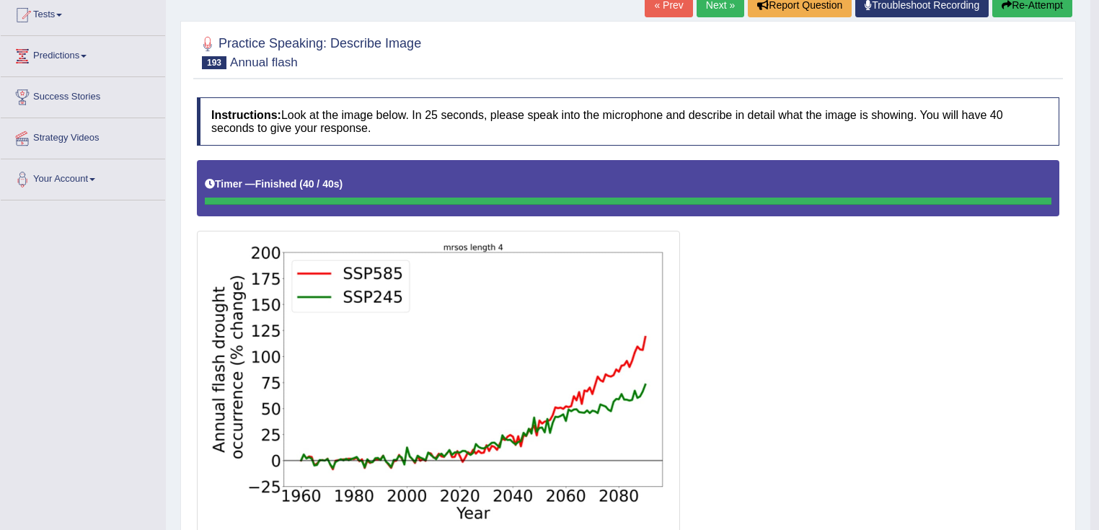
click at [1047, 17] on button "Re-Attempt" at bounding box center [1033, 5] width 80 height 25
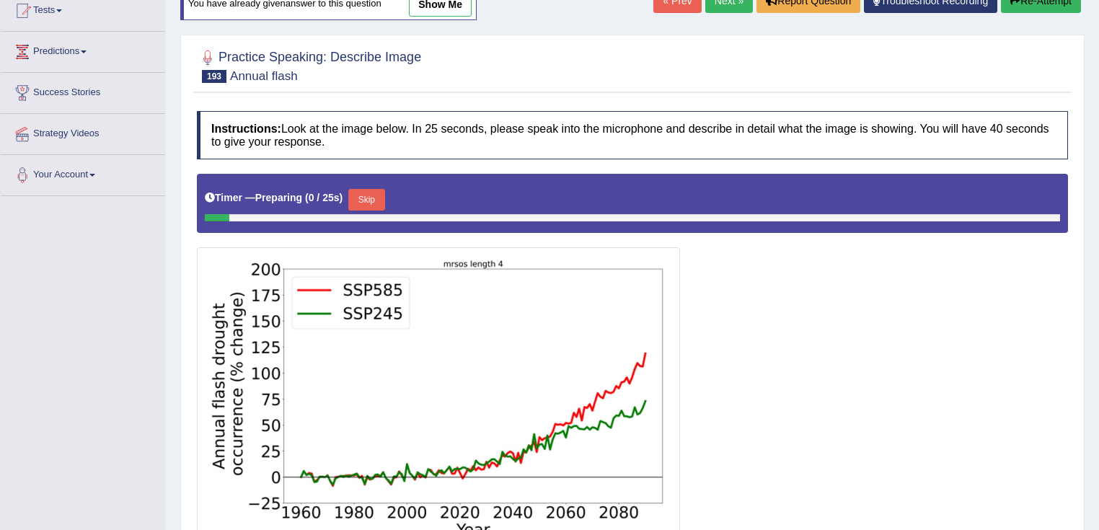
click at [364, 192] on button "Skip" at bounding box center [366, 200] width 36 height 22
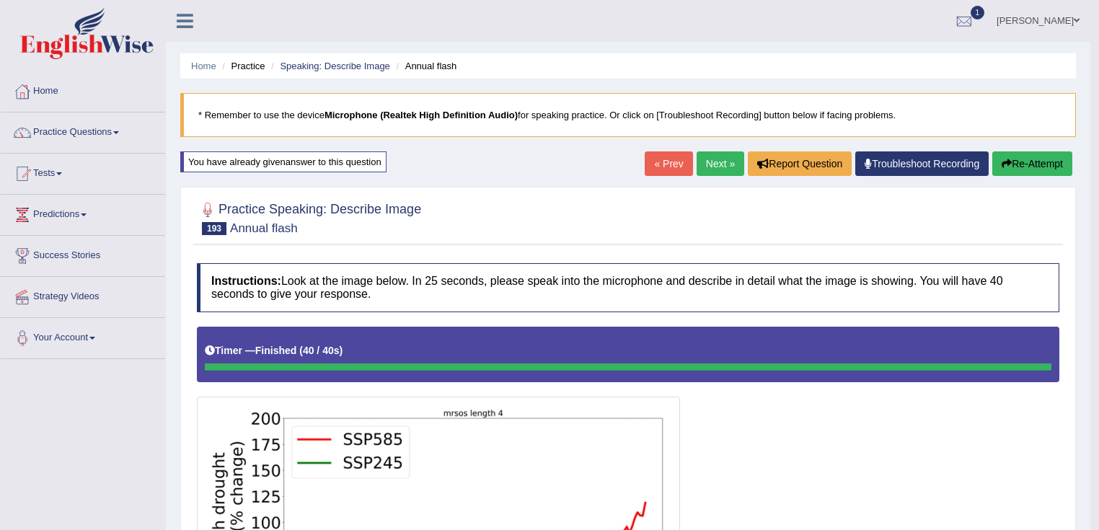
click at [736, 169] on link "Next »" at bounding box center [721, 163] width 48 height 25
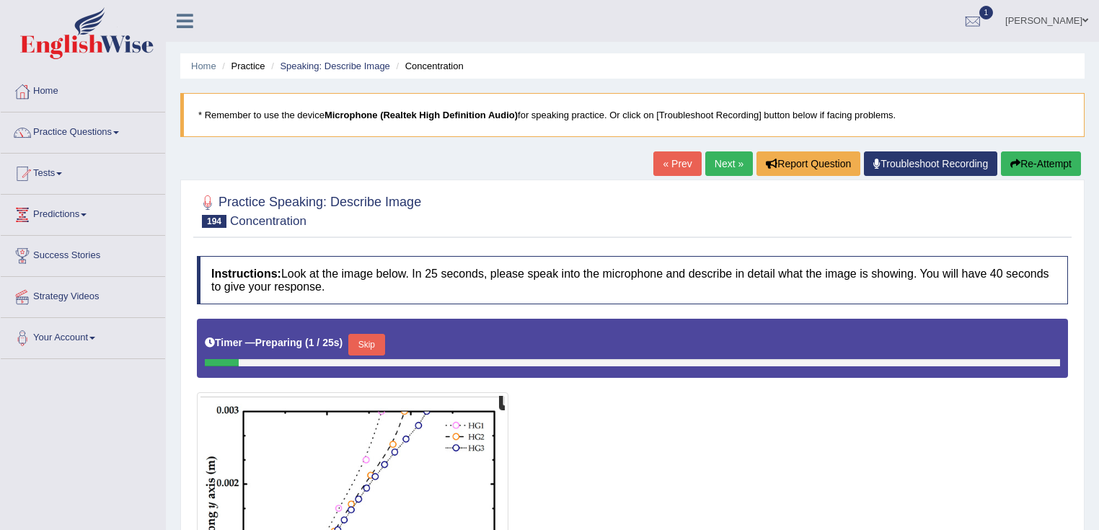
click at [736, 169] on link "Next »" at bounding box center [729, 163] width 48 height 25
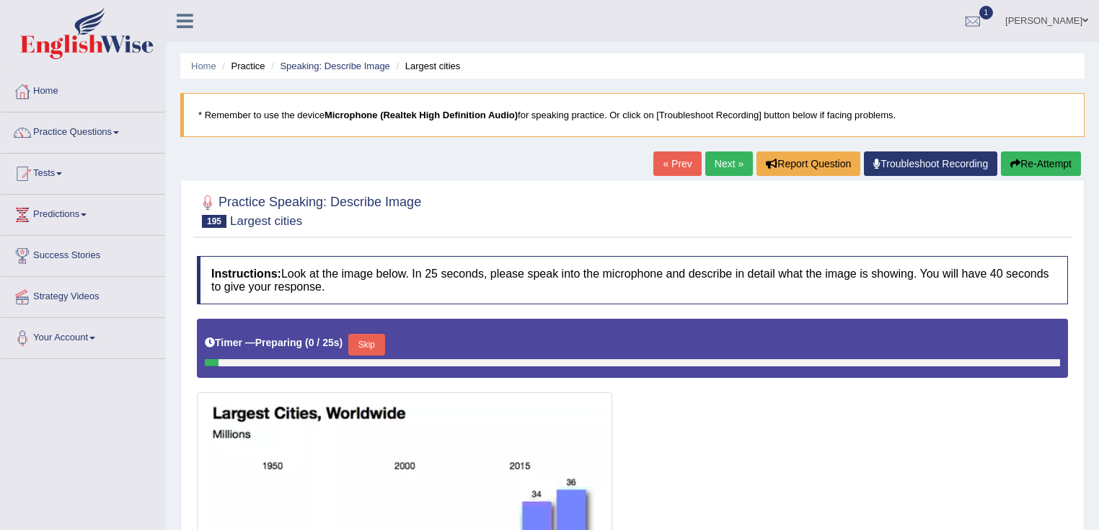
click at [736, 169] on link "Next »" at bounding box center [729, 163] width 48 height 25
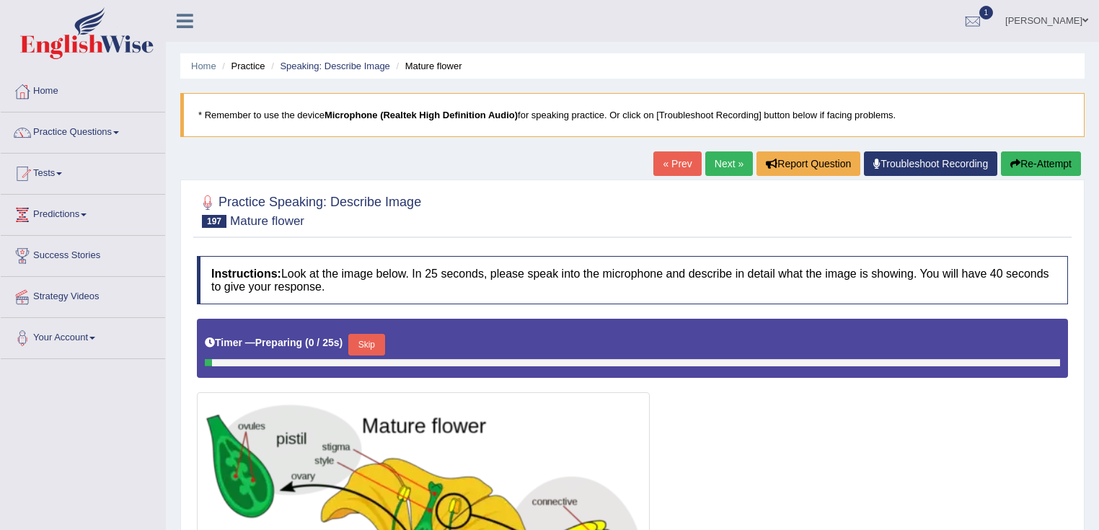
click at [736, 169] on link "Next »" at bounding box center [729, 163] width 48 height 25
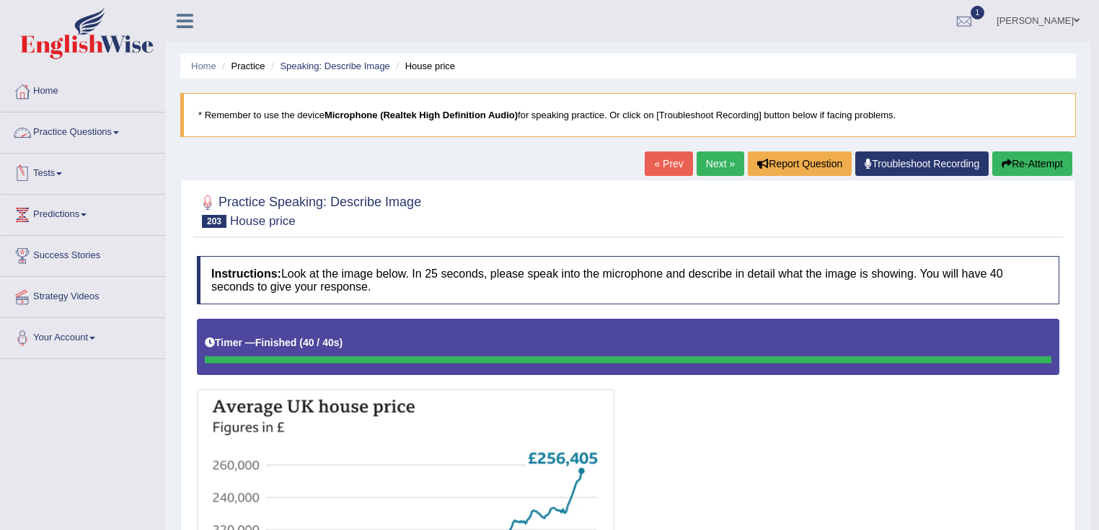
click at [65, 133] on link "Practice Questions" at bounding box center [83, 131] width 164 height 36
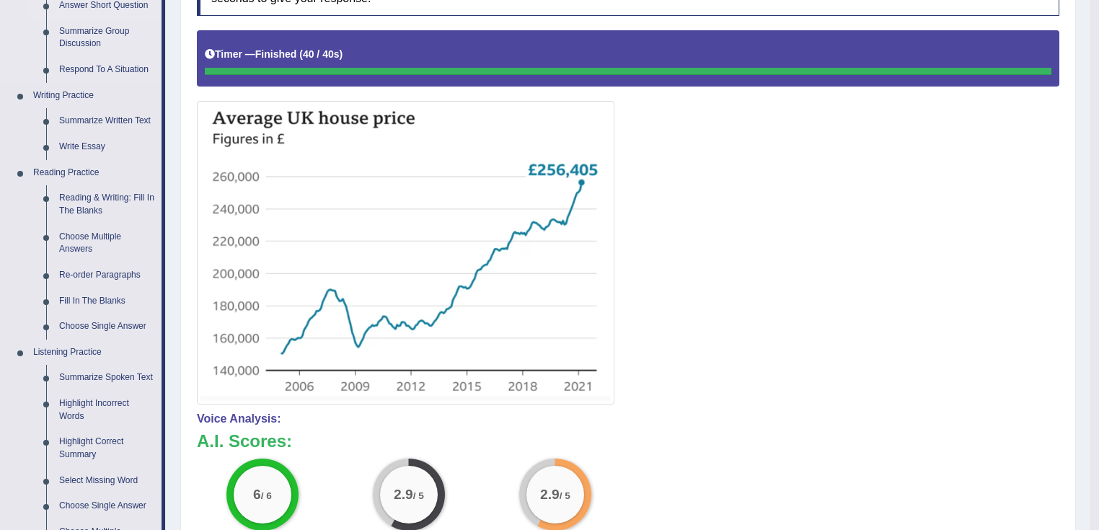
scroll to position [115, 0]
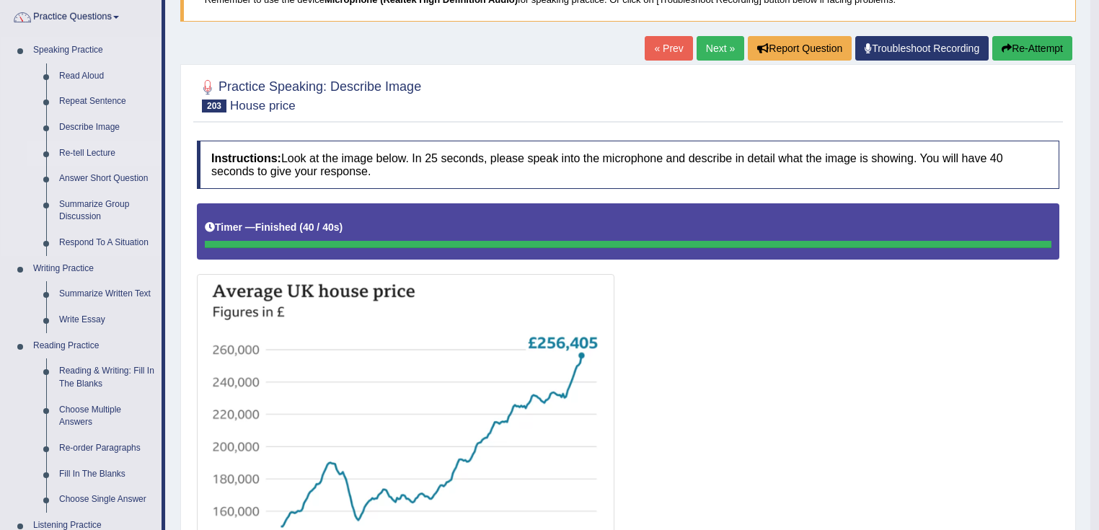
click at [75, 154] on link "Re-tell Lecture" at bounding box center [107, 154] width 109 height 26
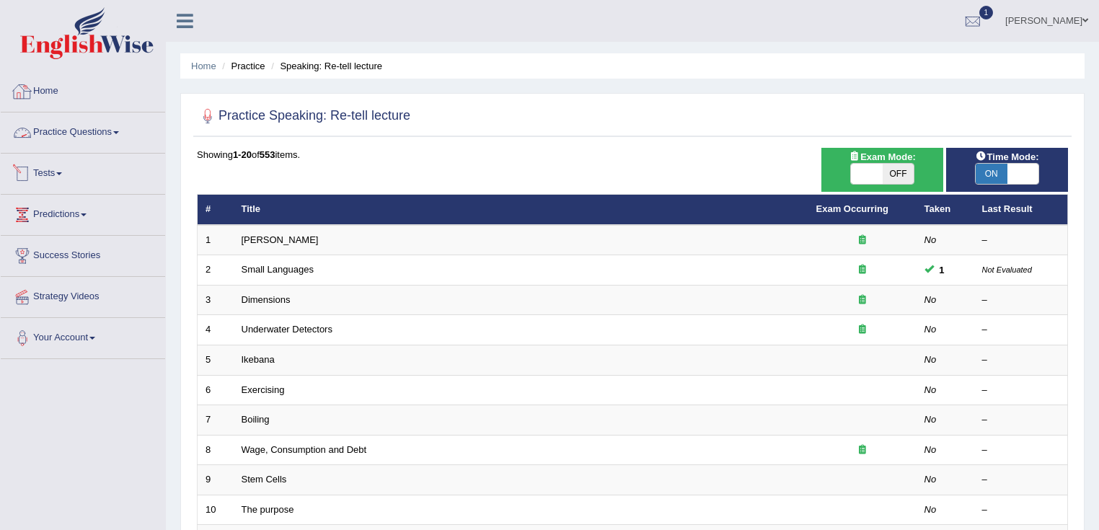
click at [114, 128] on link "Practice Questions" at bounding box center [83, 131] width 164 height 36
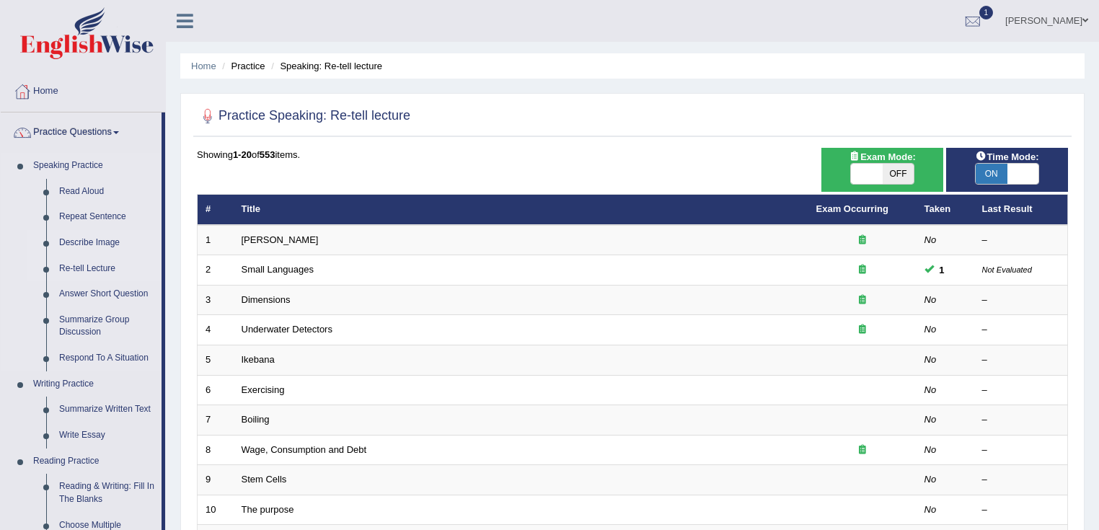
click at [87, 239] on link "Describe Image" at bounding box center [107, 243] width 109 height 26
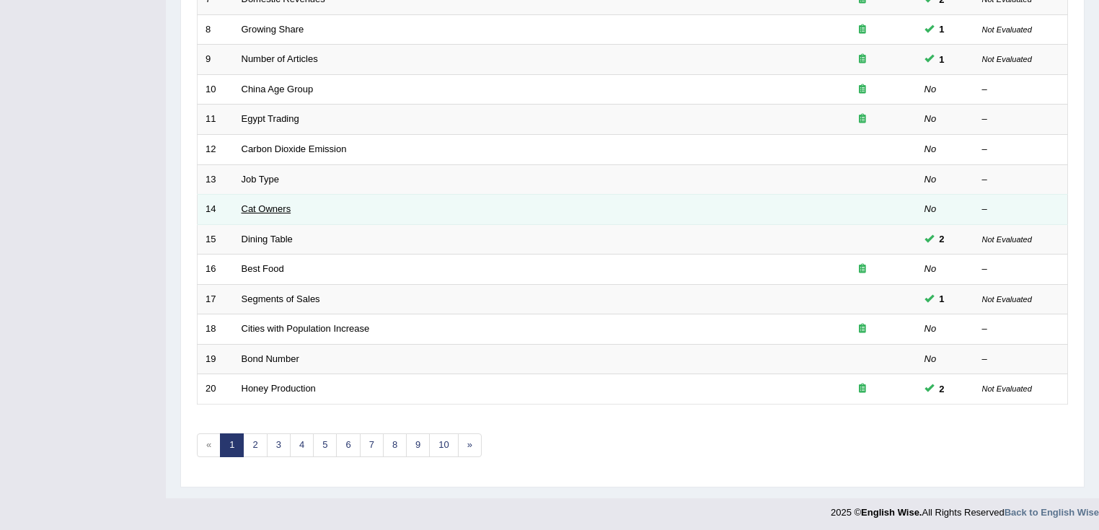
click at [273, 211] on link "Cat Owners" at bounding box center [267, 208] width 50 height 11
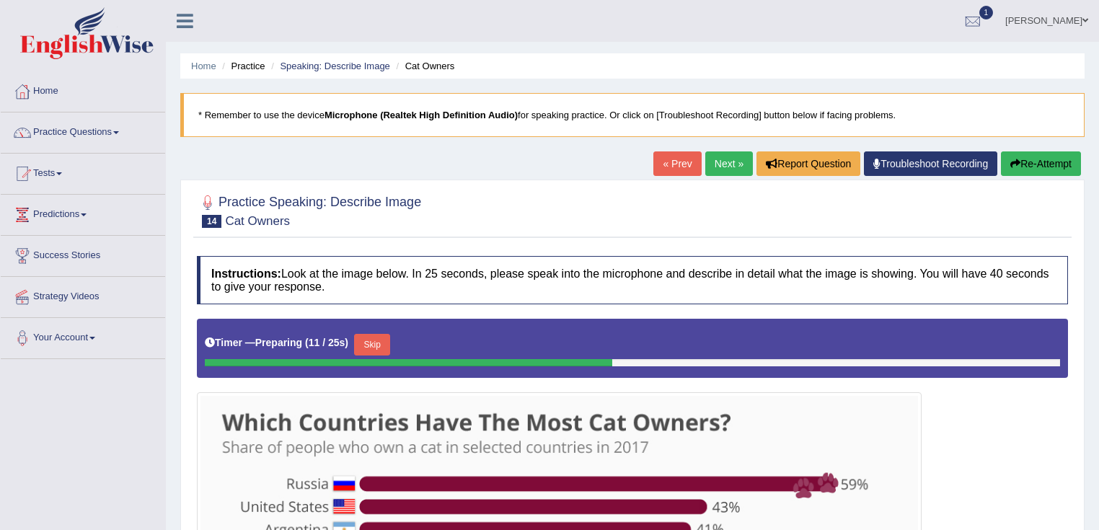
click at [728, 170] on link "Next »" at bounding box center [729, 163] width 48 height 25
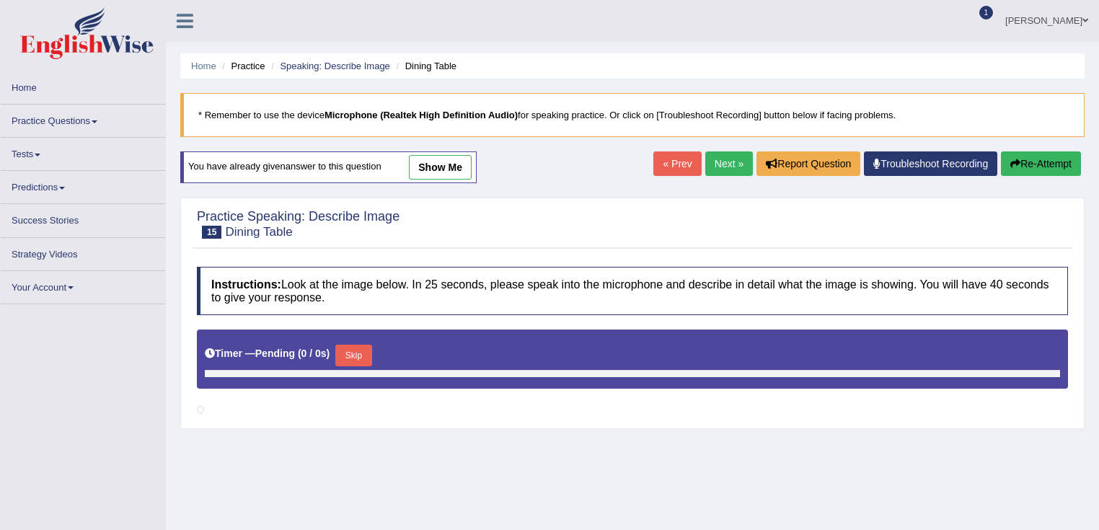
scroll to position [115, 0]
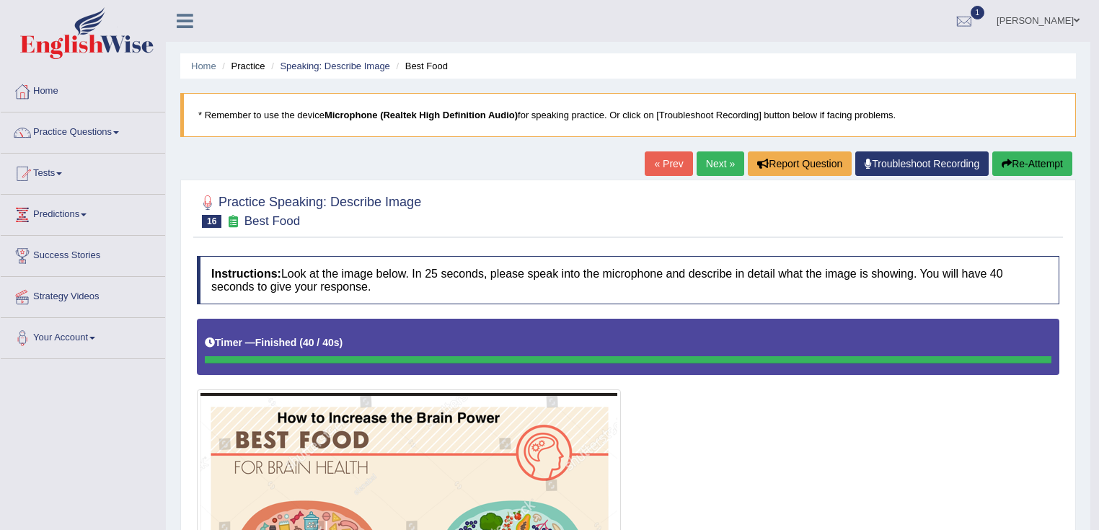
click at [707, 153] on link "Next »" at bounding box center [721, 163] width 48 height 25
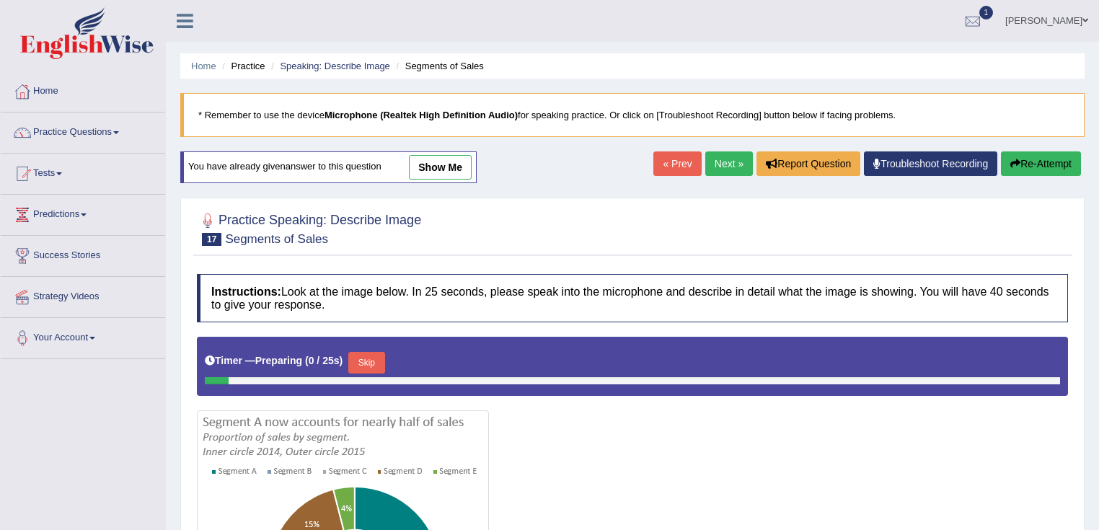
click at [708, 163] on link "Next »" at bounding box center [729, 163] width 48 height 25
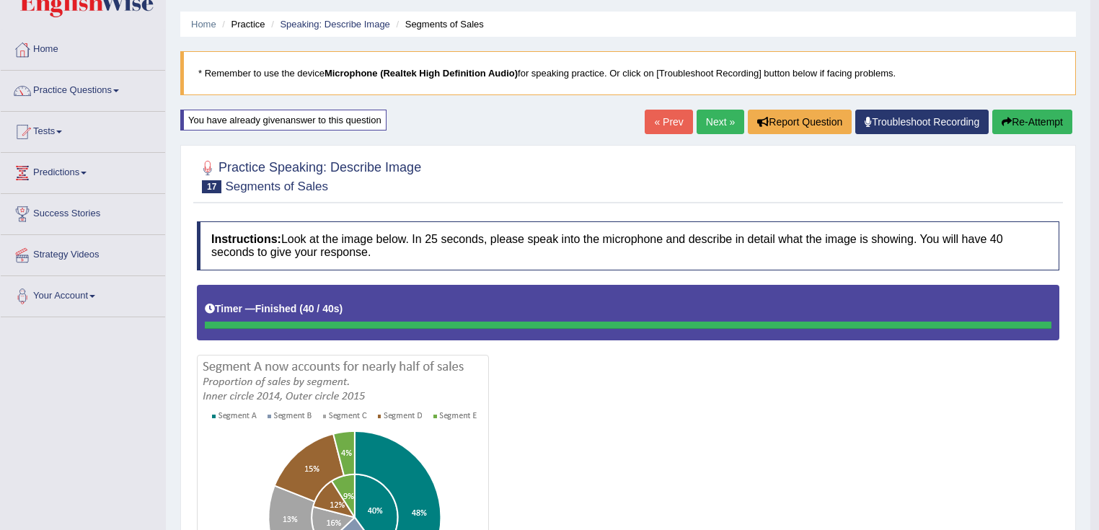
scroll to position [15, 0]
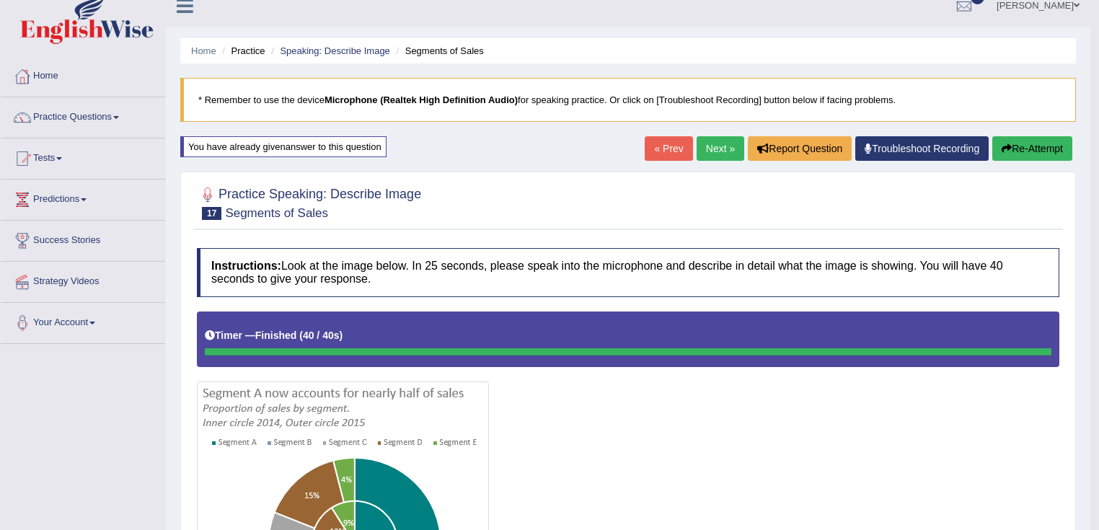
click at [724, 144] on link "Next »" at bounding box center [721, 148] width 48 height 25
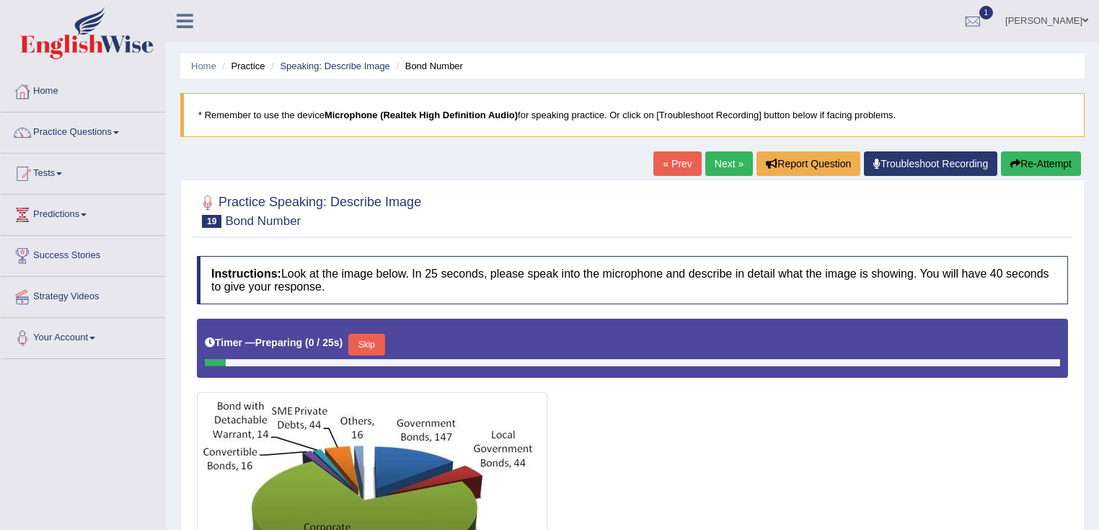
click at [736, 160] on link "Next »" at bounding box center [729, 163] width 48 height 25
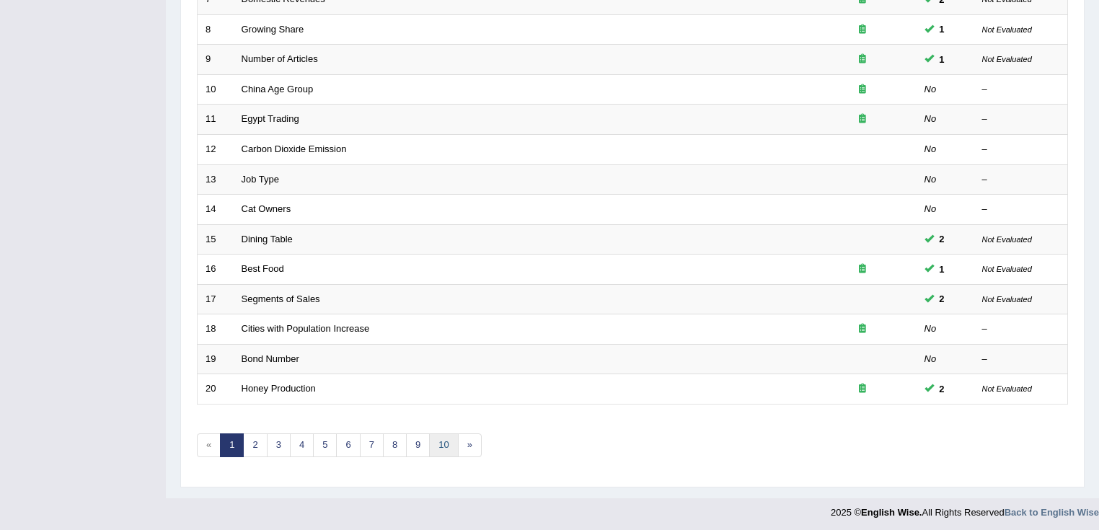
click at [429, 435] on link "10" at bounding box center [443, 446] width 29 height 24
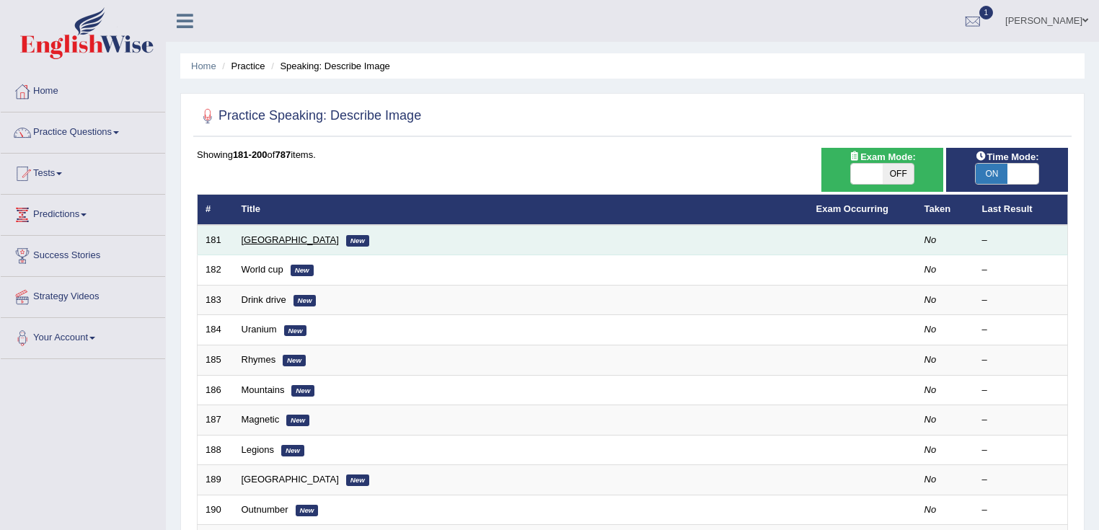
click at [266, 234] on link "[GEOGRAPHIC_DATA]" at bounding box center [290, 239] width 97 height 11
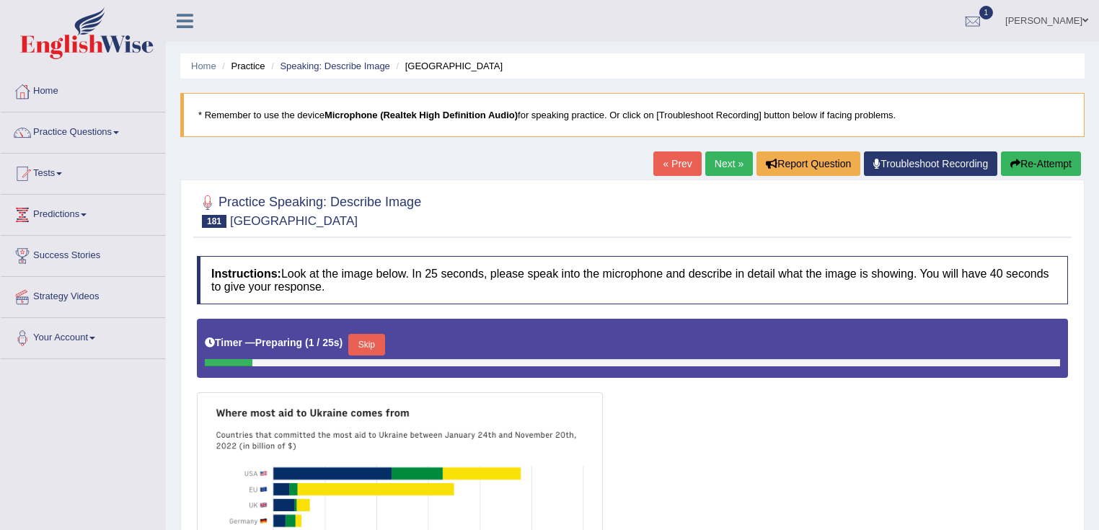
click at [710, 154] on link "Next »" at bounding box center [729, 163] width 48 height 25
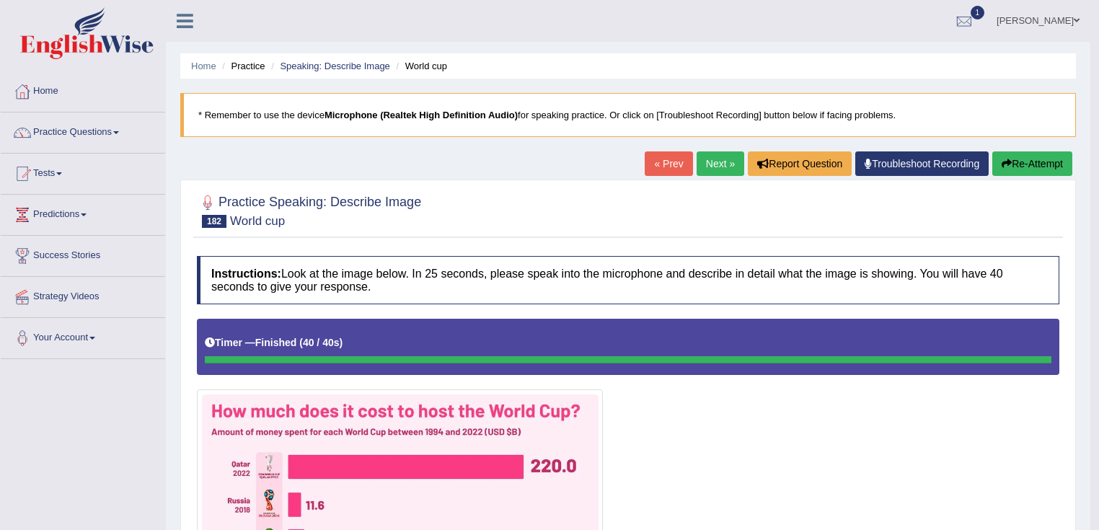
click at [724, 167] on link "Next »" at bounding box center [721, 163] width 48 height 25
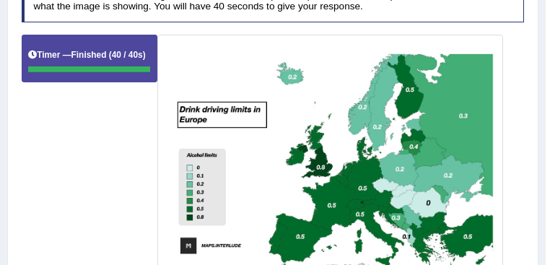
scroll to position [104, 0]
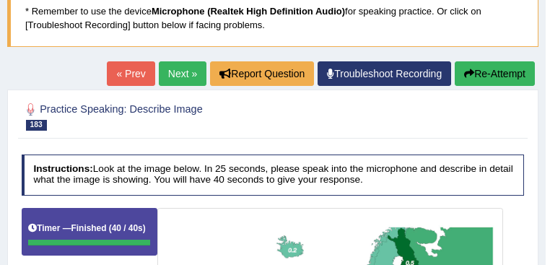
click at [184, 75] on link "Next »" at bounding box center [183, 73] width 48 height 25
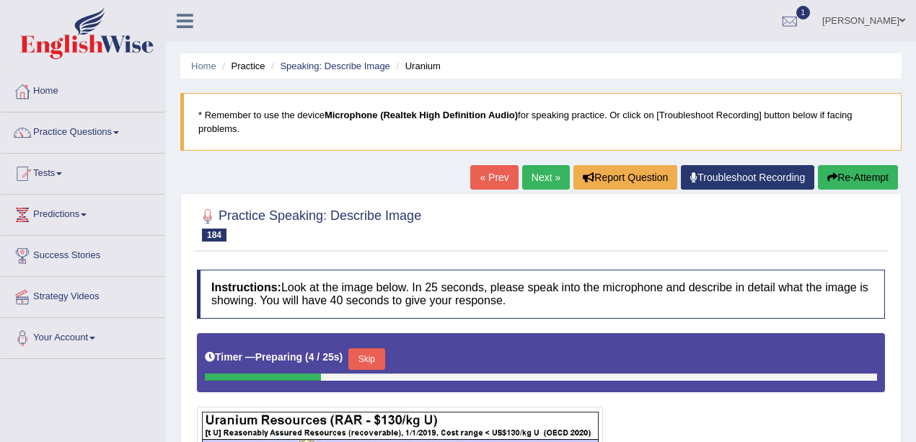
drag, startPoint x: 550, startPoint y: 1, endPoint x: 502, endPoint y: 195, distance: 199.8
click at [540, 176] on link "Next »" at bounding box center [546, 177] width 48 height 25
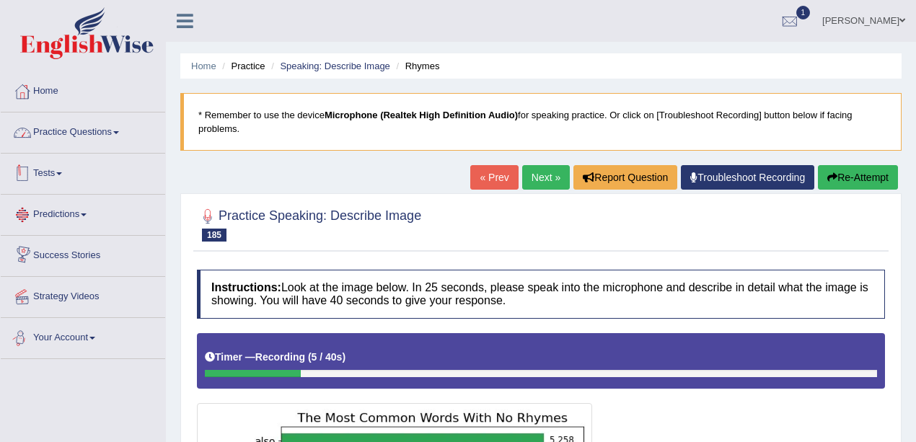
click at [105, 134] on link "Practice Questions" at bounding box center [83, 131] width 164 height 36
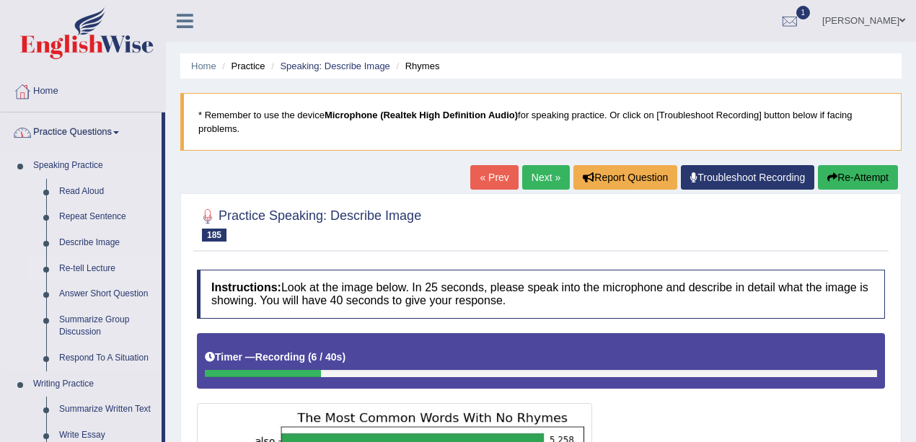
click at [87, 264] on link "Re-tell Lecture" at bounding box center [107, 269] width 109 height 26
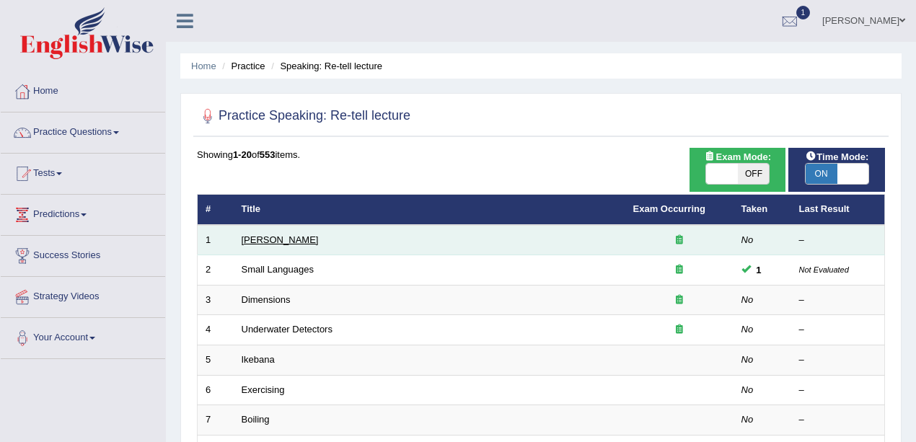
click at [265, 240] on link "Amory Lovins" at bounding box center [280, 239] width 77 height 11
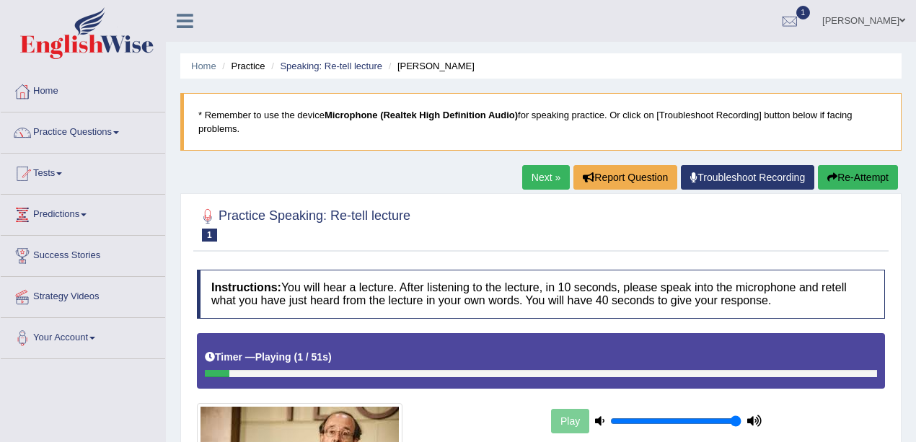
click at [528, 172] on link "Next »" at bounding box center [546, 177] width 48 height 25
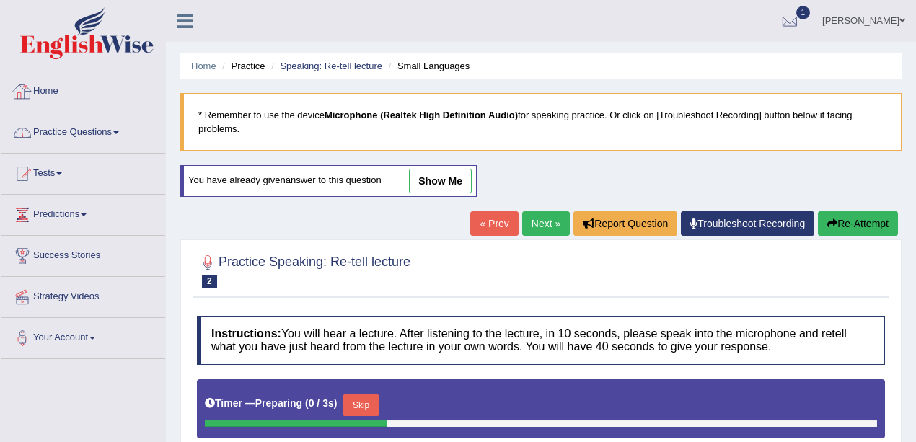
click at [92, 138] on link "Practice Questions" at bounding box center [83, 131] width 164 height 36
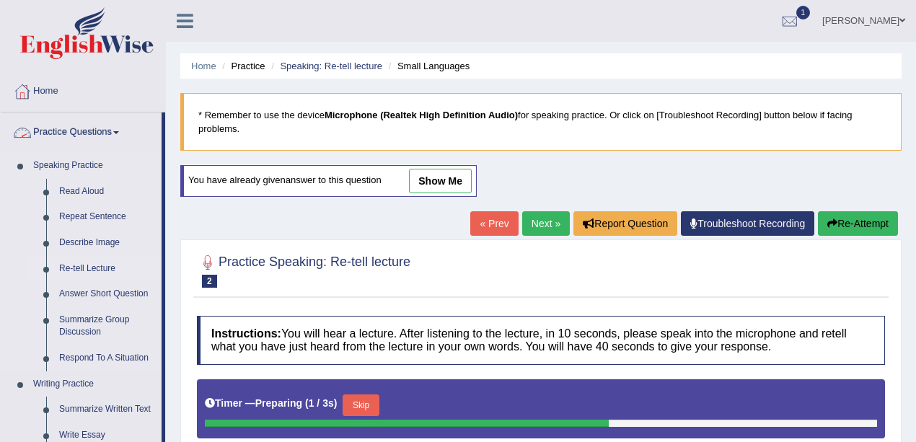
click at [80, 270] on link "Re-tell Lecture" at bounding box center [107, 269] width 109 height 26
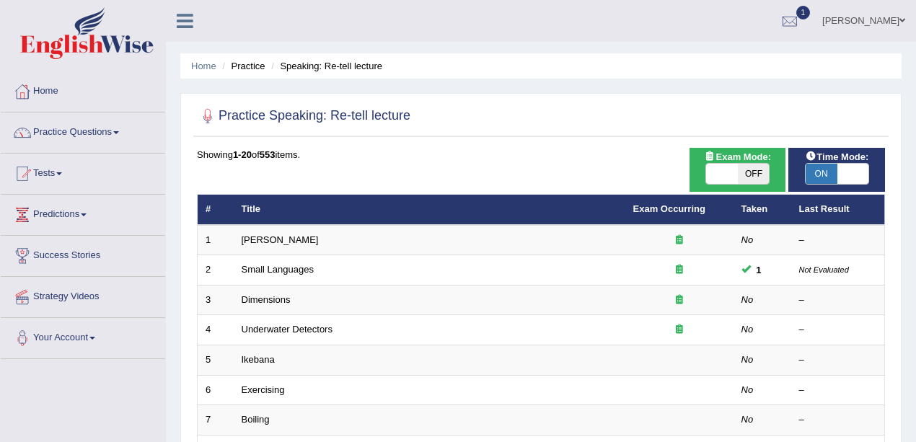
click at [847, 177] on span at bounding box center [853, 174] width 32 height 20
checkbox input "false"
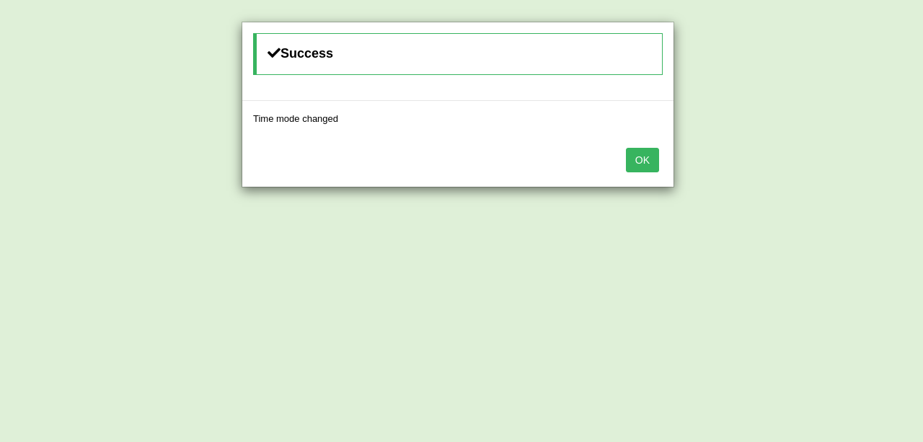
click at [639, 162] on button "OK" at bounding box center [642, 160] width 33 height 25
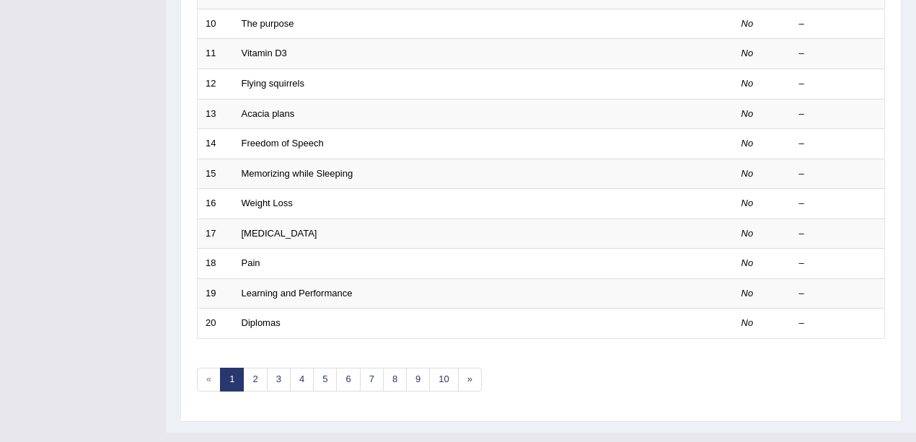
scroll to position [506, 0]
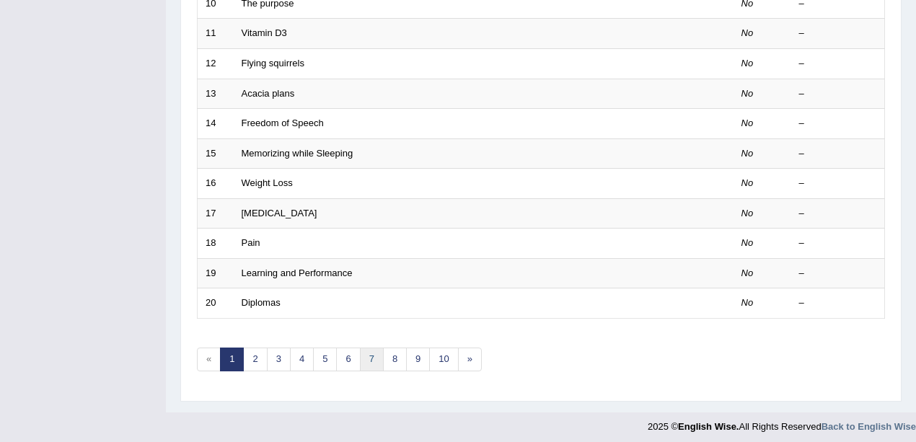
click at [371, 353] on link "7" at bounding box center [372, 360] width 24 height 24
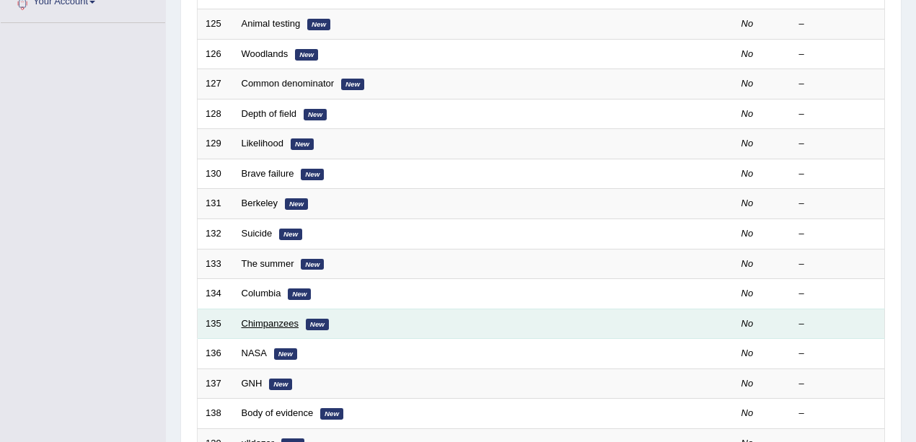
click at [270, 318] on link "Chimpanzees" at bounding box center [271, 323] width 58 height 11
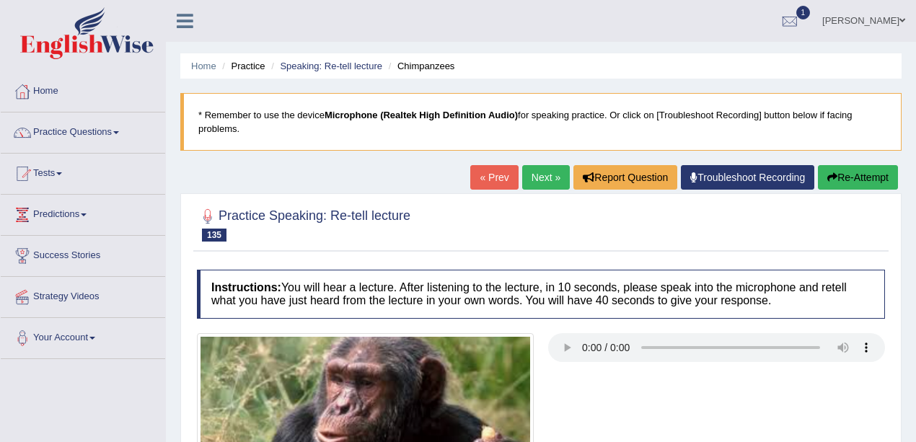
click at [540, 177] on link "Next »" at bounding box center [546, 177] width 48 height 25
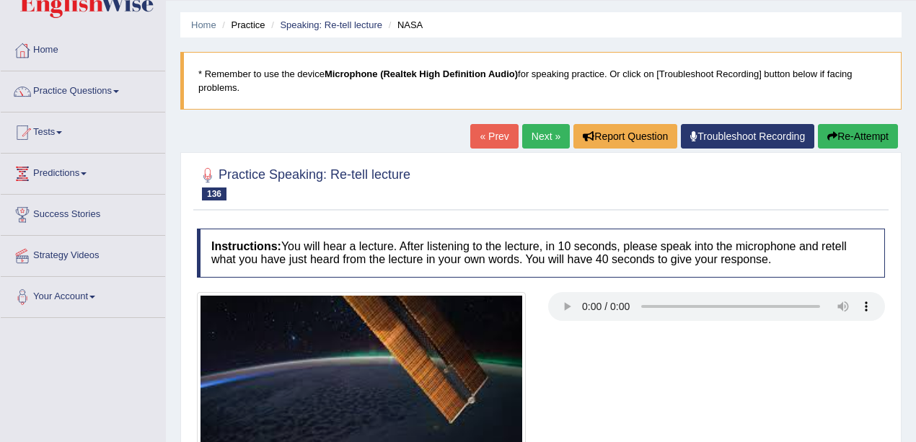
scroll to position [96, 0]
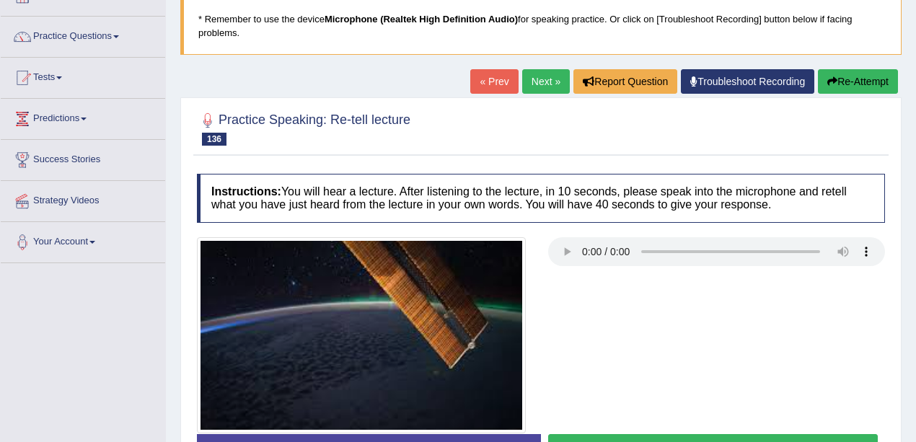
click at [553, 85] on link "Next »" at bounding box center [546, 81] width 48 height 25
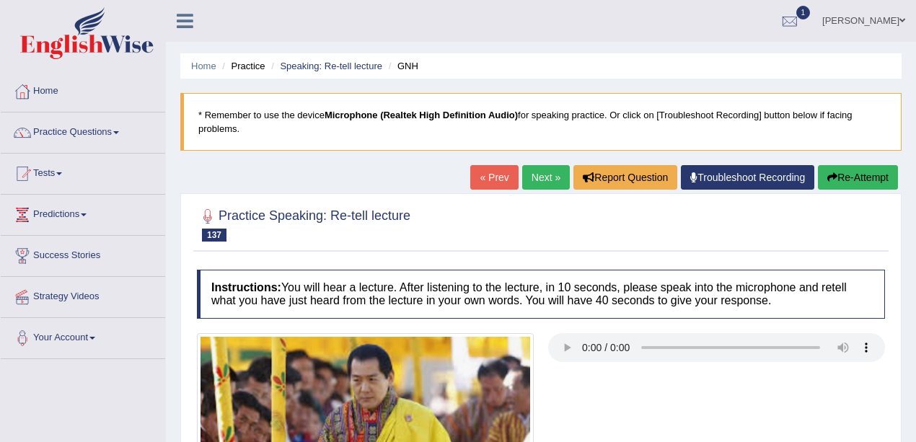
click at [538, 194] on div "Practice Speaking: Re-tell lecture 137 GNH Instructions: You will hear a lectur…" at bounding box center [540, 384] width 721 height 383
click at [538, 178] on link "Next »" at bounding box center [546, 177] width 48 height 25
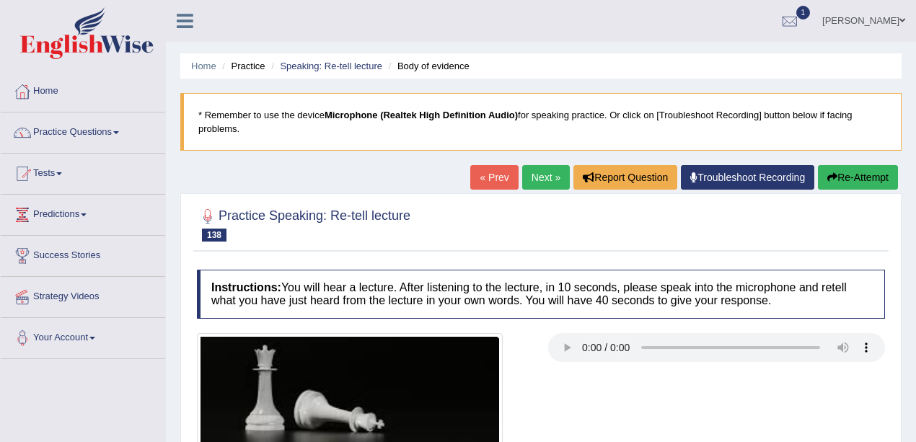
click at [538, 178] on link "Next »" at bounding box center [546, 177] width 48 height 25
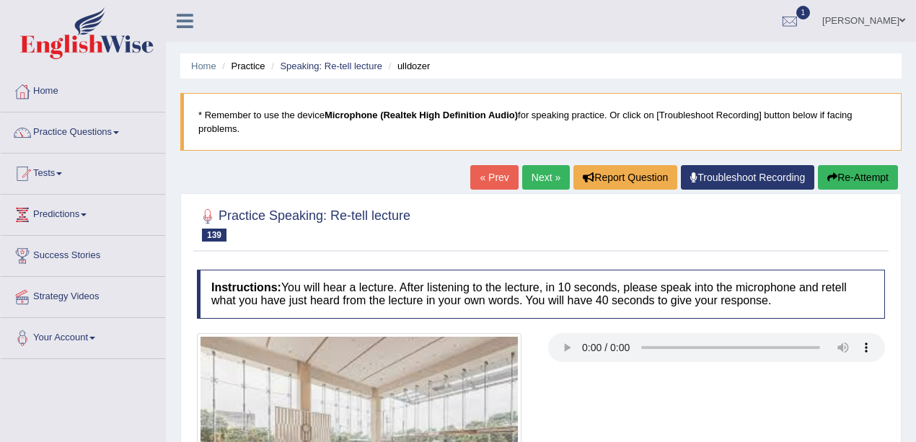
click at [538, 178] on link "Next »" at bounding box center [546, 177] width 48 height 25
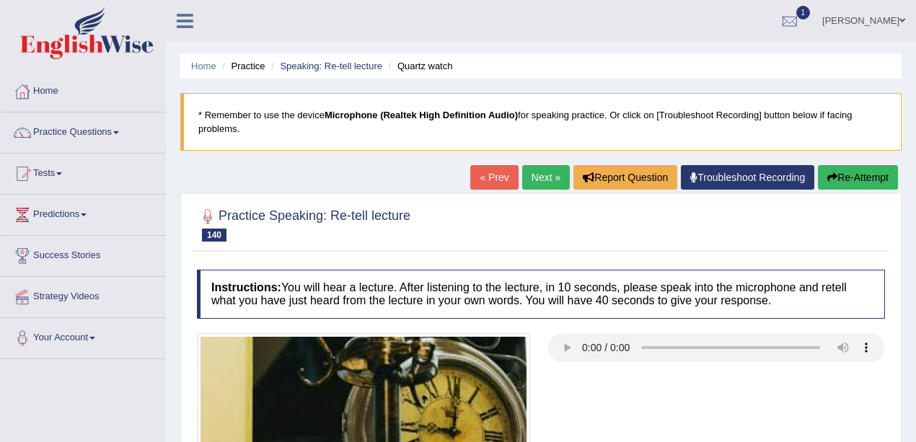
click at [538, 178] on link "Next »" at bounding box center [546, 177] width 48 height 25
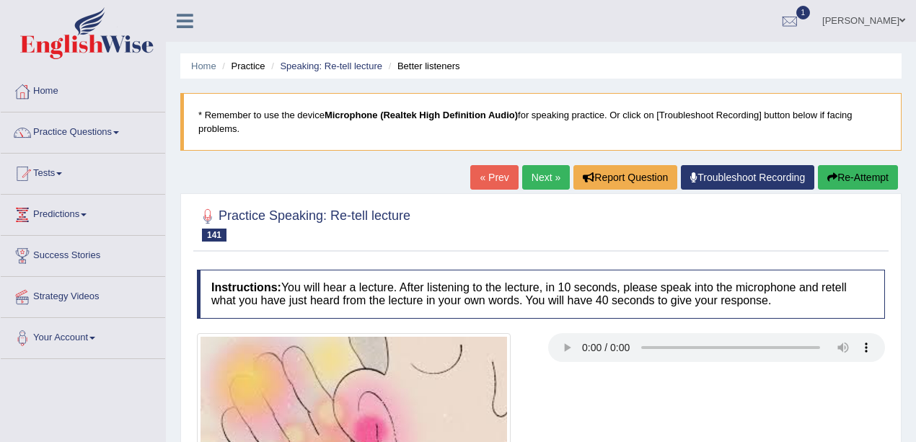
click at [540, 181] on link "Next »" at bounding box center [546, 177] width 48 height 25
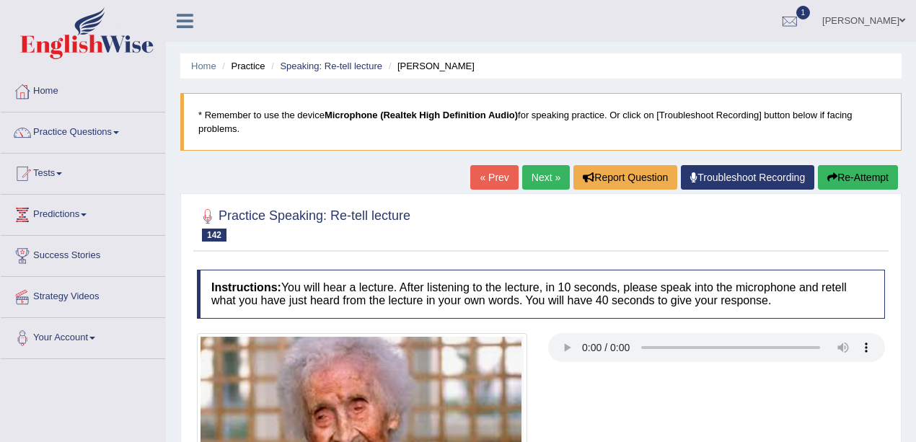
click at [540, 181] on link "Next »" at bounding box center [546, 177] width 48 height 25
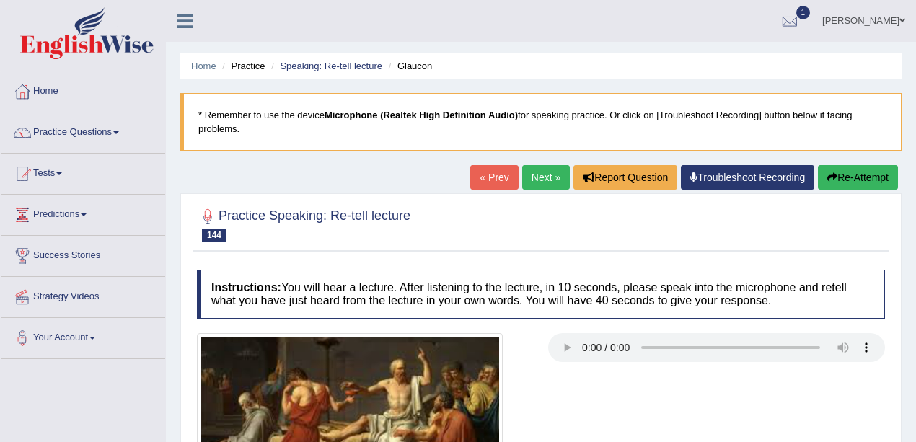
click at [540, 181] on link "Next »" at bounding box center [546, 177] width 48 height 25
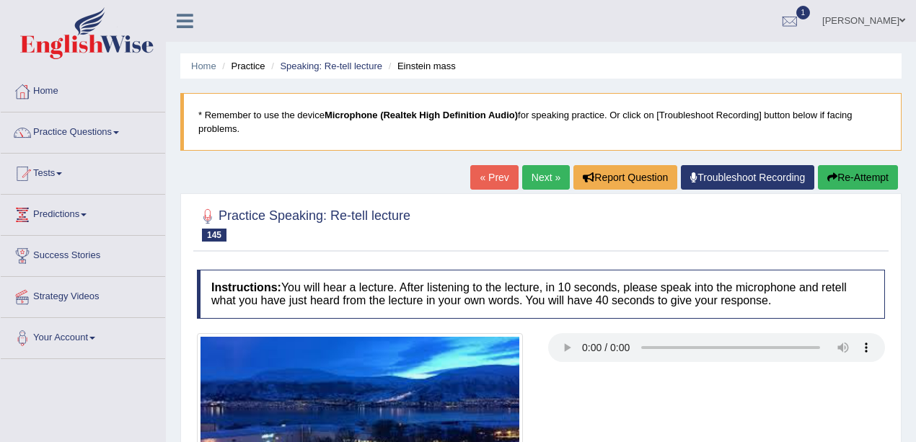
click at [540, 181] on link "Next »" at bounding box center [546, 177] width 48 height 25
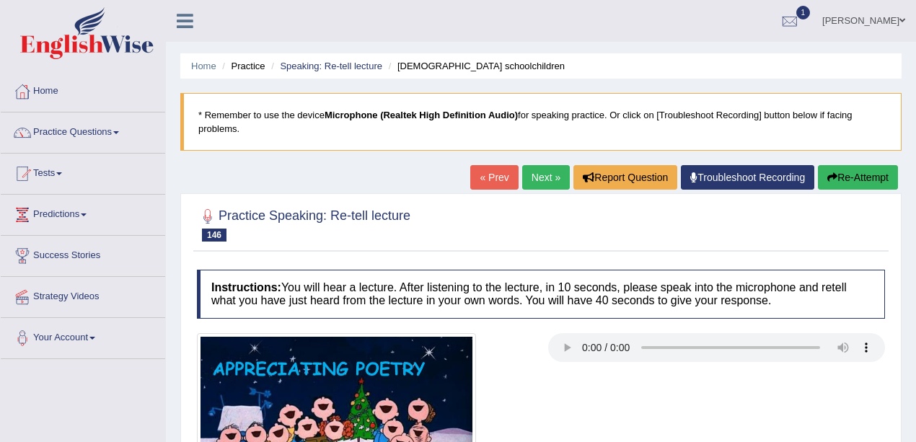
click at [540, 181] on link "Next »" at bounding box center [546, 177] width 48 height 25
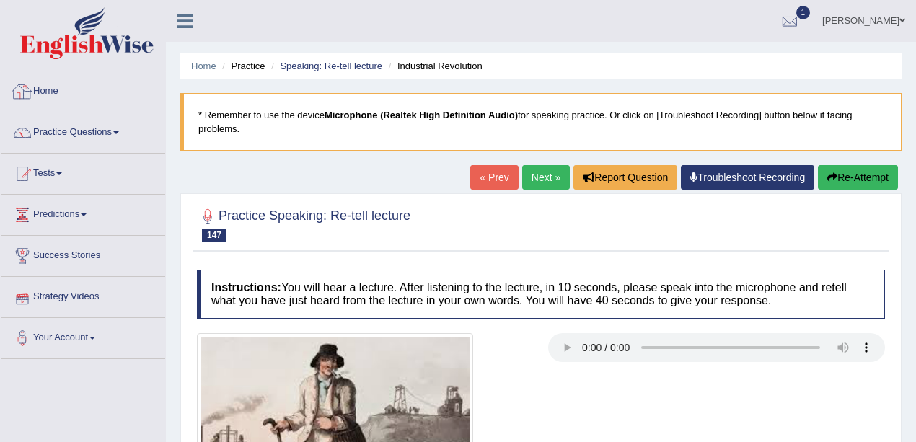
click at [522, 169] on link "Next »" at bounding box center [546, 177] width 48 height 25
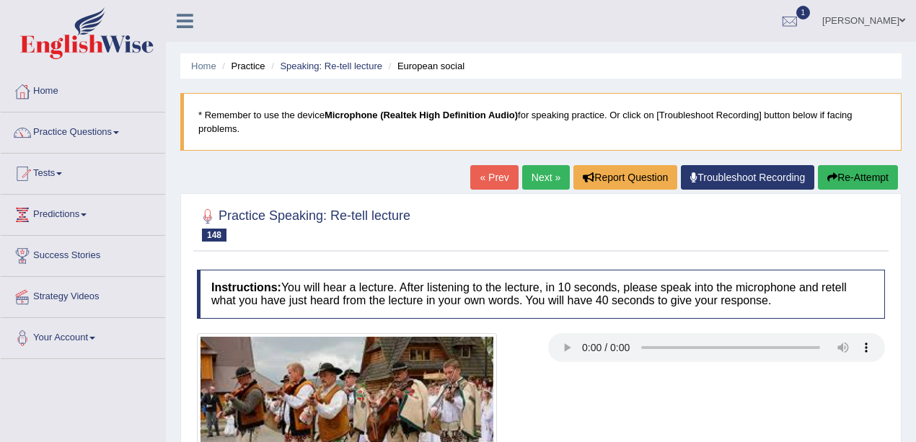
click at [522, 169] on link "Next »" at bounding box center [546, 177] width 48 height 25
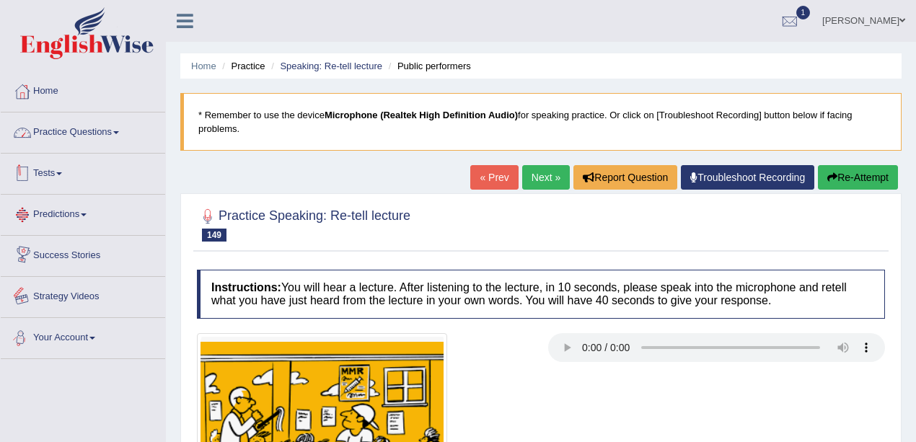
click at [71, 115] on link "Practice Questions" at bounding box center [83, 131] width 164 height 36
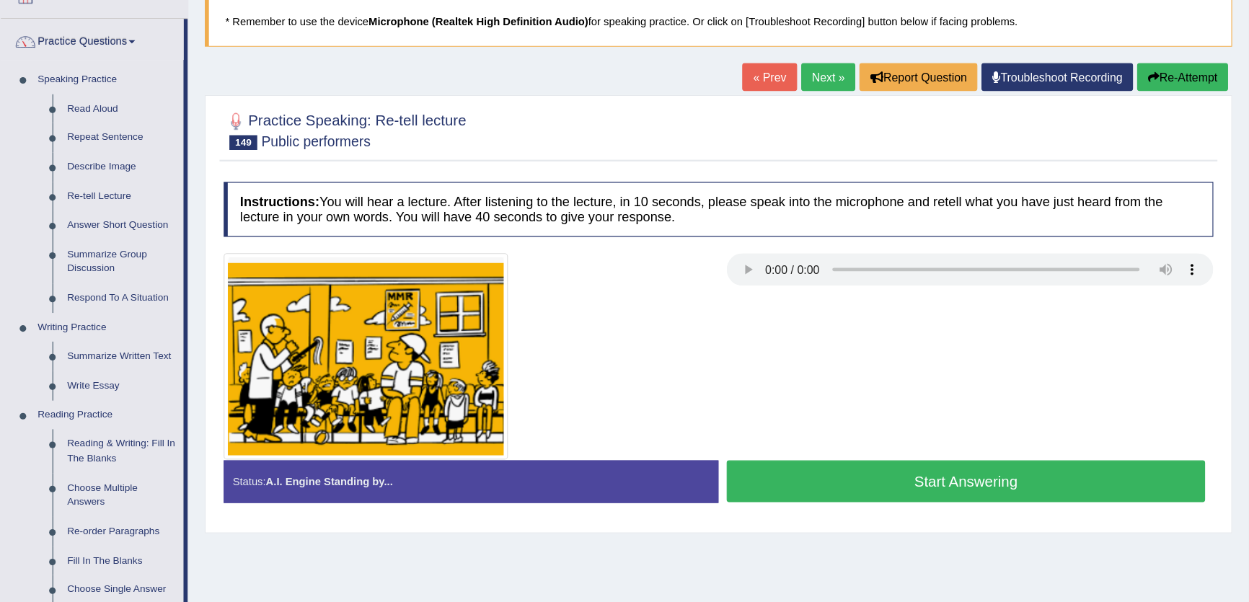
scroll to position [96, 0]
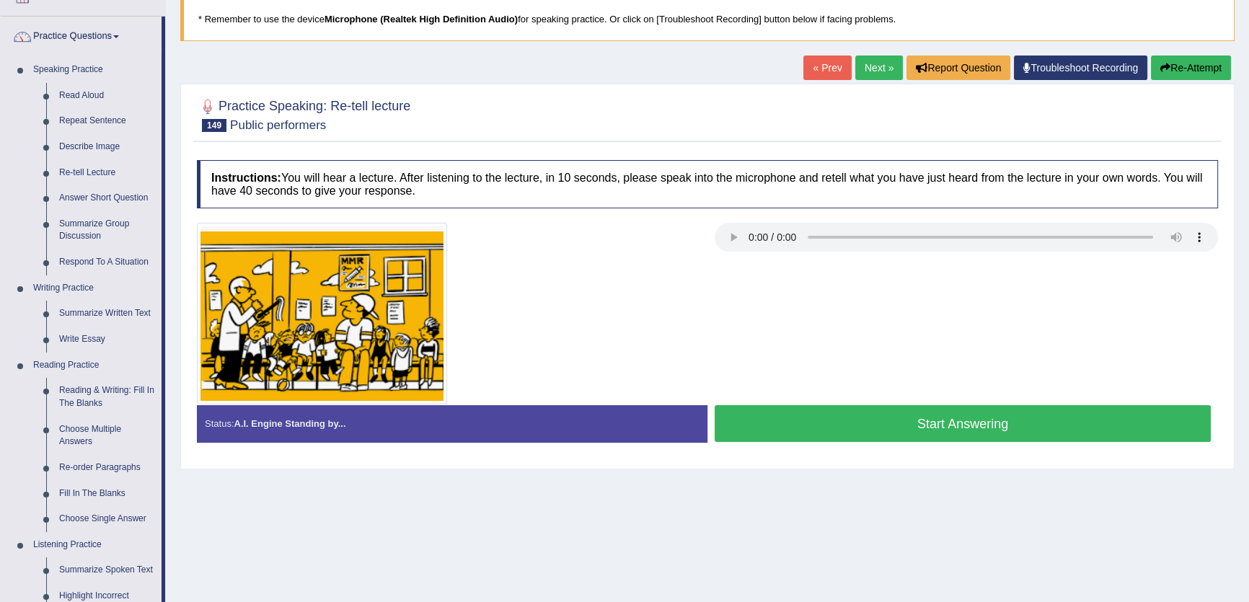
drag, startPoint x: 660, startPoint y: 0, endPoint x: 615, endPoint y: 205, distance: 209.8
click at [615, 205] on h4 "Instructions: You will hear a lecture. After listening to the lecture, in 10 se…" at bounding box center [707, 184] width 1021 height 48
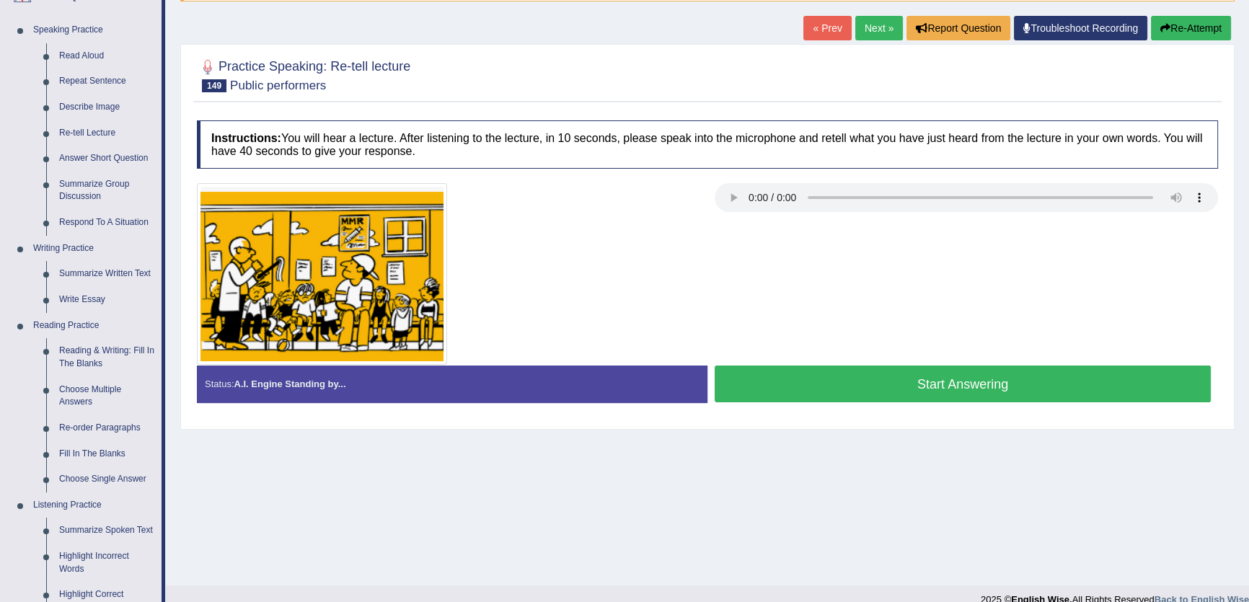
scroll to position [0, 0]
